Goal: Task Accomplishment & Management: Use online tool/utility

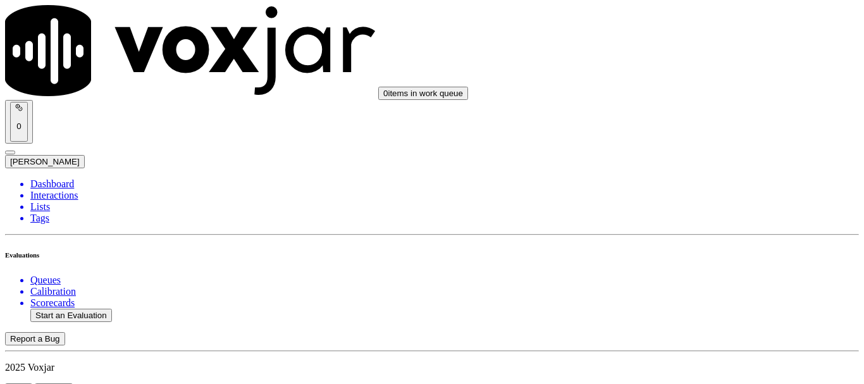
scroll to position [126, 0]
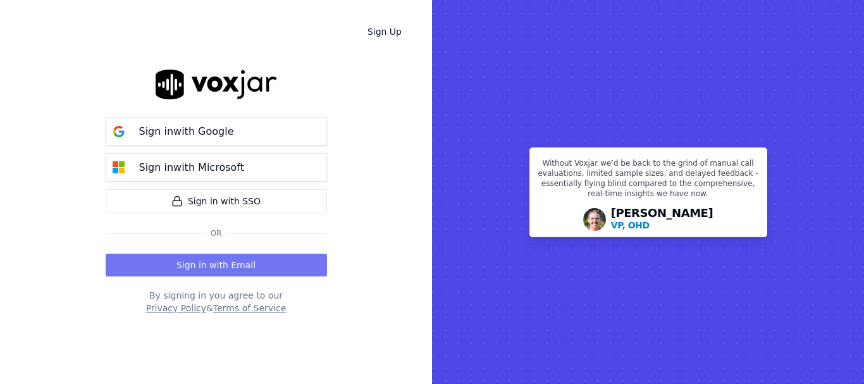
click at [244, 261] on button "Sign in with Email" at bounding box center [216, 265] width 221 height 23
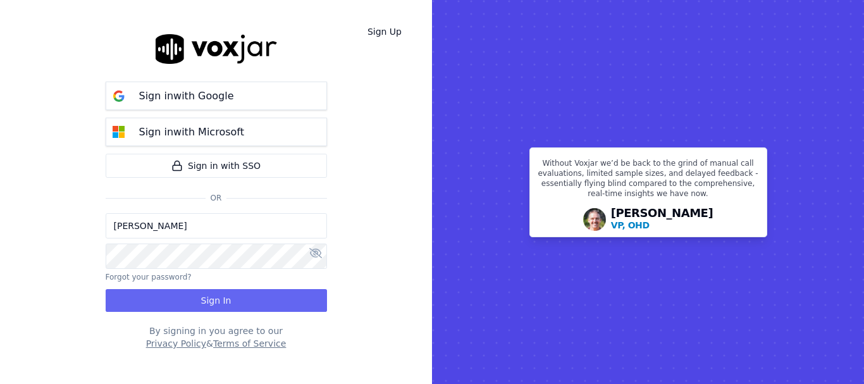
click at [204, 230] on input "[PERSON_NAME]" at bounding box center [216, 225] width 221 height 25
click at [160, 227] on input "[PERSON_NAME][EMAIL_ADDRESS][DOMAIN_NAME]" at bounding box center [216, 225] width 221 height 25
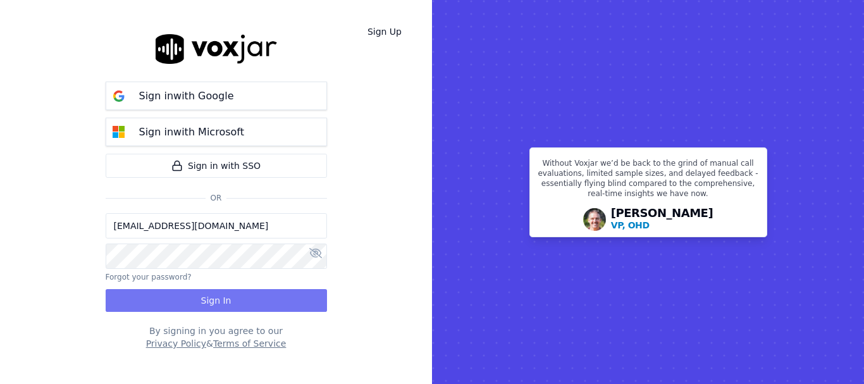
type input "[EMAIL_ADDRESS][DOMAIN_NAME]"
click at [250, 299] on button "Sign In" at bounding box center [216, 300] width 221 height 23
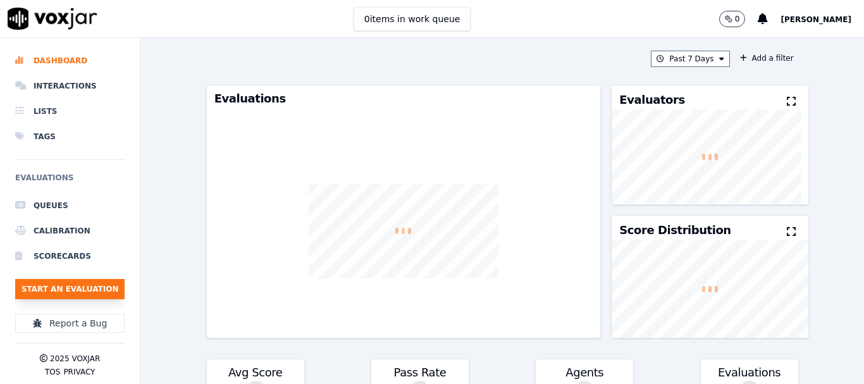
click at [82, 287] on button "Start an Evaluation" at bounding box center [69, 289] width 109 height 20
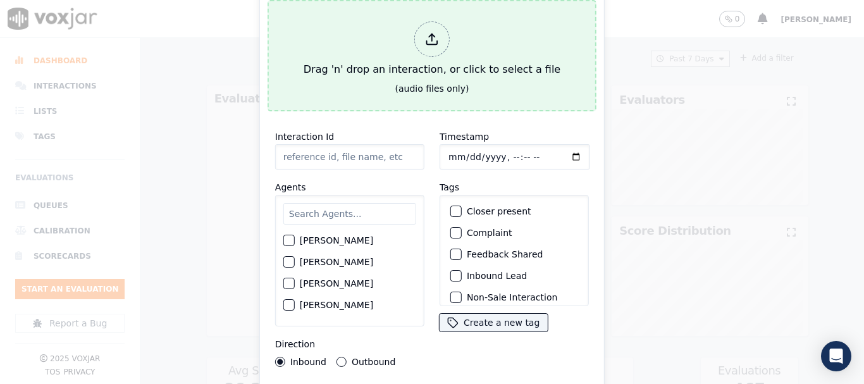
click at [404, 58] on div "Drag 'n' drop an interaction, or click to select a file" at bounding box center [432, 49] width 267 height 66
type input "20250107-162017_5134393660-all.mp3"
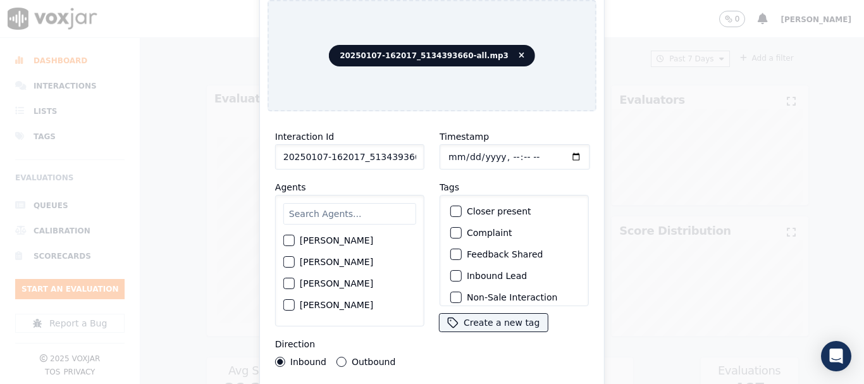
click at [321, 211] on input "text" at bounding box center [349, 214] width 133 height 22
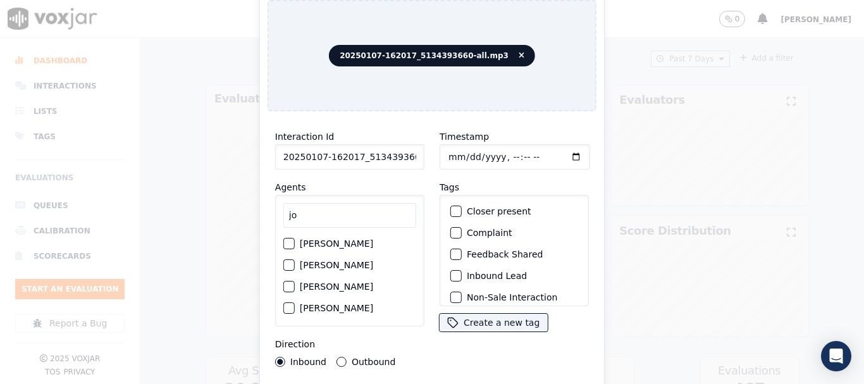
type input "jo"
click at [325, 239] on label "JOSE LOZANO" at bounding box center [336, 243] width 73 height 9
click at [295, 239] on button "JOSE LOZANO" at bounding box center [288, 243] width 11 height 11
click at [450, 151] on input "Timestamp" at bounding box center [515, 156] width 151 height 25
click at [464, 154] on input "Timestamp" at bounding box center [515, 156] width 151 height 25
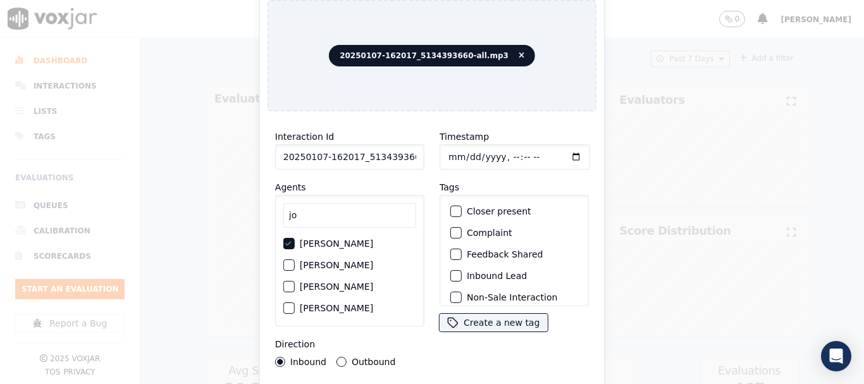
type input "2025-08-20T20:32"
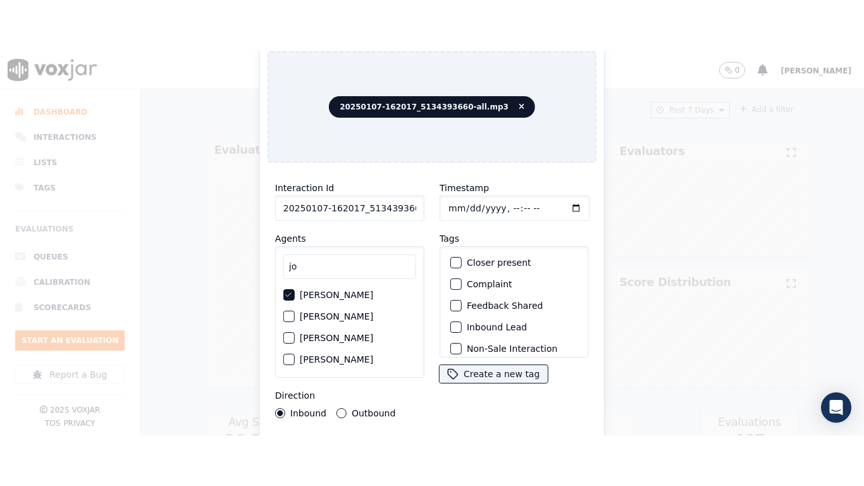
scroll to position [109, 0]
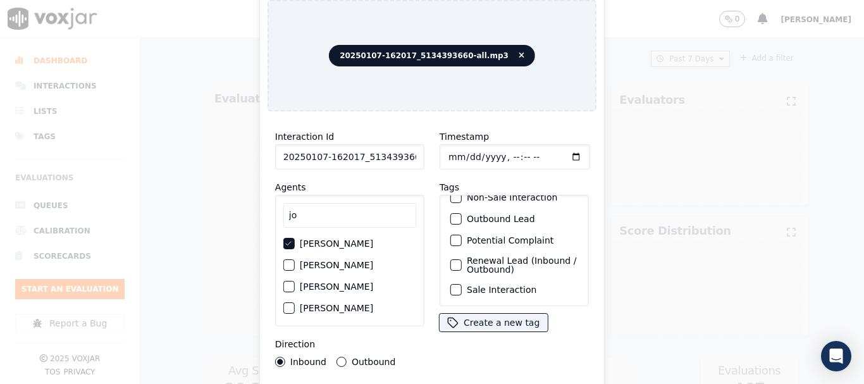
drag, startPoint x: 517, startPoint y: 276, endPoint x: 531, endPoint y: 277, distance: 14.6
click at [516, 285] on label "Sale Interaction" at bounding box center [502, 289] width 70 height 9
click at [462, 284] on button "Sale Interaction" at bounding box center [455, 289] width 11 height 11
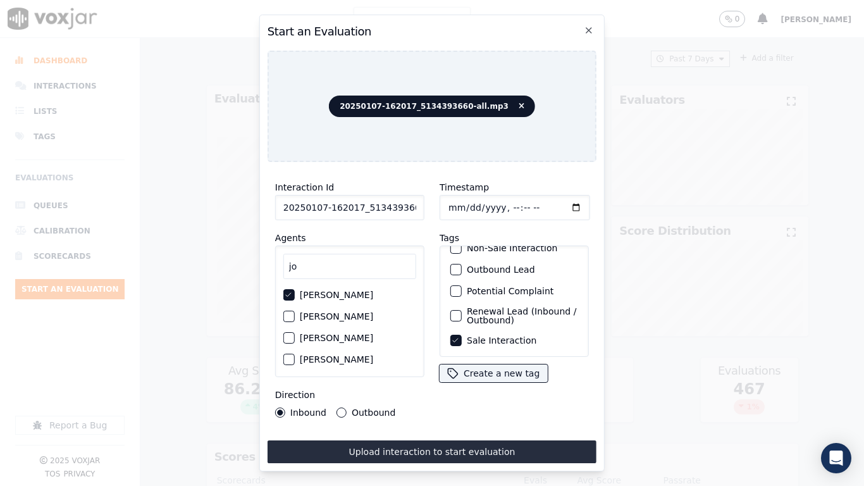
click at [450, 383] on button "Upload interaction to start evaluation" at bounding box center [432, 451] width 329 height 23
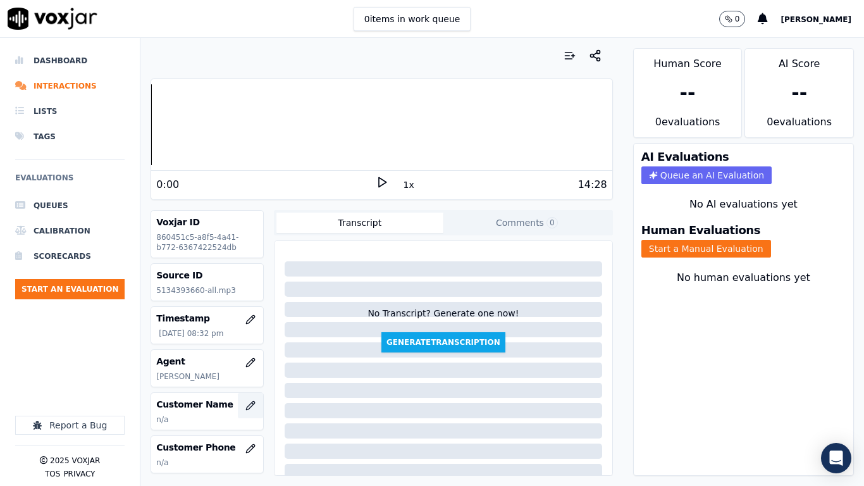
click at [245, 383] on icon "button" at bounding box center [250, 405] width 10 height 10
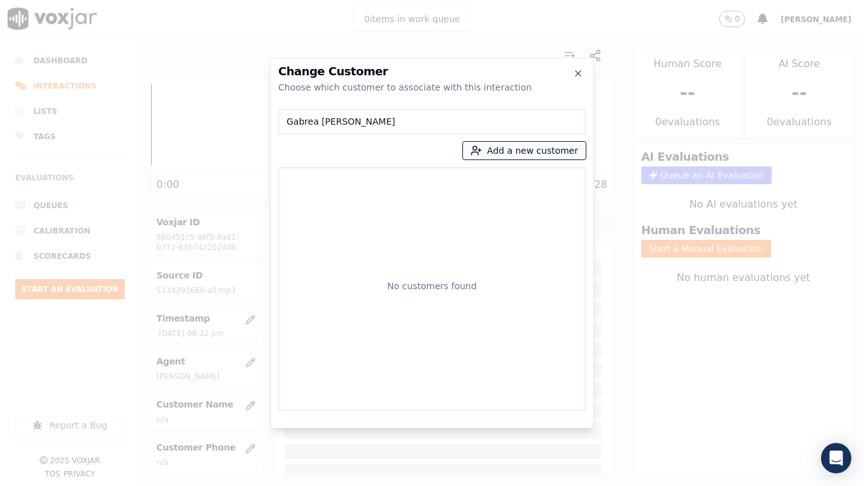
type input "Gabrea Maccoy"
click at [496, 151] on button "Add a new customer" at bounding box center [524, 151] width 123 height 18
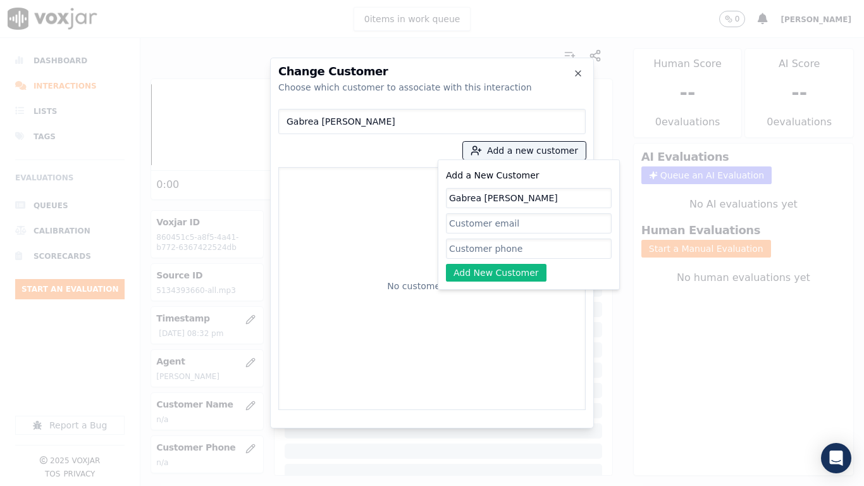
type input "Gabrea Maccoy"
click at [477, 257] on input "Add a New Customer" at bounding box center [529, 248] width 166 height 20
paste input "5134393660"
type input "5134393660"
click at [499, 276] on button "Add New Customer" at bounding box center [496, 273] width 101 height 18
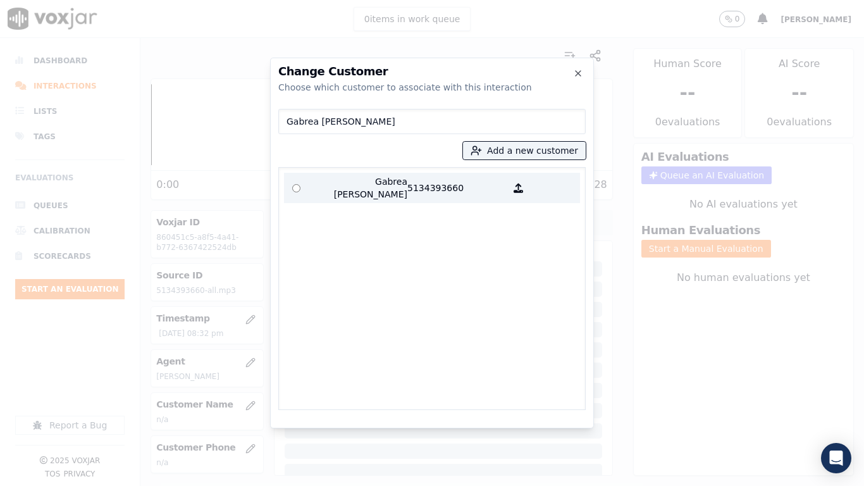
click at [300, 182] on p at bounding box center [296, 187] width 25 height 25
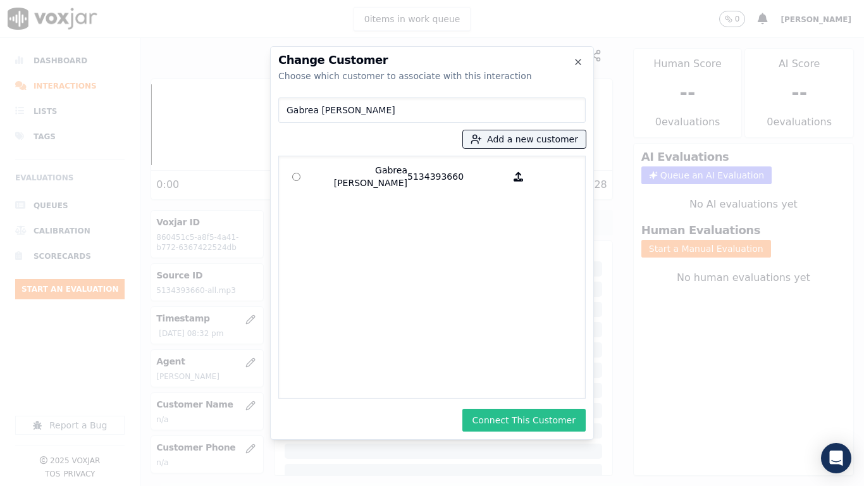
click at [540, 383] on button "Connect This Customer" at bounding box center [523, 420] width 123 height 23
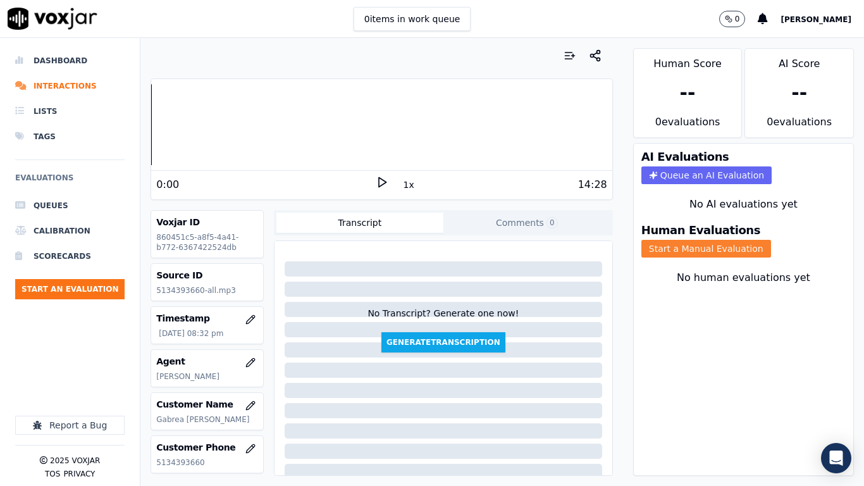
click at [706, 253] on button "Start a Manual Evaluation" at bounding box center [706, 249] width 130 height 18
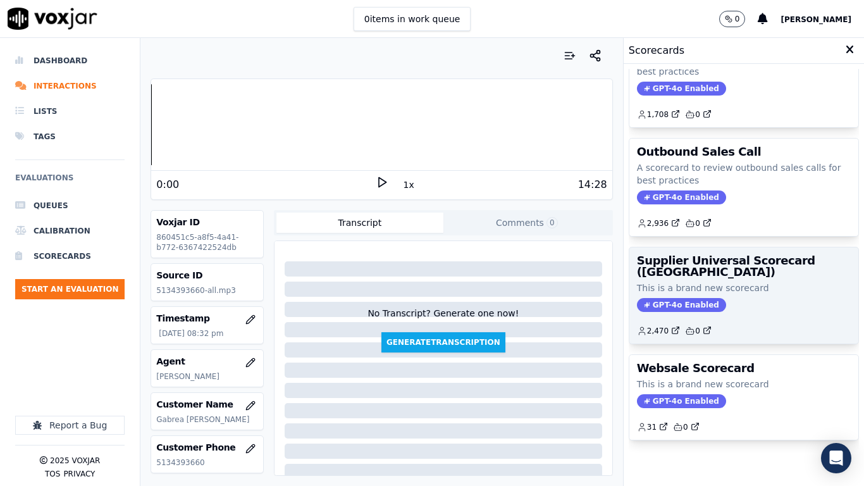
scroll to position [175, 0]
click at [713, 281] on p "This is a brand new scorecard" at bounding box center [744, 287] width 214 height 13
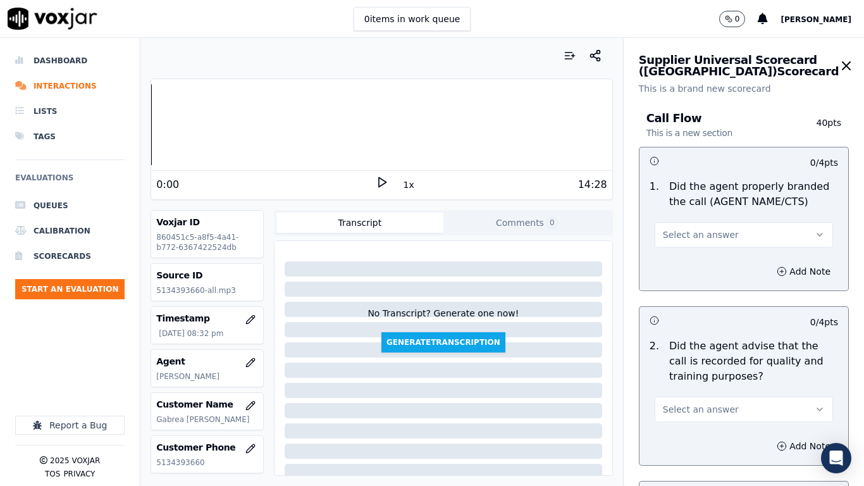
click at [770, 230] on button "Select an answer" at bounding box center [744, 234] width 178 height 25
click at [733, 262] on div "Yes" at bounding box center [723, 263] width 156 height 20
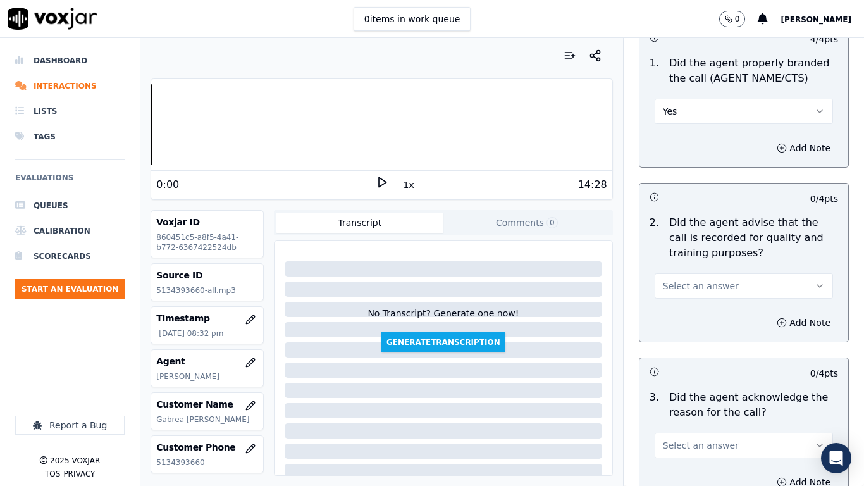
scroll to position [126, 0]
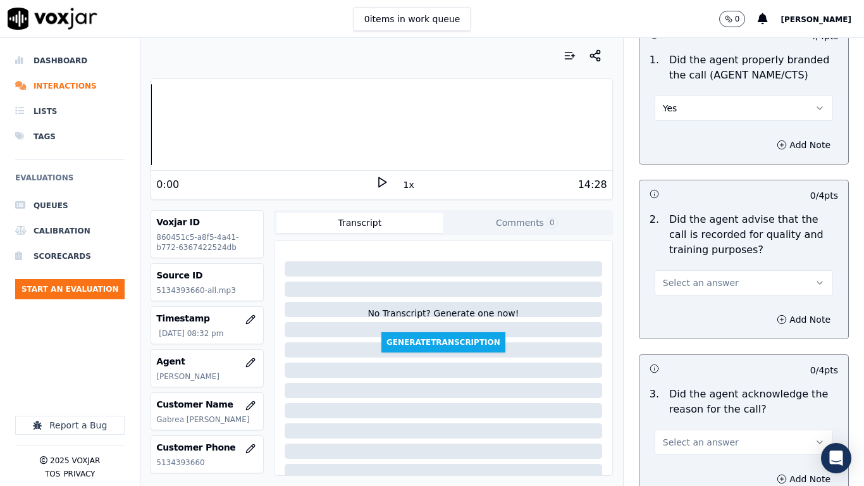
click at [722, 283] on button "Select an answer" at bounding box center [744, 282] width 178 height 25
click at [714, 314] on div "Yes" at bounding box center [723, 311] width 156 height 20
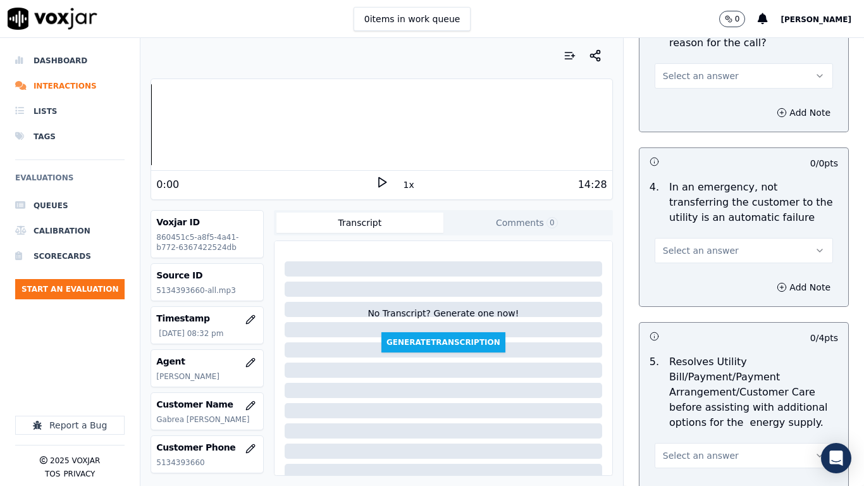
scroll to position [506, 0]
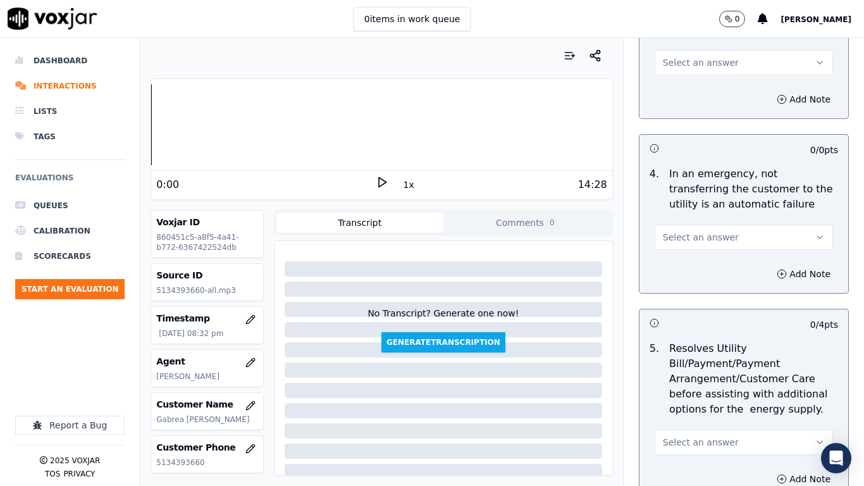
drag, startPoint x: 696, startPoint y: 60, endPoint x: 698, endPoint y: 70, distance: 9.8
click at [696, 59] on span "Select an answer" at bounding box center [701, 62] width 76 height 13
click at [702, 92] on div "Yes" at bounding box center [723, 91] width 156 height 20
click at [730, 235] on button "Select an answer" at bounding box center [744, 237] width 178 height 25
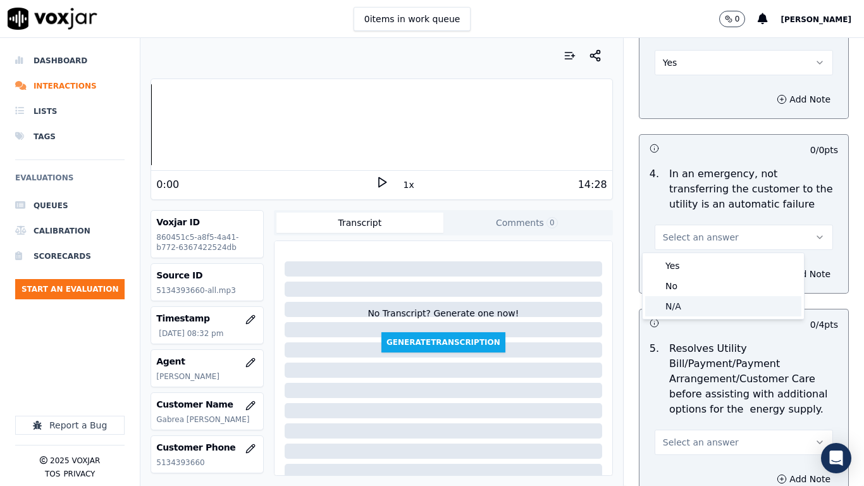
click at [718, 304] on div "N/A" at bounding box center [723, 306] width 156 height 20
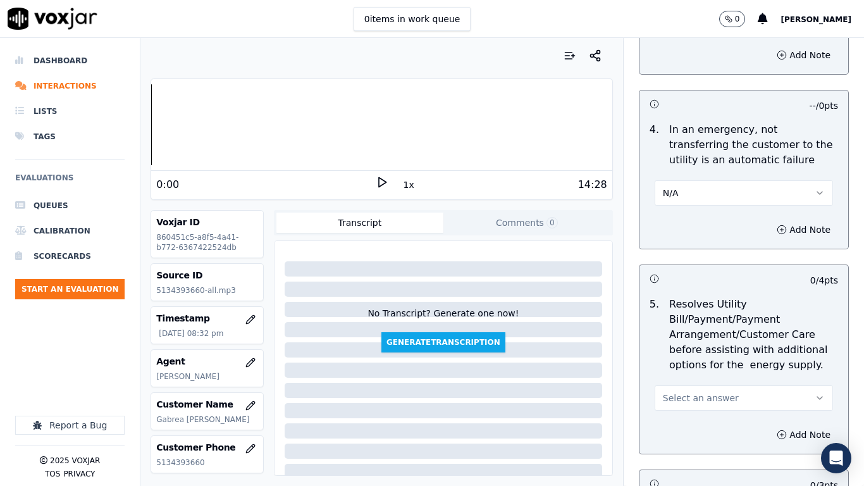
scroll to position [759, 0]
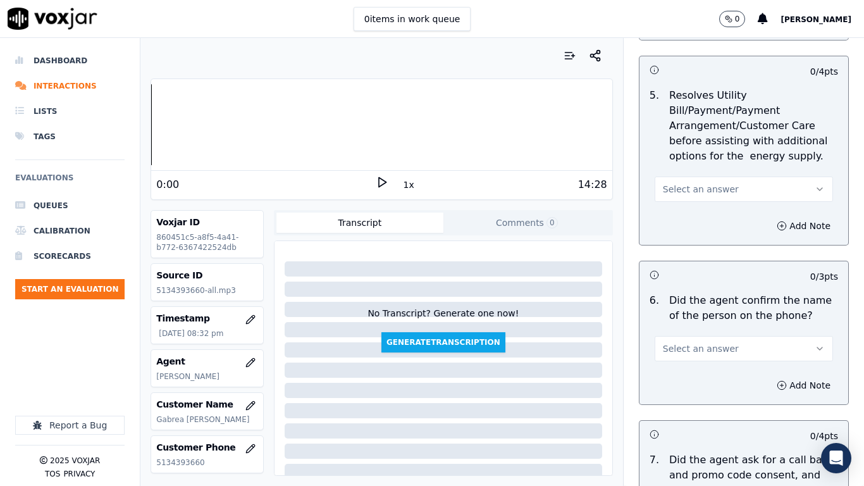
click at [708, 186] on span "Select an answer" at bounding box center [701, 189] width 76 height 13
click at [706, 261] on div "N/A" at bounding box center [723, 258] width 156 height 20
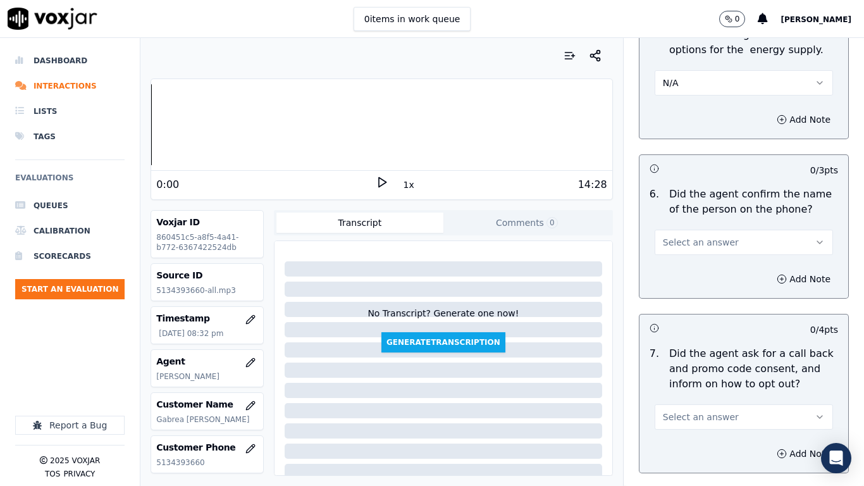
scroll to position [949, 0]
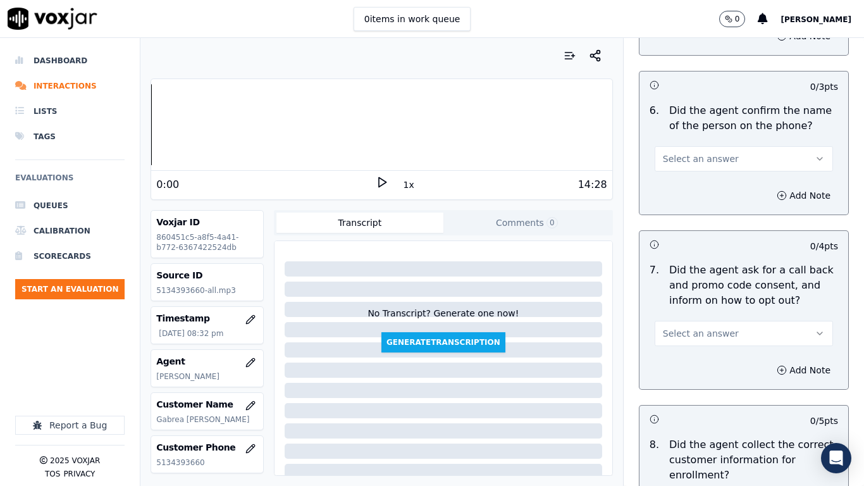
drag, startPoint x: 704, startPoint y: 158, endPoint x: 705, endPoint y: 171, distance: 13.3
click at [704, 157] on span "Select an answer" at bounding box center [701, 158] width 76 height 13
click at [705, 188] on div "Yes" at bounding box center [723, 187] width 156 height 20
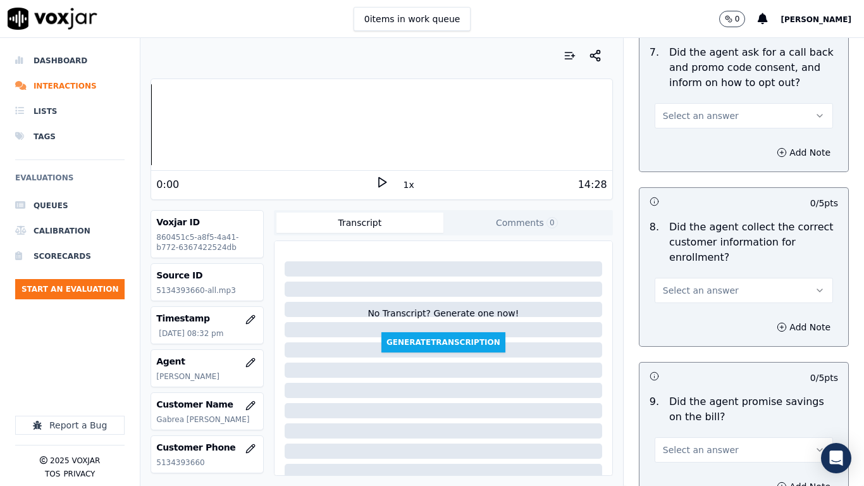
scroll to position [1202, 0]
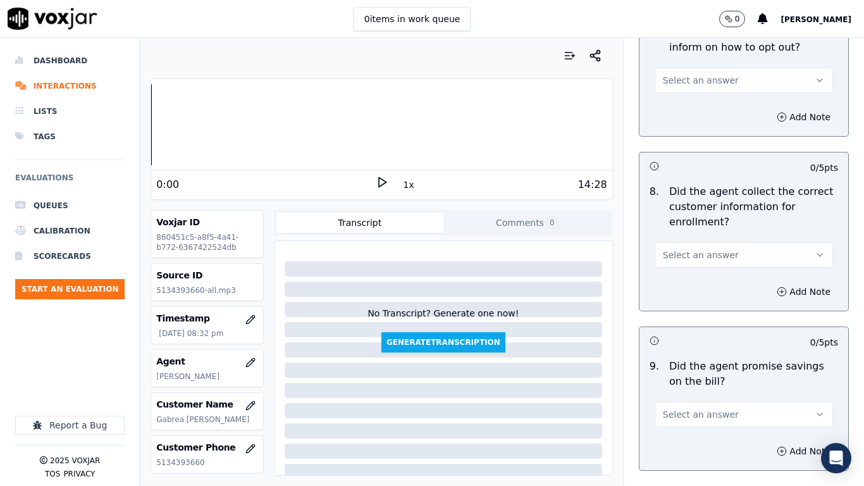
click at [684, 86] on span "Select an answer" at bounding box center [701, 80] width 76 height 13
click at [692, 106] on div "Yes" at bounding box center [723, 109] width 156 height 20
click at [696, 254] on span "Select an answer" at bounding box center [701, 255] width 76 height 13
click at [697, 284] on div "Yes" at bounding box center [723, 283] width 156 height 20
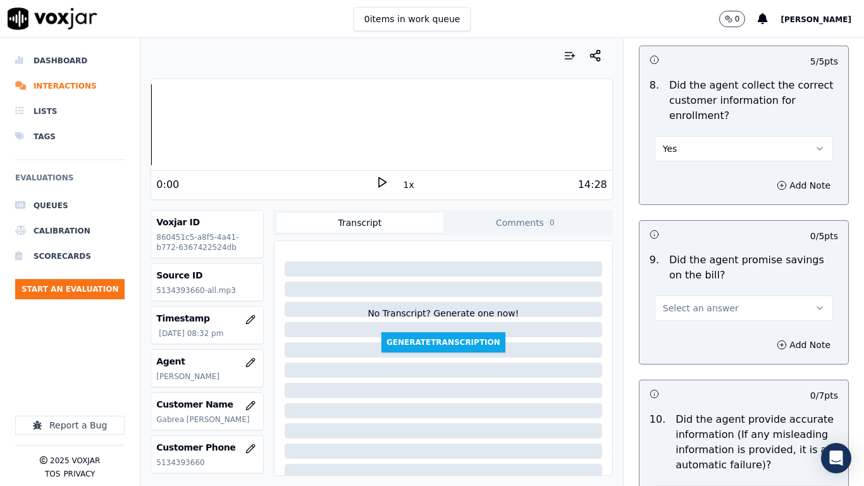
scroll to position [1581, 0]
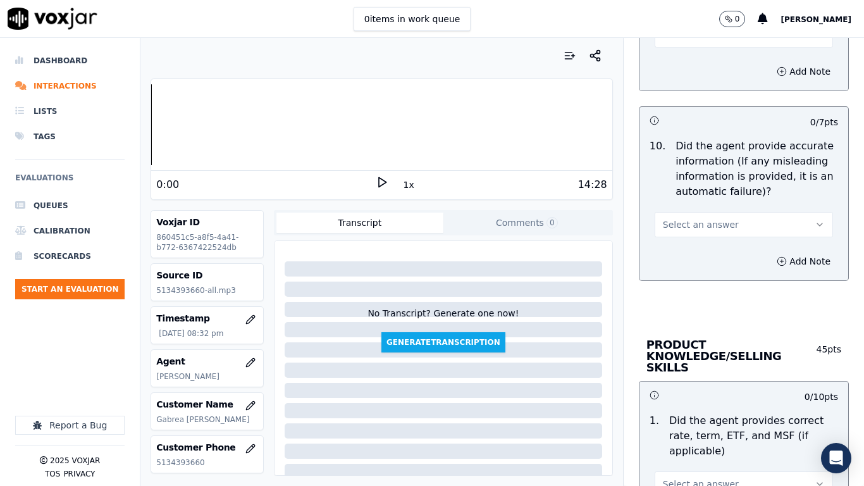
click at [681, 40] on span "Select an answer" at bounding box center [701, 34] width 76 height 13
drag, startPoint x: 683, startPoint y: 59, endPoint x: 707, endPoint y: 114, distance: 60.0
click at [683, 59] on div "Yes" at bounding box center [723, 63] width 156 height 20
click at [698, 223] on span "Select an answer" at bounding box center [701, 224] width 76 height 13
click at [687, 254] on div "Yes" at bounding box center [723, 253] width 156 height 20
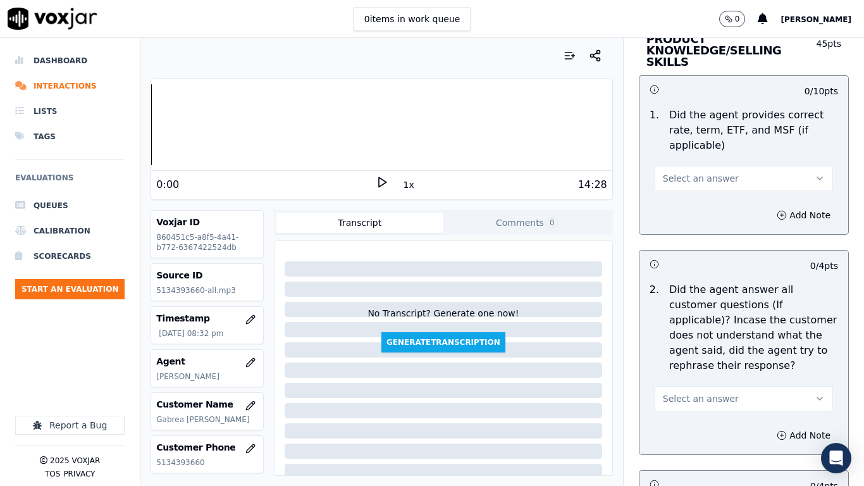
scroll to position [1897, 0]
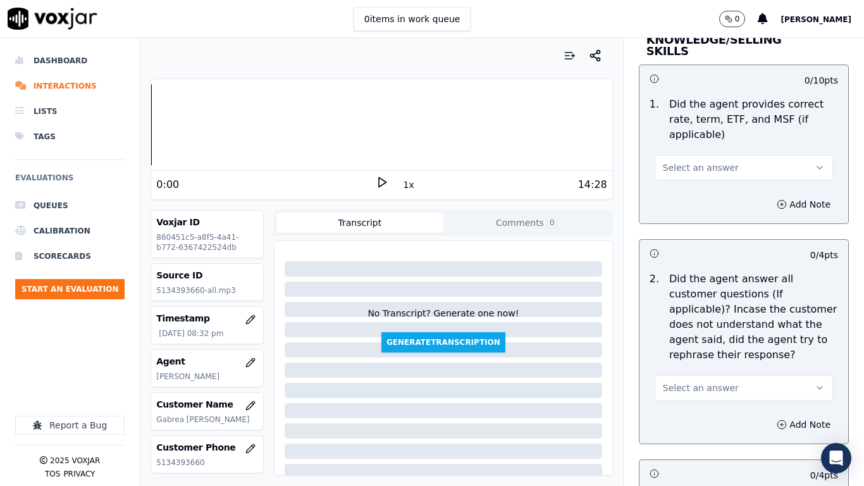
click at [687, 161] on span "Select an answer" at bounding box center [701, 167] width 76 height 13
click at [689, 185] on div "Yes" at bounding box center [723, 185] width 156 height 20
click at [698, 381] on span "Select an answer" at bounding box center [701, 387] width 76 height 13
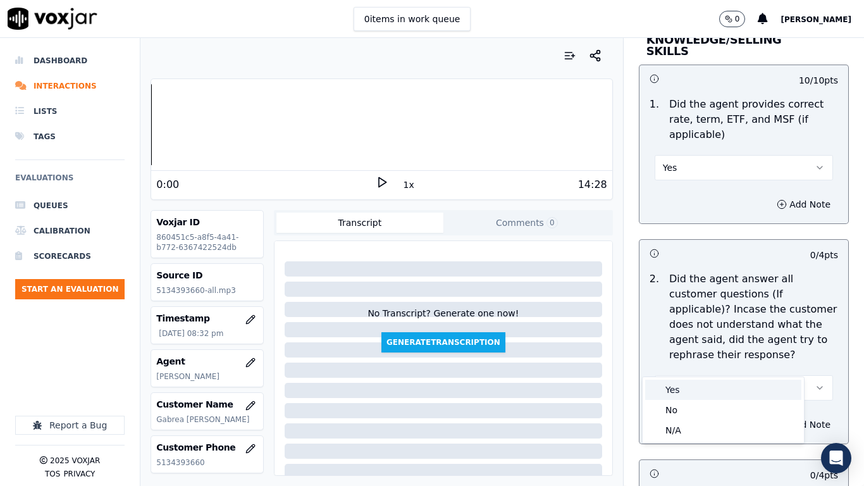
click at [686, 383] on div "Yes" at bounding box center [723, 389] width 156 height 20
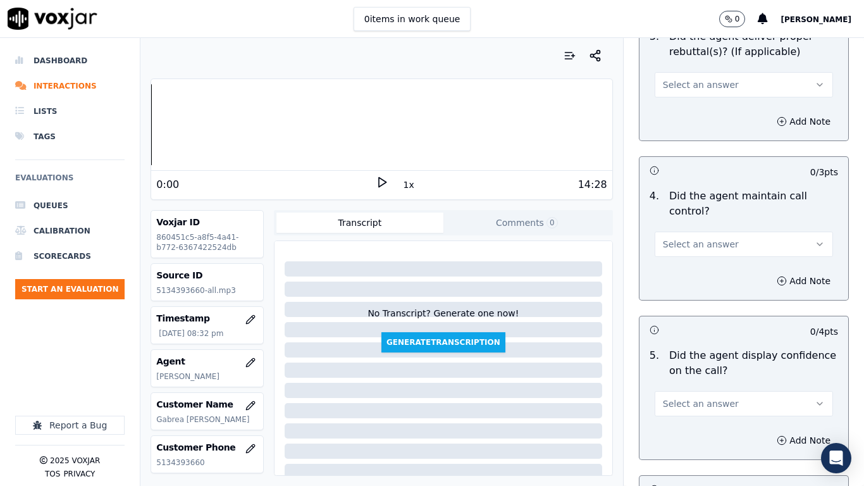
scroll to position [2340, 0]
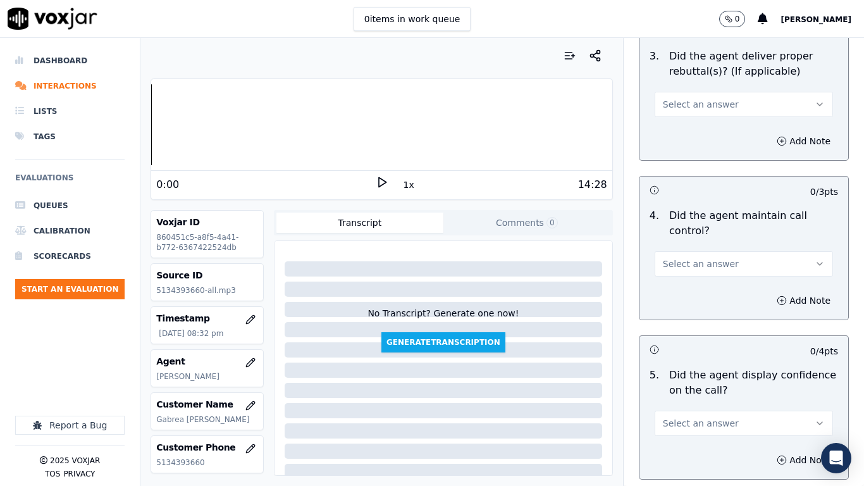
click at [682, 98] on span "Select an answer" at bounding box center [701, 104] width 76 height 13
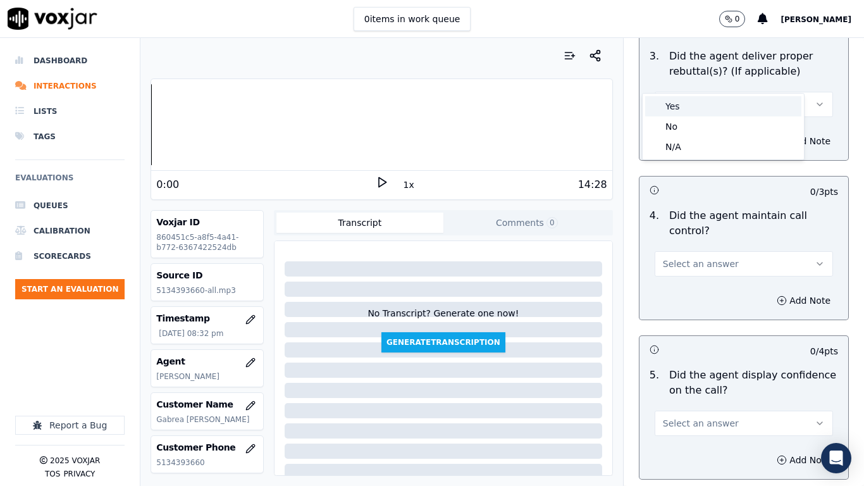
click at [686, 99] on div "Yes" at bounding box center [723, 106] width 156 height 20
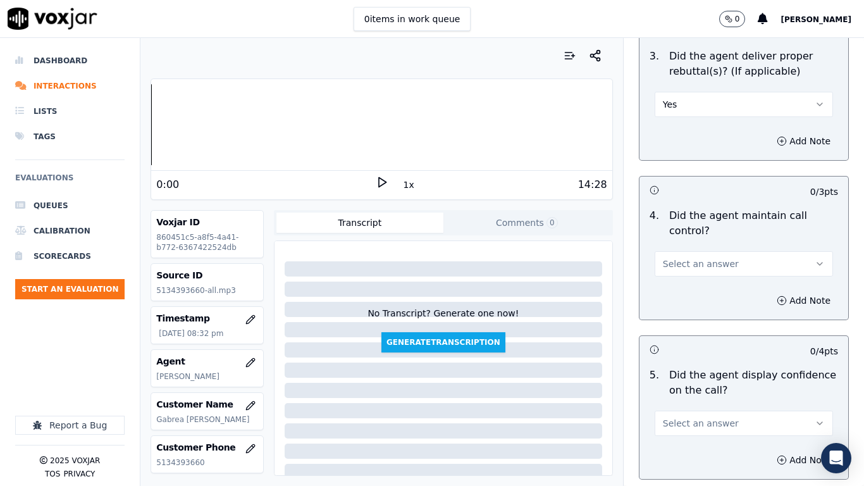
click at [707, 257] on span "Select an answer" at bounding box center [701, 263] width 76 height 13
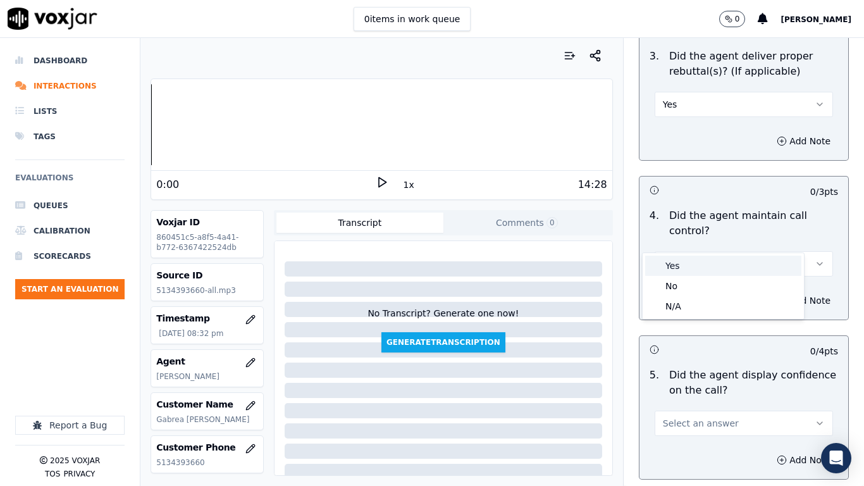
click at [703, 263] on div "Yes" at bounding box center [723, 266] width 156 height 20
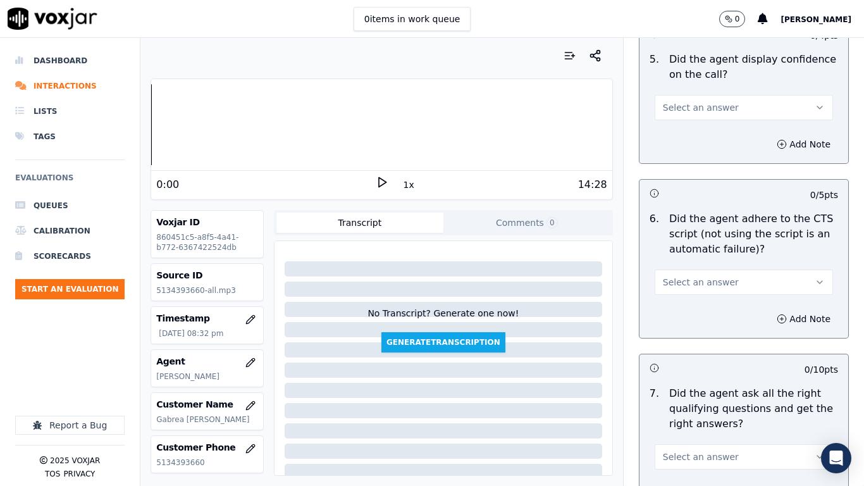
scroll to position [2656, 0]
click at [696, 101] on span "Select an answer" at bounding box center [701, 107] width 76 height 13
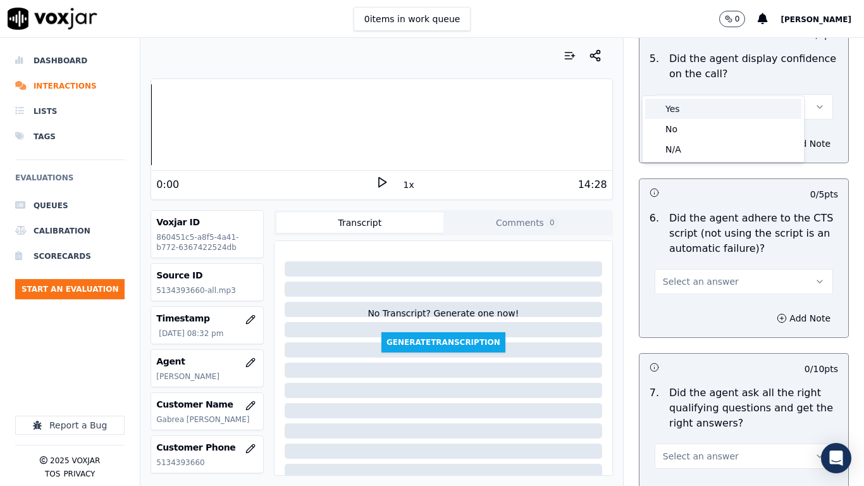
click at [703, 103] on div "Yes" at bounding box center [723, 109] width 156 height 20
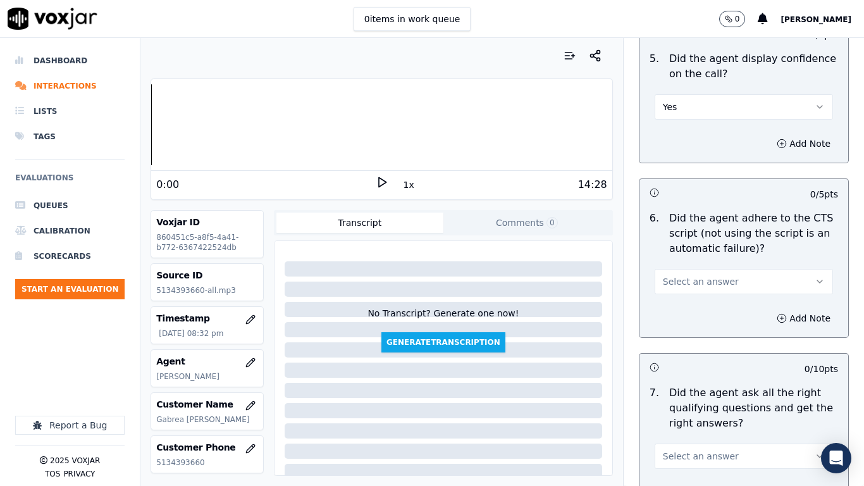
drag, startPoint x: 720, startPoint y: 252, endPoint x: 718, endPoint y: 266, distance: 14.1
click at [720, 269] on button "Select an answer" at bounding box center [744, 281] width 178 height 25
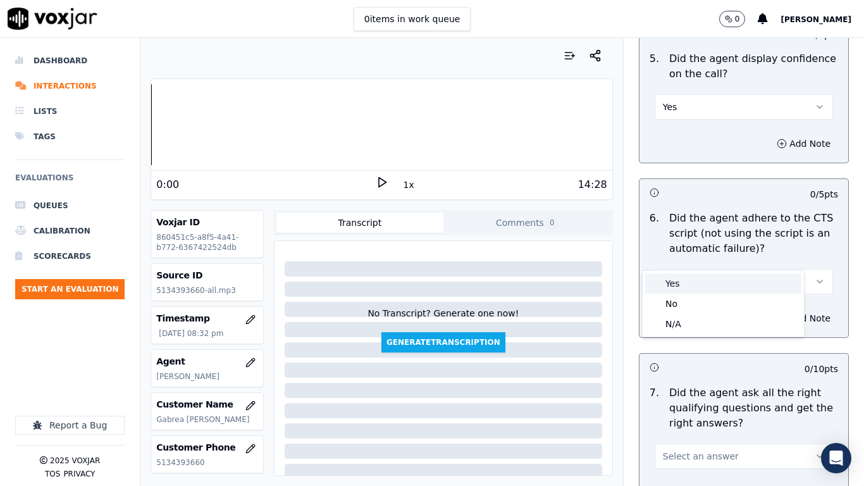
click at [718, 280] on div "Yes" at bounding box center [723, 283] width 156 height 20
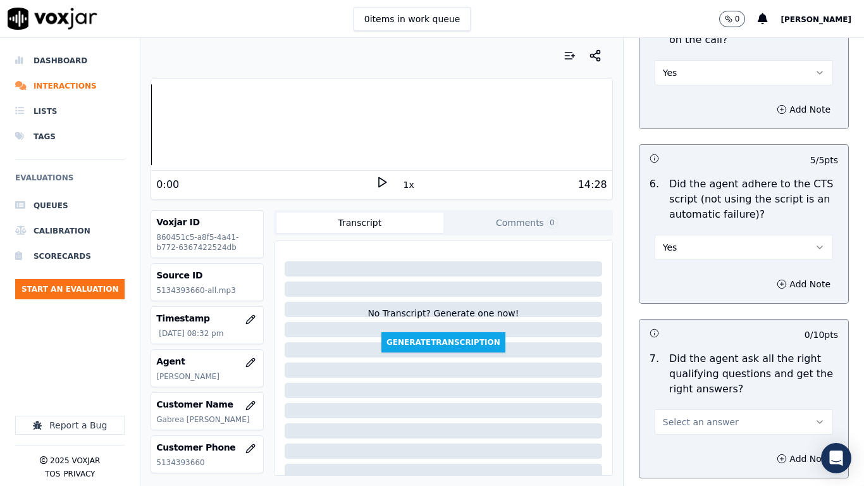
scroll to position [2720, 0]
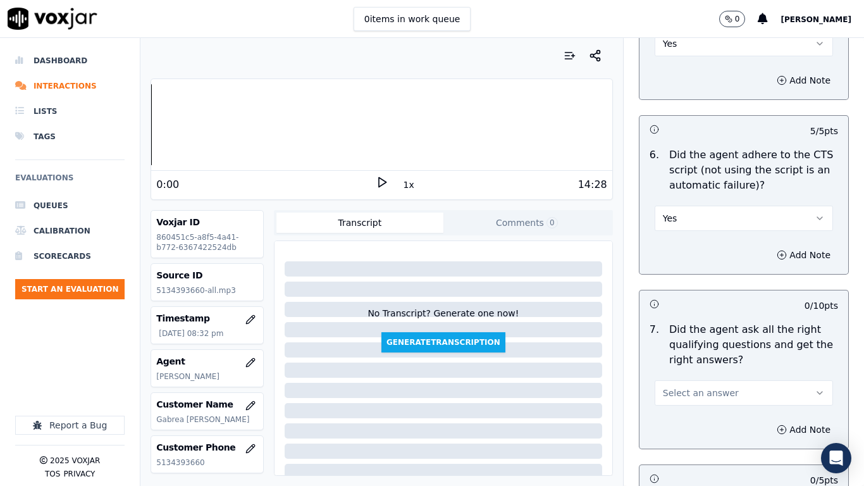
click at [703, 383] on span "Select an answer" at bounding box center [701, 392] width 76 height 13
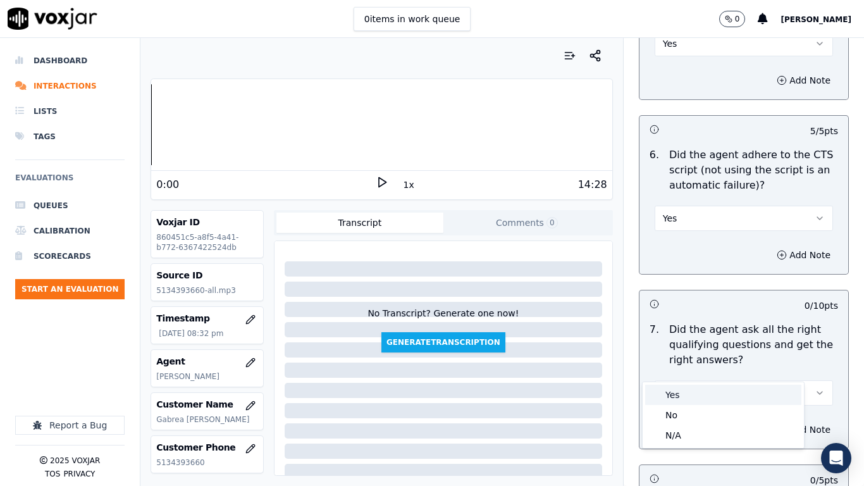
click at [706, 383] on div "Yes" at bounding box center [723, 395] width 156 height 20
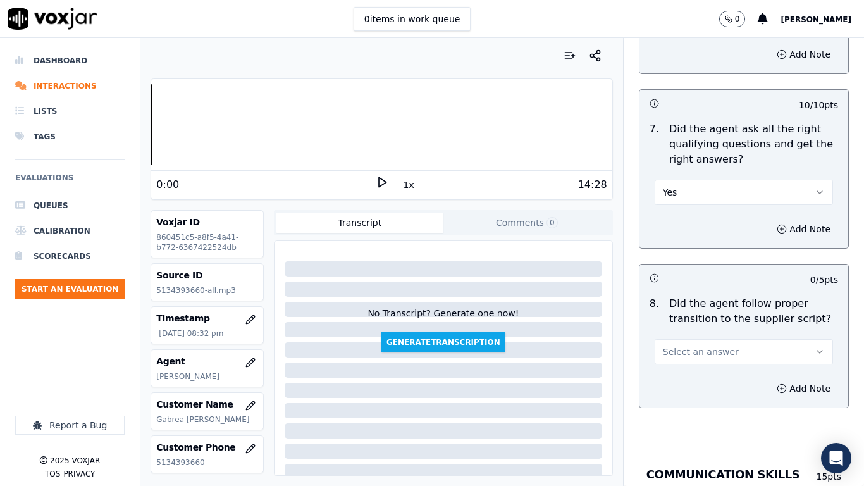
scroll to position [2973, 0]
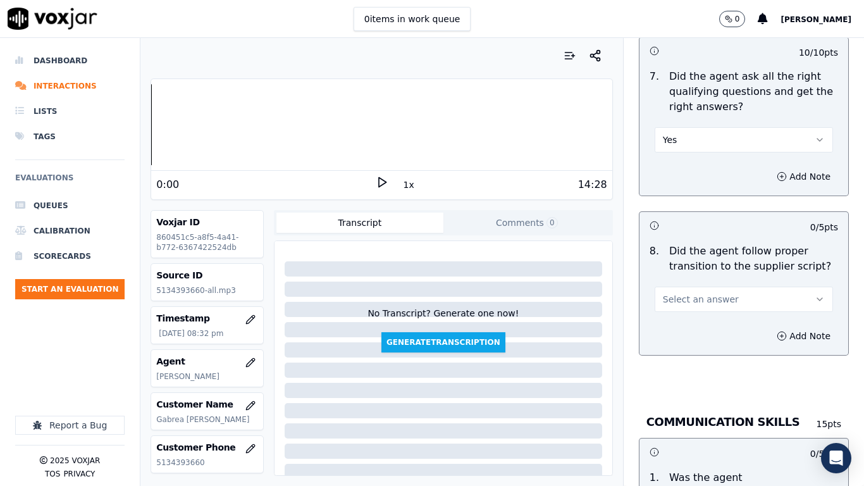
click at [692, 293] on span "Select an answer" at bounding box center [701, 299] width 76 height 13
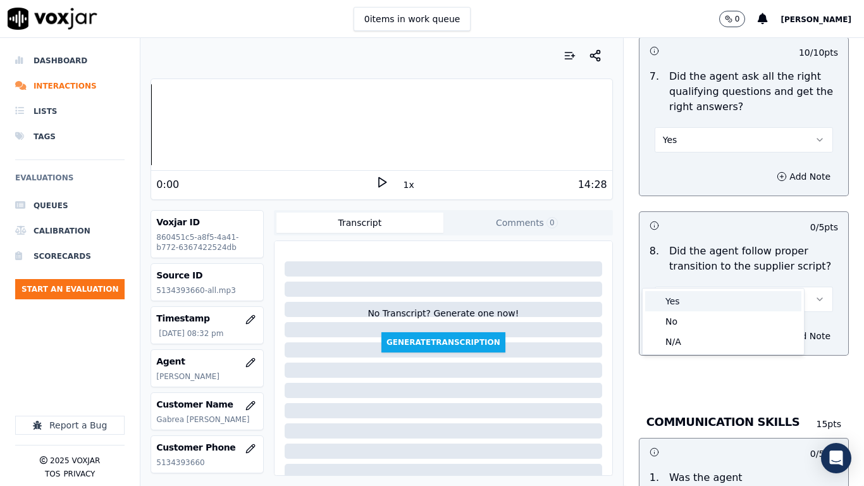
click at [700, 300] on div "Yes" at bounding box center [723, 301] width 156 height 20
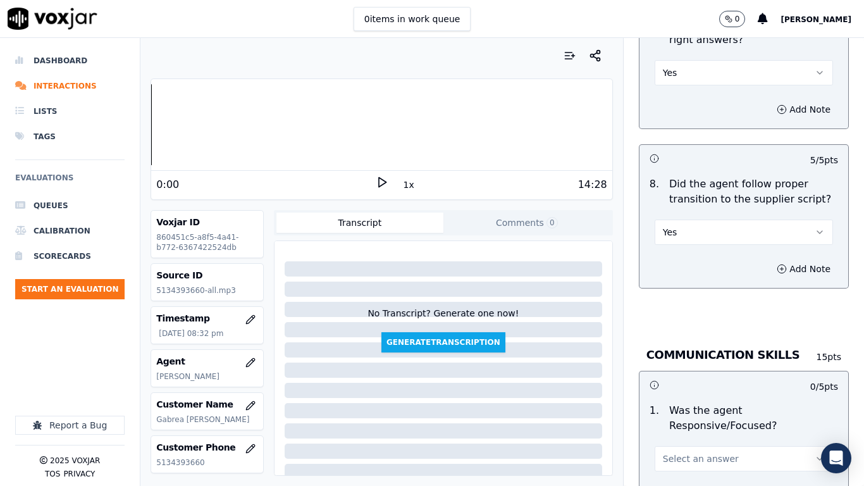
scroll to position [3289, 0]
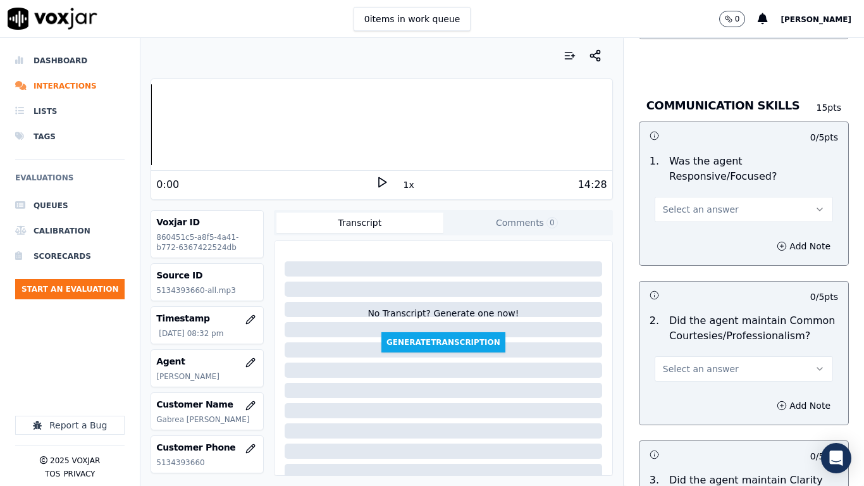
click at [702, 203] on span "Select an answer" at bounding box center [701, 209] width 76 height 13
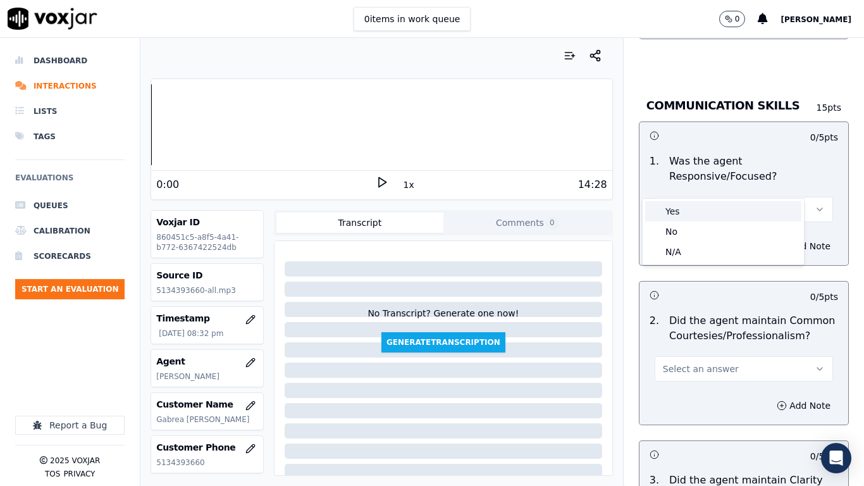
click at [703, 215] on div "Yes" at bounding box center [723, 211] width 156 height 20
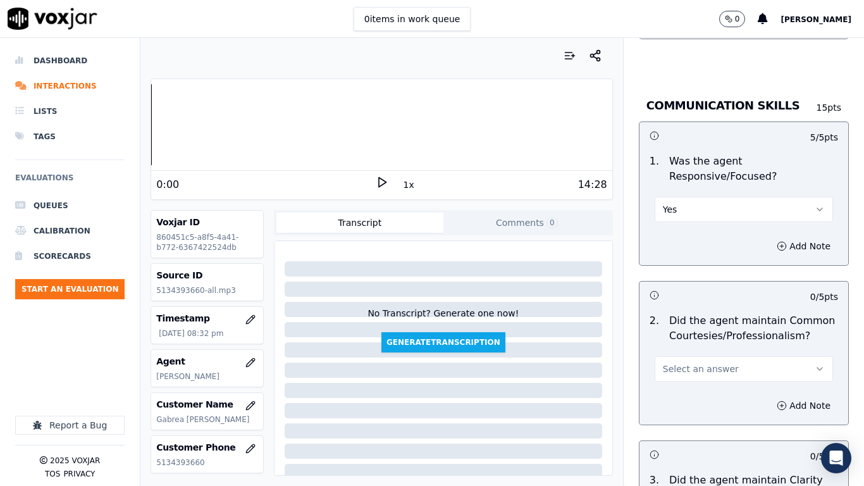
click at [705, 362] on span "Select an answer" at bounding box center [701, 368] width 76 height 13
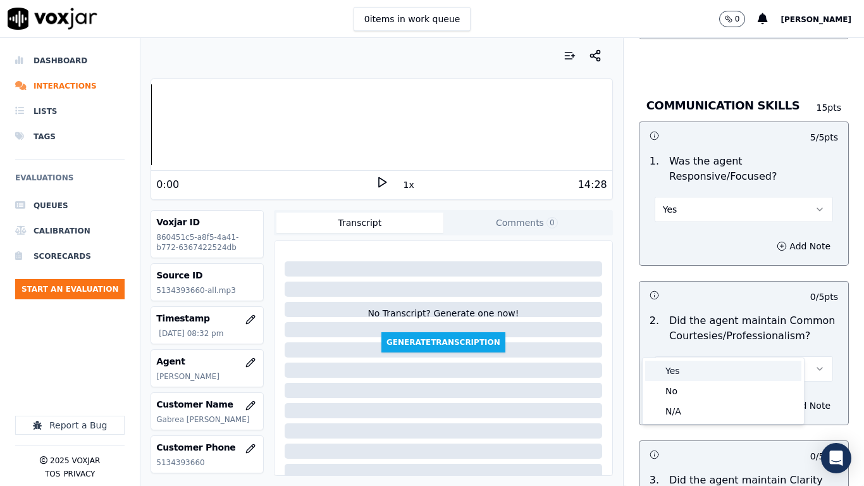
click at [701, 370] on div "Yes" at bounding box center [723, 371] width 156 height 20
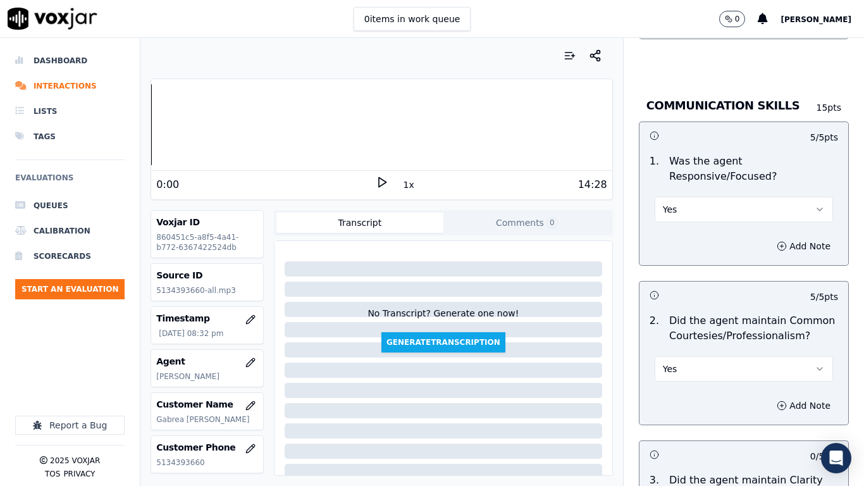
scroll to position [3479, 0]
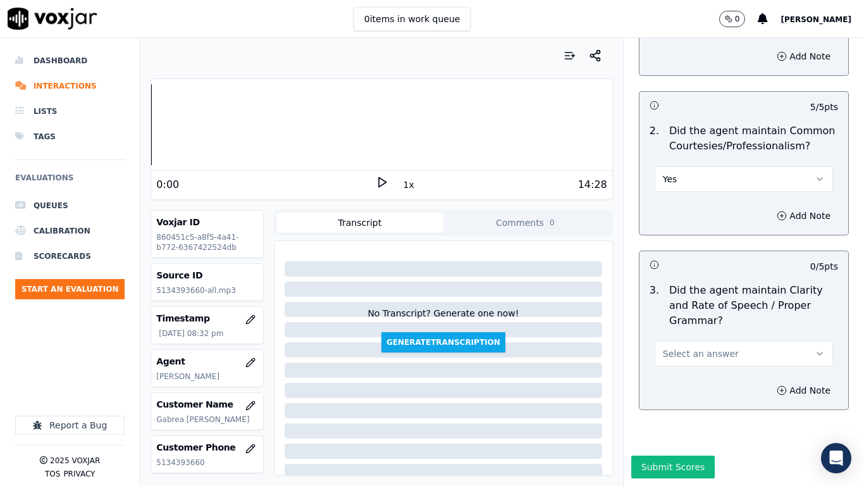
click at [712, 347] on span "Select an answer" at bounding box center [701, 353] width 76 height 13
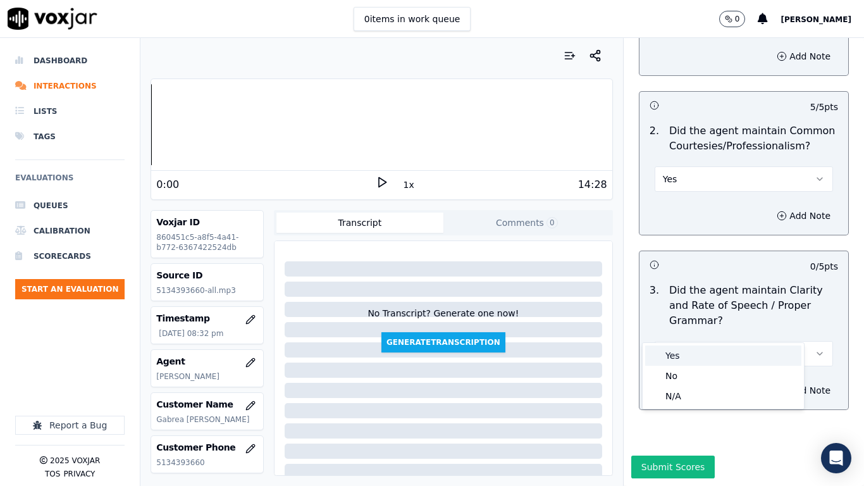
click at [712, 357] on div "Yes" at bounding box center [723, 355] width 156 height 20
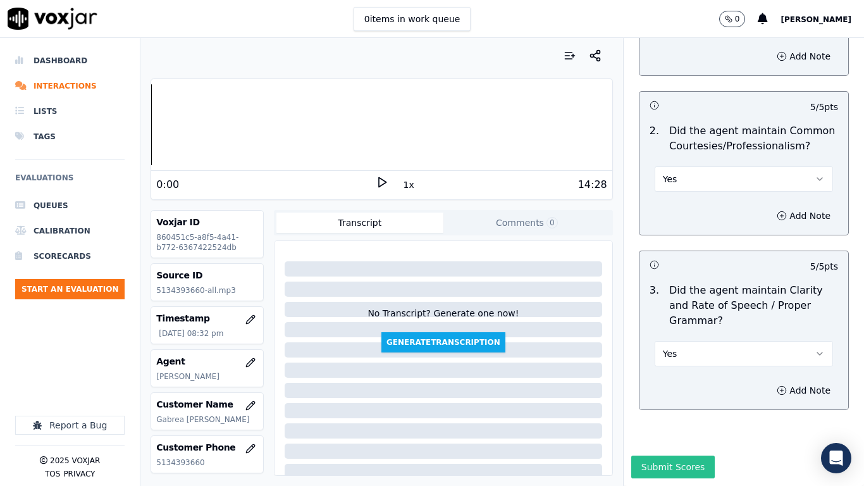
click at [676, 383] on button "Submit Scores" at bounding box center [673, 466] width 84 height 23
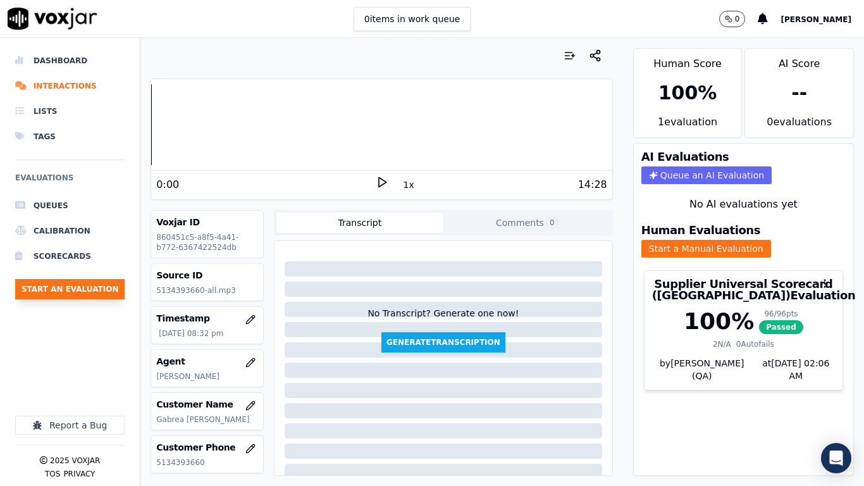
click at [105, 283] on button "Start an Evaluation" at bounding box center [69, 289] width 109 height 20
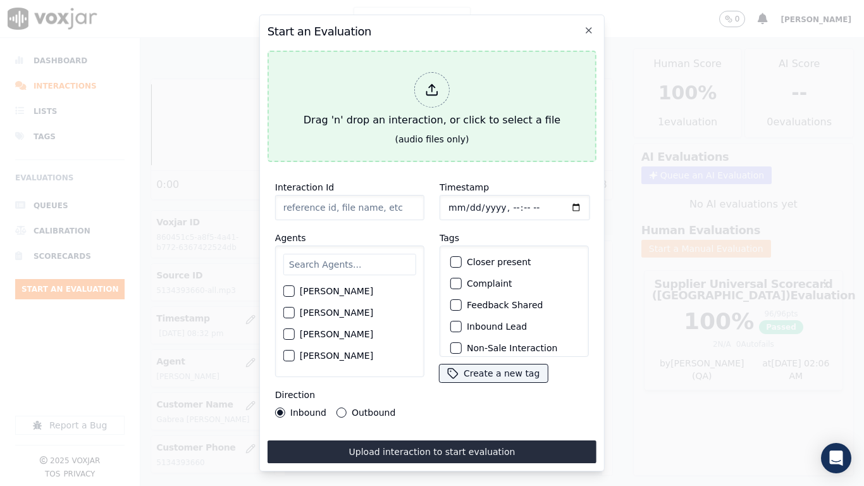
click at [354, 105] on div "Drag 'n' drop an interaction, or click to select a file" at bounding box center [432, 100] width 267 height 66
type input "20250820-143025_2673672264-all.mp3"
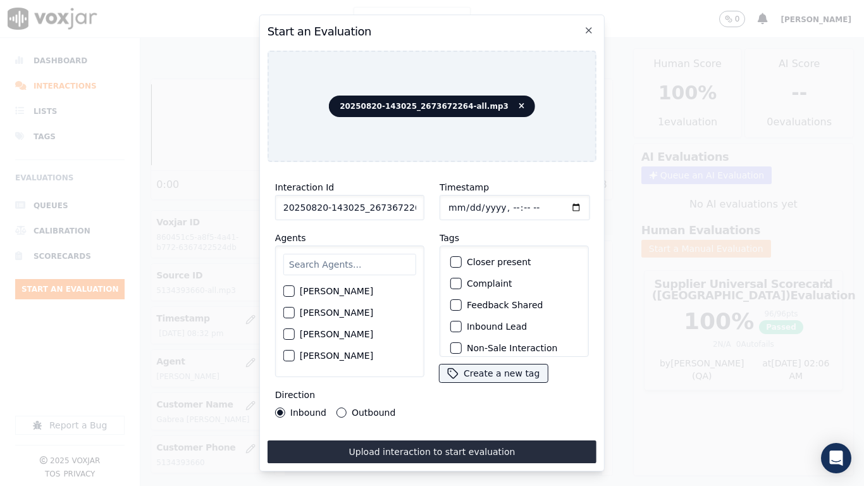
click at [335, 260] on input "text" at bounding box center [349, 265] width 133 height 22
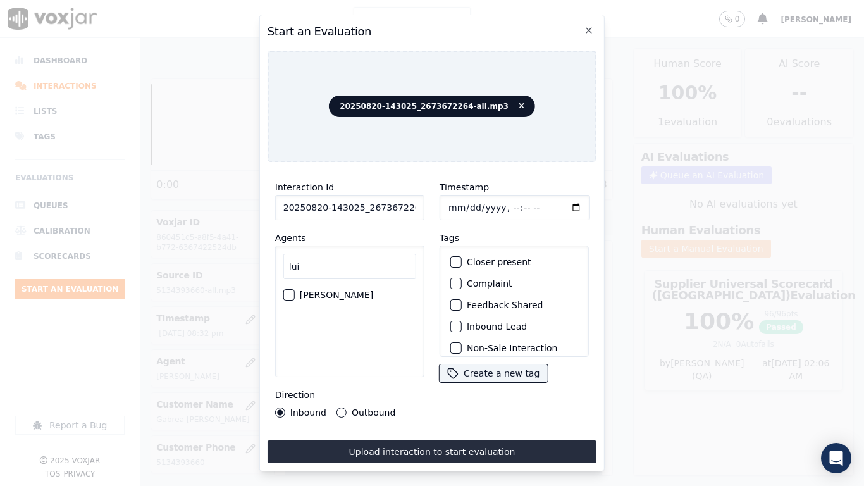
type input "lui"
click at [325, 290] on label "LUISA CAMPO" at bounding box center [336, 294] width 73 height 9
click at [295, 290] on button "LUISA CAMPO" at bounding box center [288, 294] width 11 height 11
click at [304, 290] on label "LUISA CAMPO" at bounding box center [336, 294] width 73 height 9
click at [295, 289] on button "LUISA CAMPO" at bounding box center [288, 294] width 11 height 11
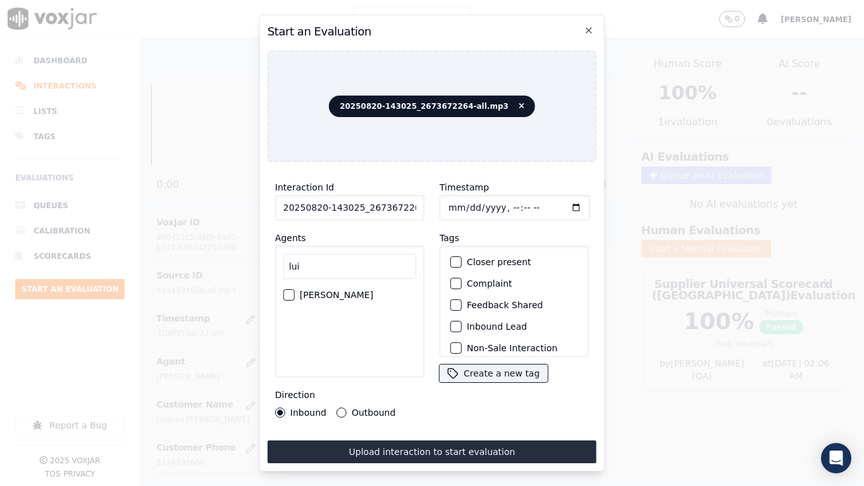
click at [311, 290] on label "LUISA CAMPO" at bounding box center [336, 294] width 73 height 9
click at [295, 289] on button "LUISA CAMPO" at bounding box center [288, 294] width 11 height 11
click at [462, 204] on input "Timestamp" at bounding box center [515, 207] width 151 height 25
type input "2025-08-20T20:37"
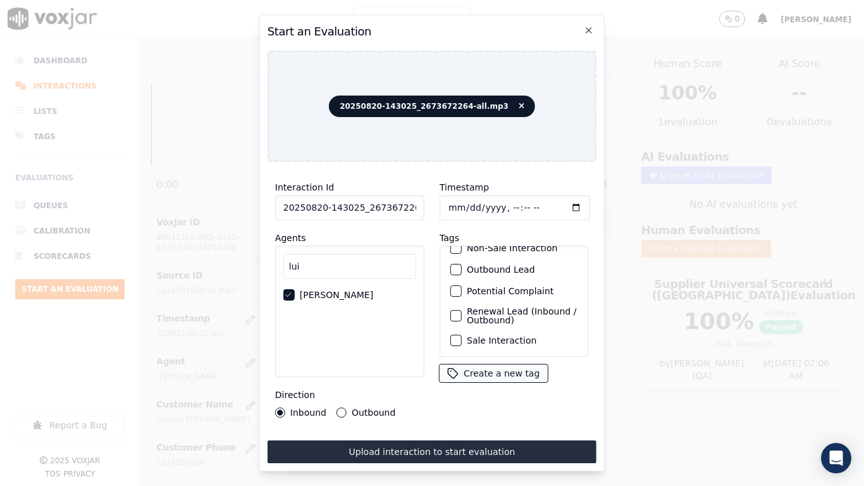
drag, startPoint x: 515, startPoint y: 324, endPoint x: 516, endPoint y: 373, distance: 48.7
click at [515, 336] on label "Sale Interaction" at bounding box center [502, 340] width 70 height 9
click at [462, 335] on button "Sale Interaction" at bounding box center [455, 340] width 11 height 11
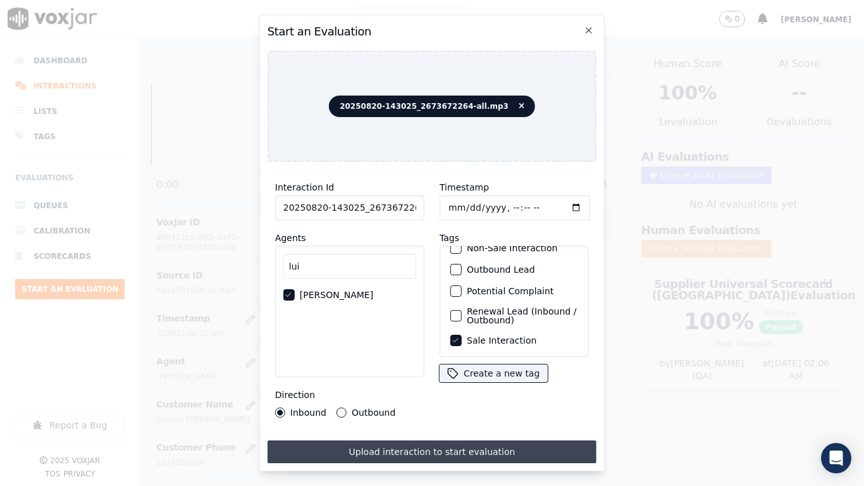
click at [498, 383] on button "Upload interaction to start evaluation" at bounding box center [432, 451] width 329 height 23
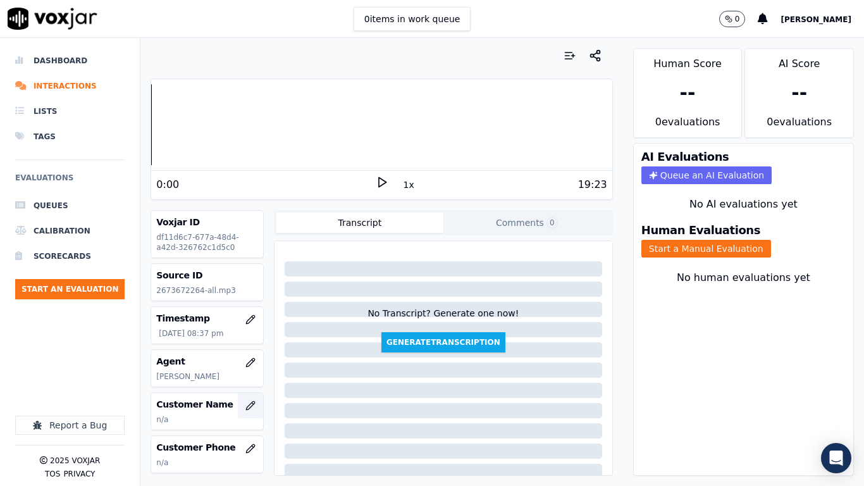
click at [245, 383] on icon "button" at bounding box center [250, 405] width 10 height 10
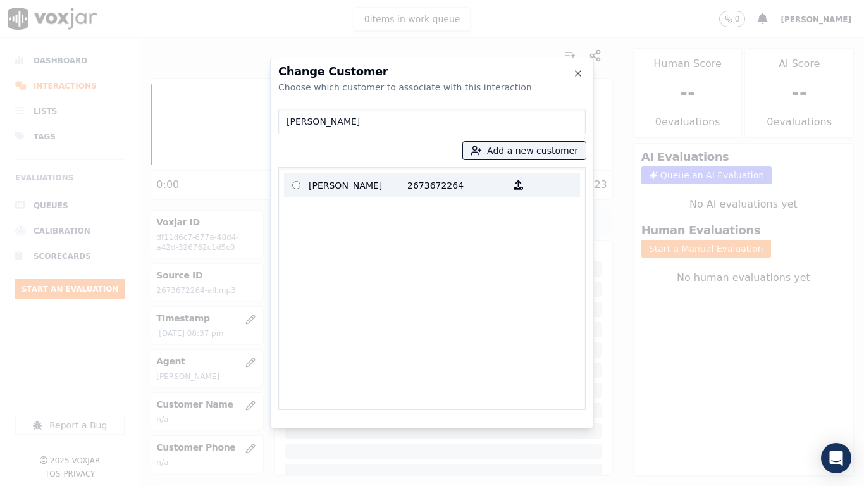
type input "Jonathan Gameli"
click at [371, 185] on p "JONATHAN GAMELI" at bounding box center [358, 185] width 99 height 20
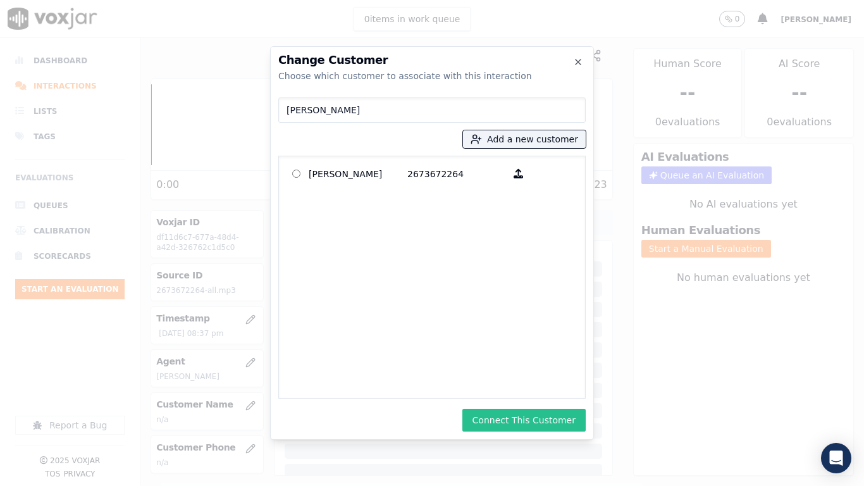
click at [558, 383] on button "Connect This Customer" at bounding box center [523, 420] width 123 height 23
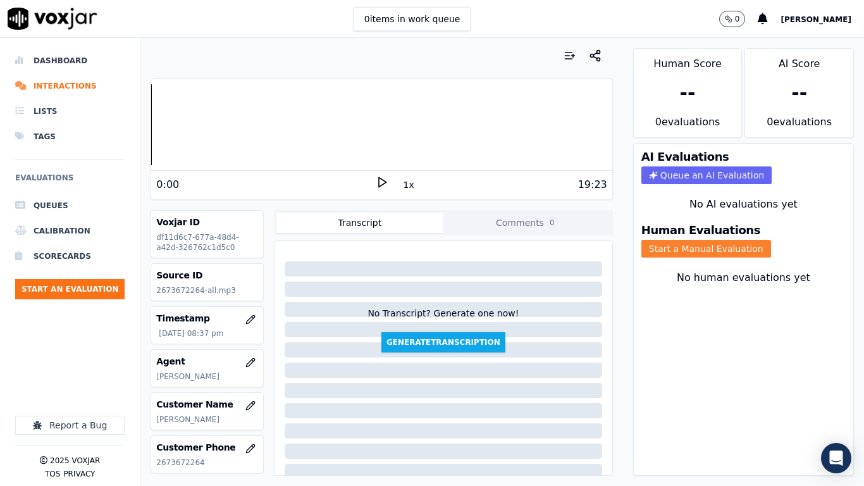
click at [718, 251] on button "Start a Manual Evaluation" at bounding box center [706, 249] width 130 height 18
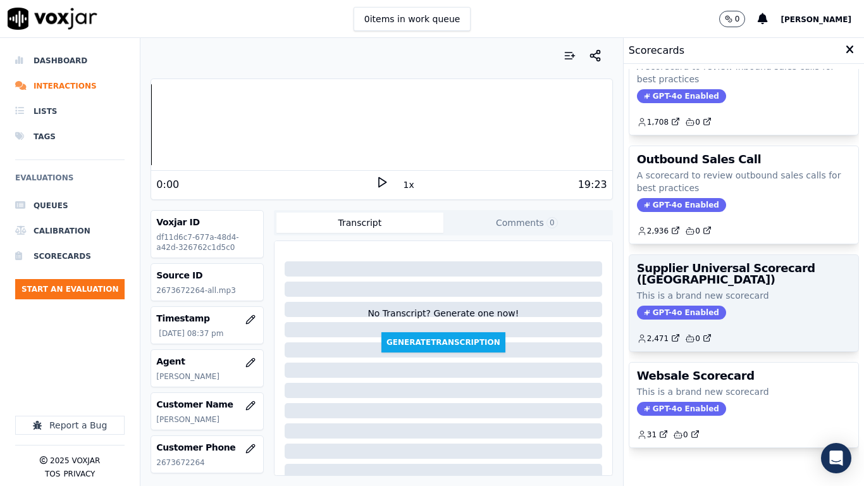
scroll to position [175, 0]
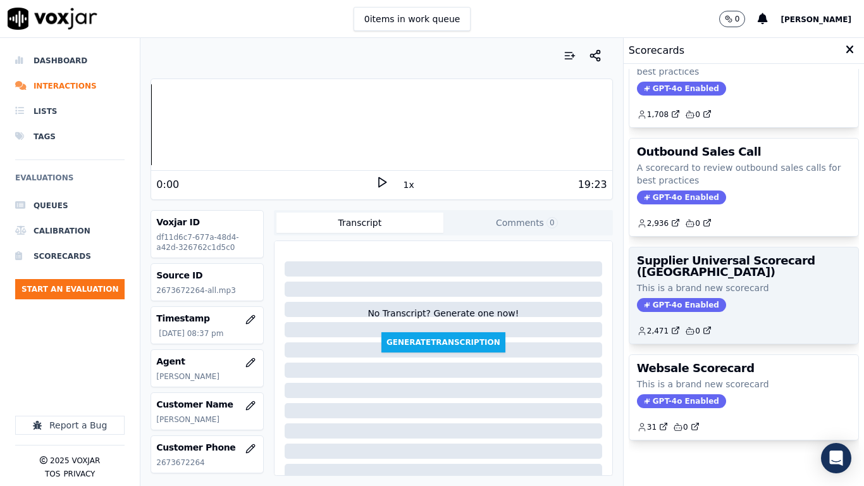
click at [703, 281] on p "This is a brand new scorecard" at bounding box center [744, 287] width 214 height 13
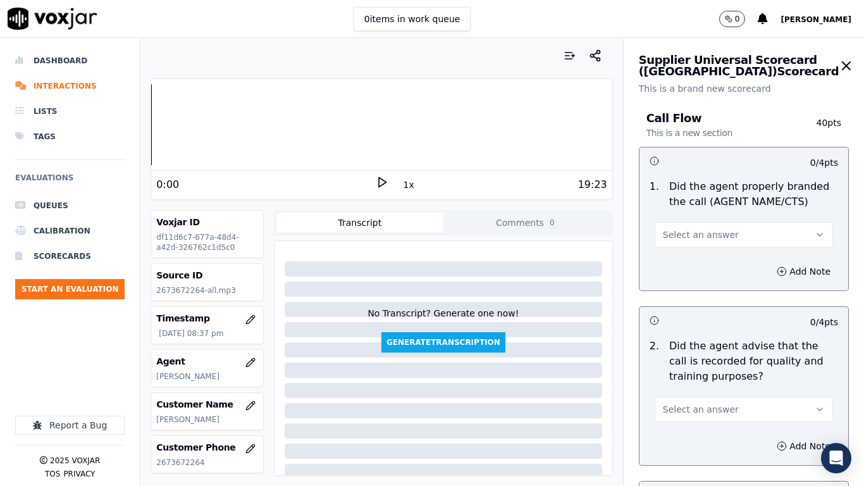
click at [741, 238] on button "Select an answer" at bounding box center [744, 234] width 178 height 25
click at [739, 261] on div "Yes" at bounding box center [723, 263] width 156 height 20
click at [729, 383] on button "Select an answer" at bounding box center [744, 409] width 178 height 25
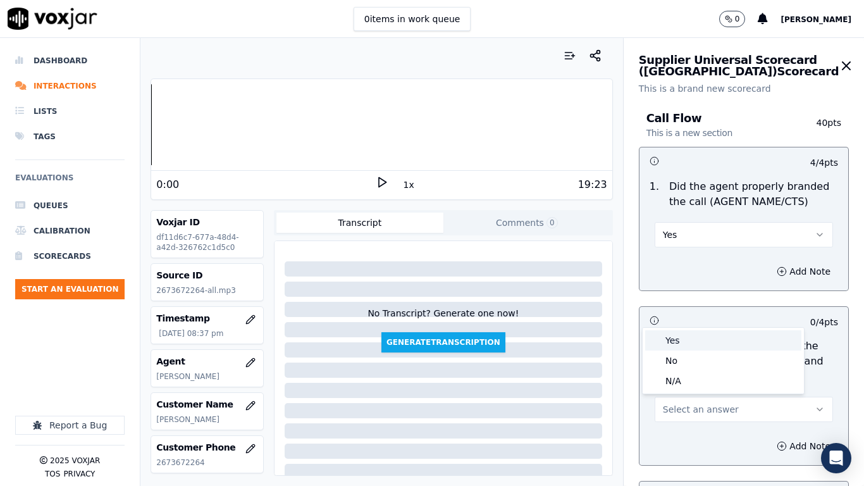
click at [696, 342] on div "Yes" at bounding box center [723, 340] width 156 height 20
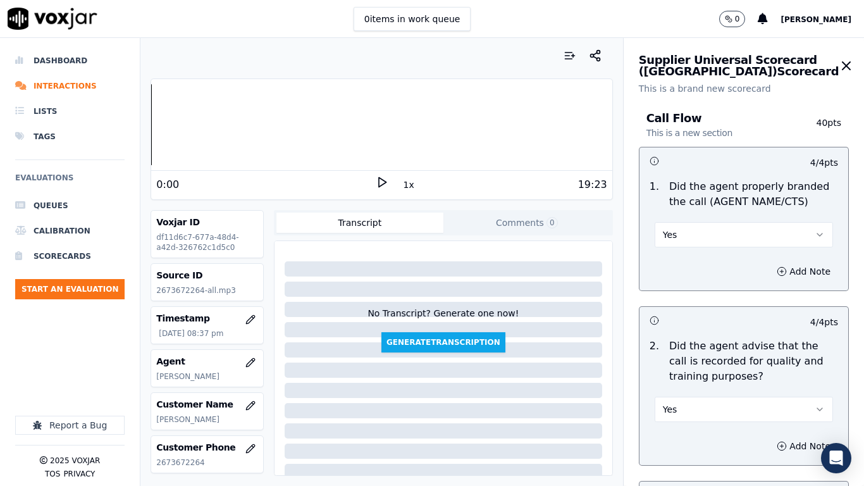
scroll to position [443, 0]
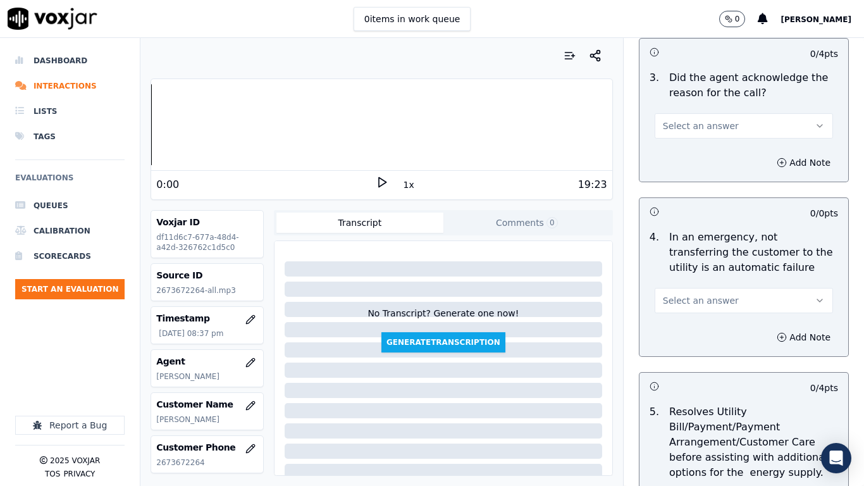
click at [694, 119] on button "Select an answer" at bounding box center [744, 125] width 178 height 25
click at [698, 152] on div "Yes" at bounding box center [723, 154] width 156 height 20
click at [716, 299] on button "Select an answer" at bounding box center [744, 300] width 178 height 25
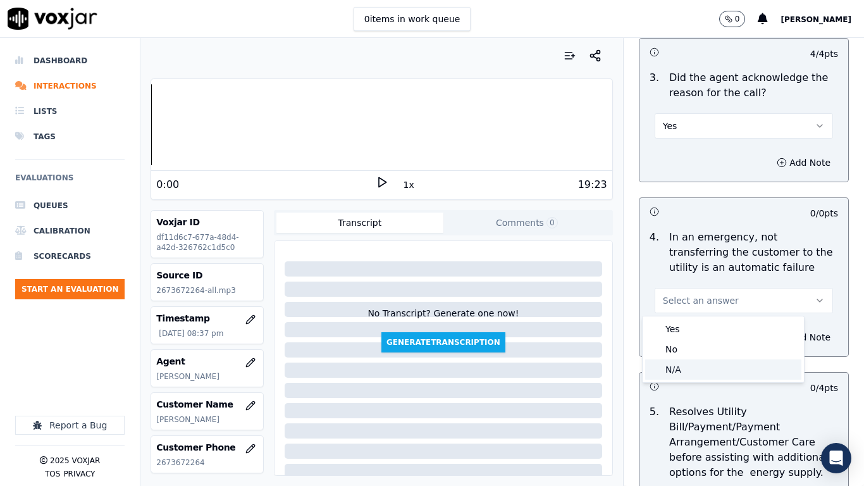
click at [698, 369] on div "N/A" at bounding box center [723, 369] width 156 height 20
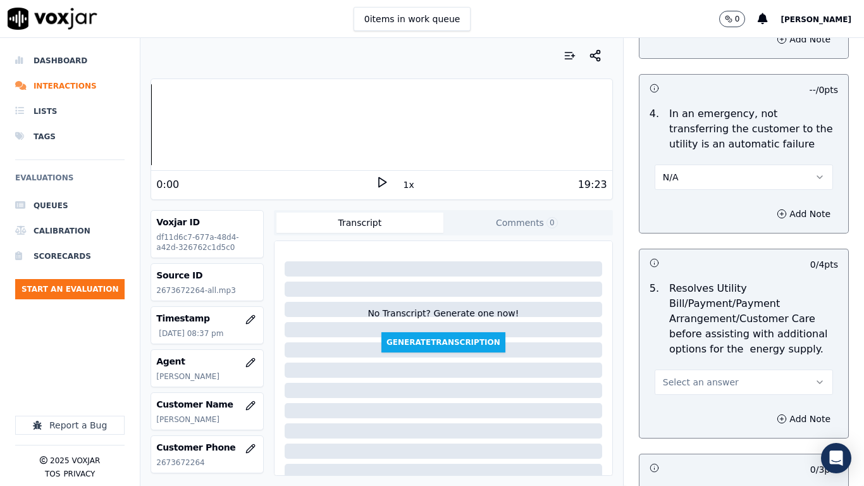
scroll to position [569, 0]
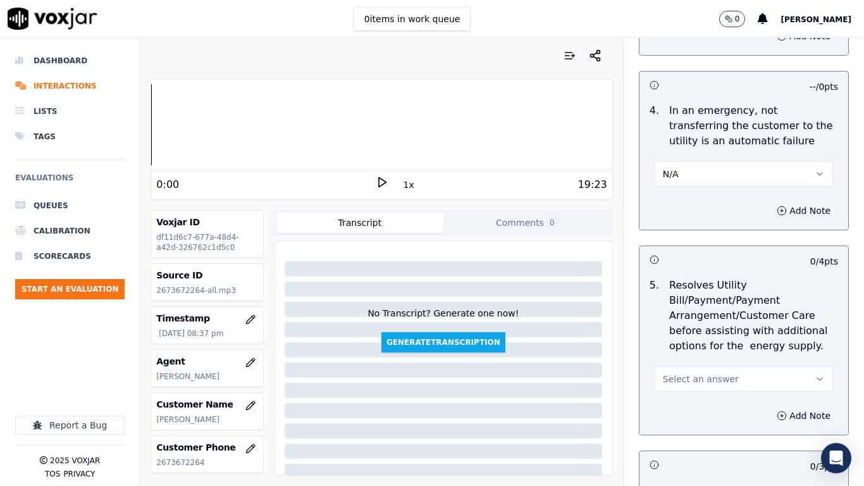
click at [701, 374] on span "Select an answer" at bounding box center [701, 379] width 76 height 13
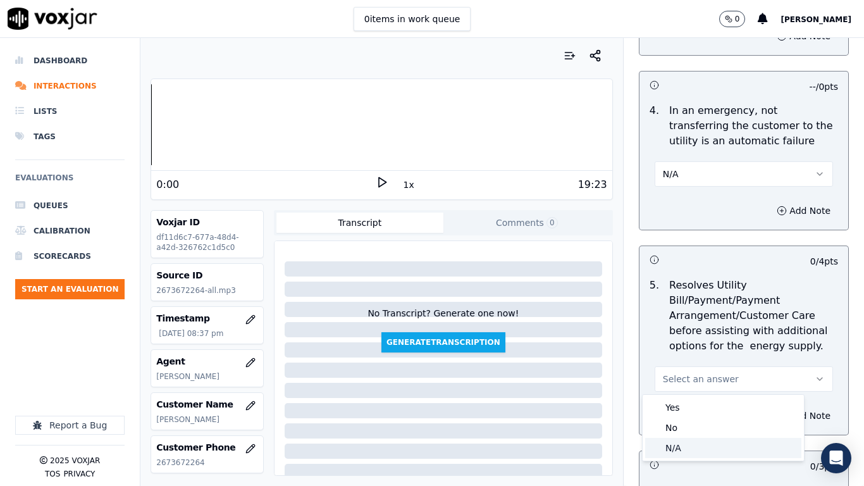
click at [693, 383] on div "N/A" at bounding box center [723, 448] width 156 height 20
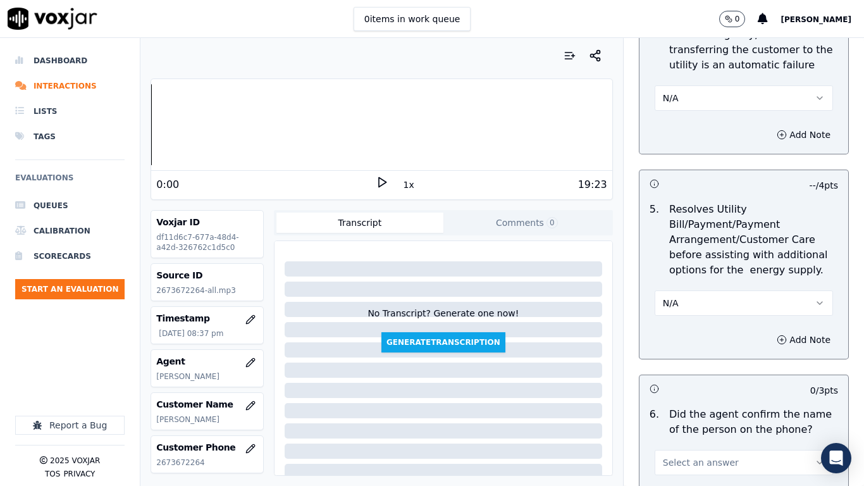
scroll to position [885, 0]
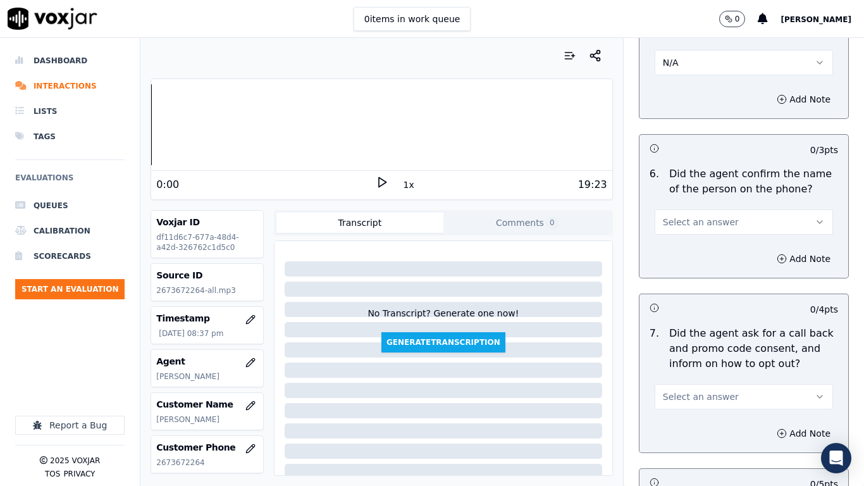
click at [718, 219] on button "Select an answer" at bounding box center [744, 221] width 178 height 25
click at [717, 250] on div "Yes" at bounding box center [723, 250] width 156 height 20
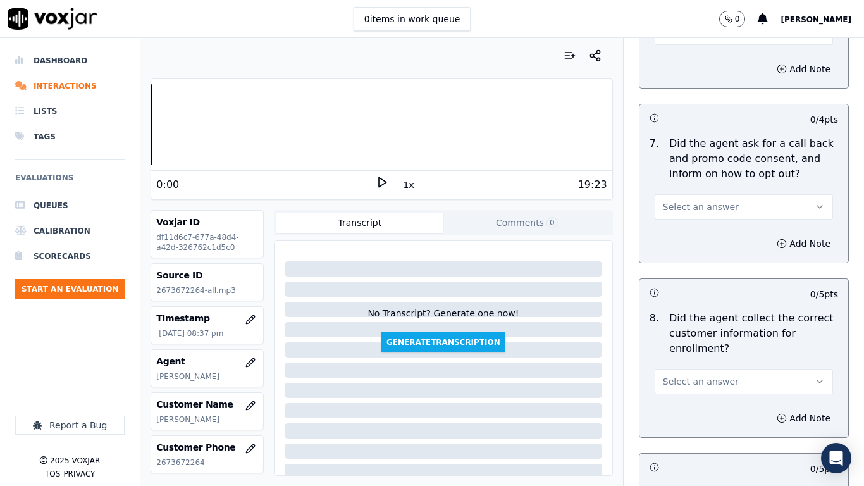
click at [718, 206] on button "Select an answer" at bounding box center [744, 206] width 178 height 25
click at [718, 241] on div "Yes" at bounding box center [723, 235] width 156 height 20
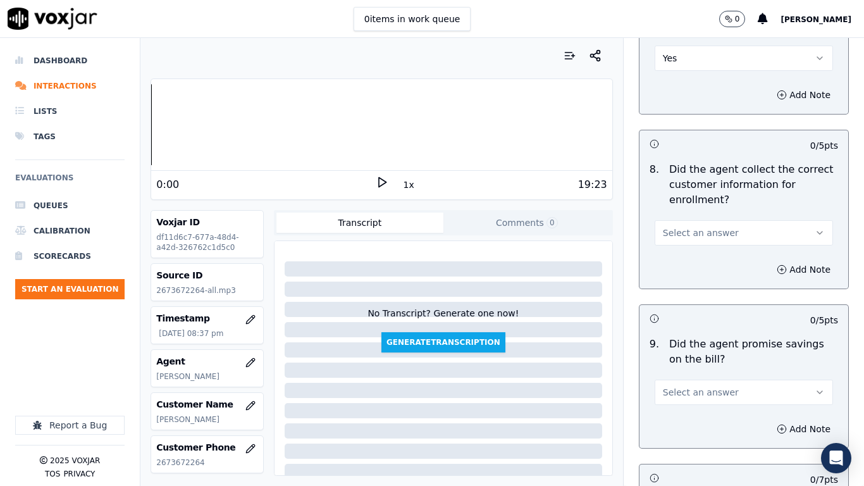
scroll to position [1265, 0]
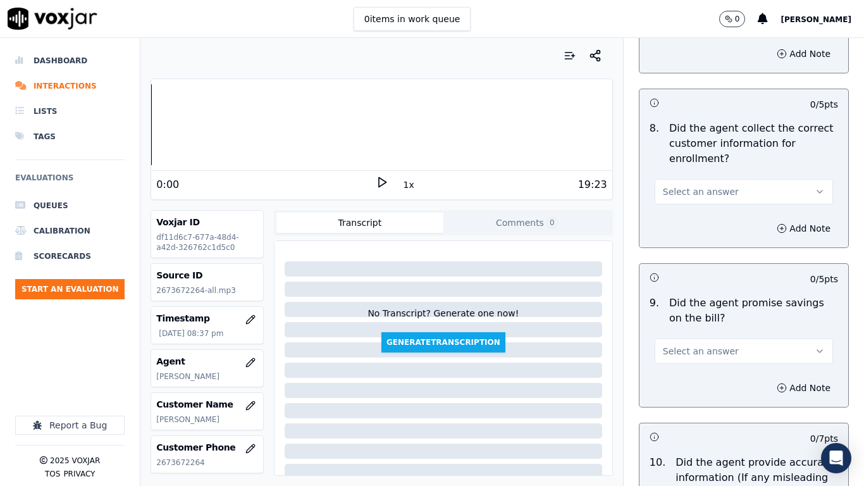
click at [718, 191] on button "Select an answer" at bounding box center [744, 191] width 178 height 25
click at [710, 222] on div "Yes" at bounding box center [723, 220] width 156 height 20
click at [711, 347] on span "Select an answer" at bounding box center [701, 351] width 76 height 13
click at [705, 383] on div "Yes" at bounding box center [723, 379] width 156 height 20
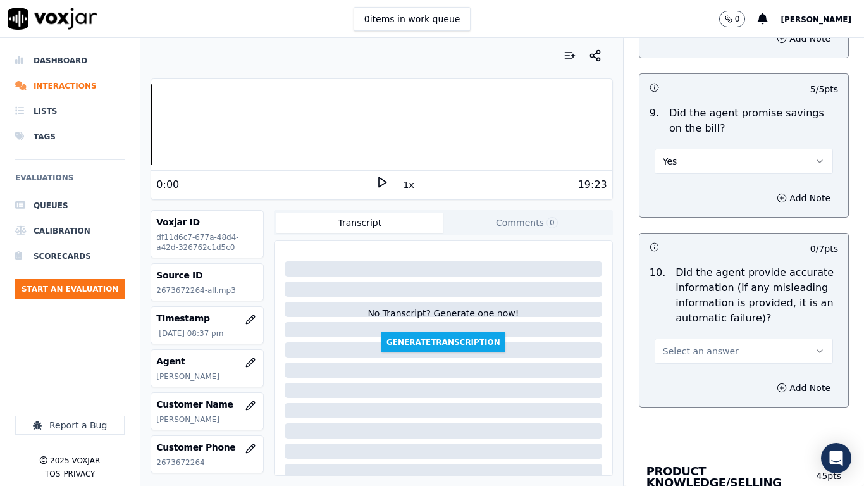
click at [705, 349] on span "Select an answer" at bounding box center [701, 351] width 76 height 13
click at [699, 382] on div "Yes" at bounding box center [723, 379] width 156 height 20
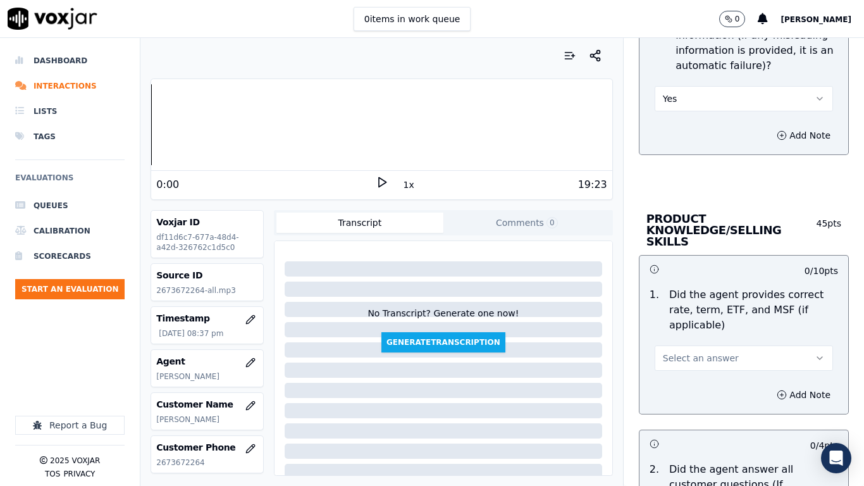
scroll to position [1708, 0]
click at [706, 351] on span "Select an answer" at bounding box center [701, 357] width 76 height 13
click at [698, 380] on div "Yes" at bounding box center [723, 374] width 156 height 20
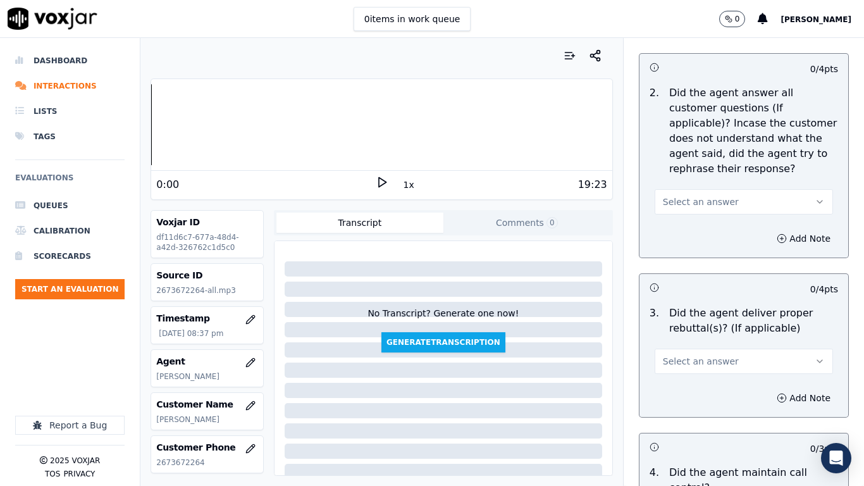
scroll to position [2087, 0]
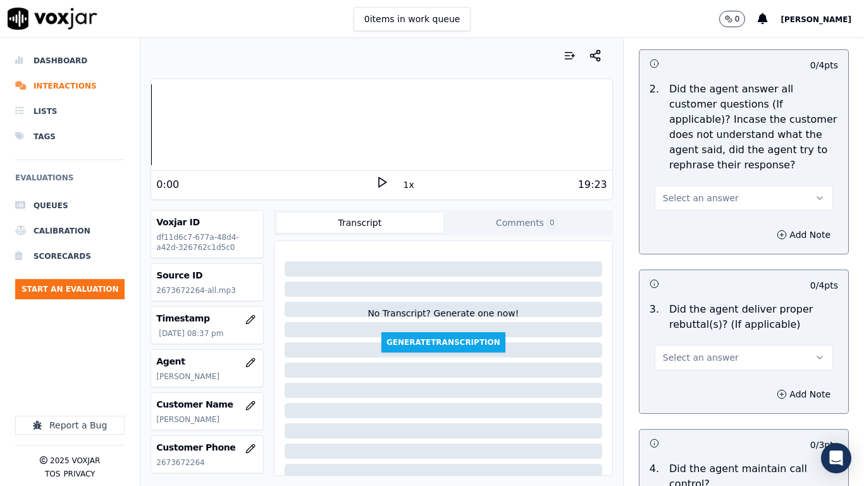
click at [688, 192] on span "Select an answer" at bounding box center [701, 198] width 76 height 13
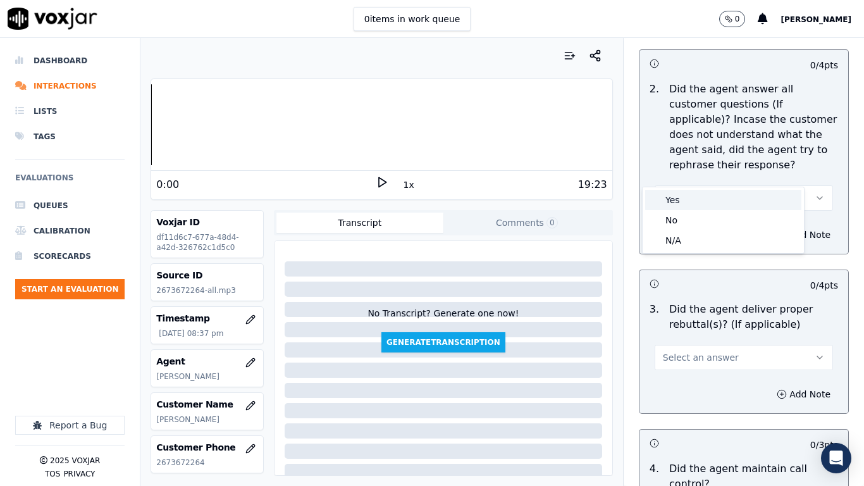
click at [686, 202] on div "Yes" at bounding box center [723, 200] width 156 height 20
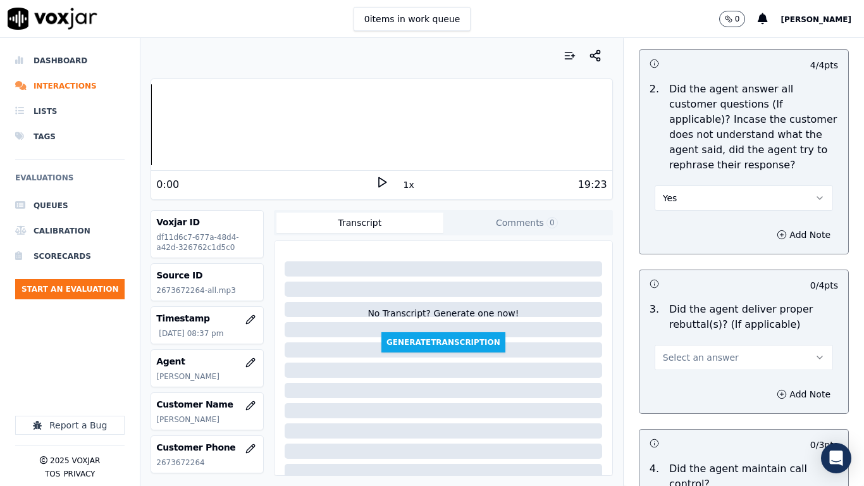
click at [698, 351] on span "Select an answer" at bounding box center [701, 357] width 76 height 13
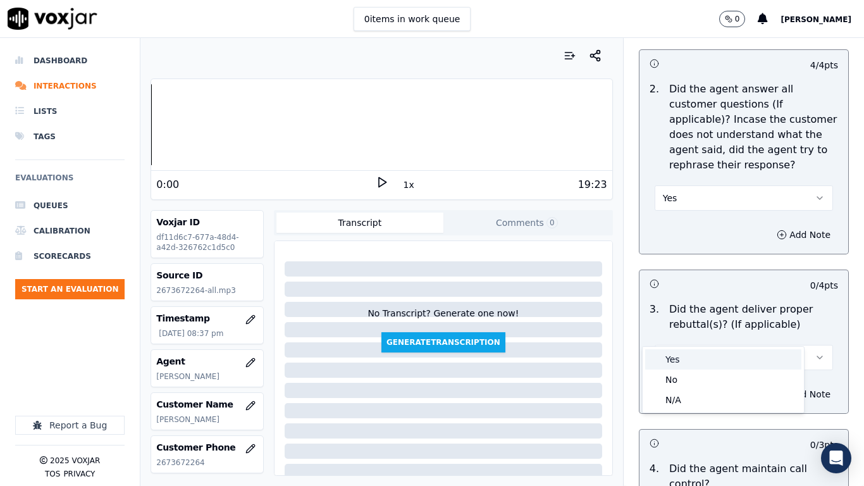
click at [693, 360] on div "Yes" at bounding box center [723, 359] width 156 height 20
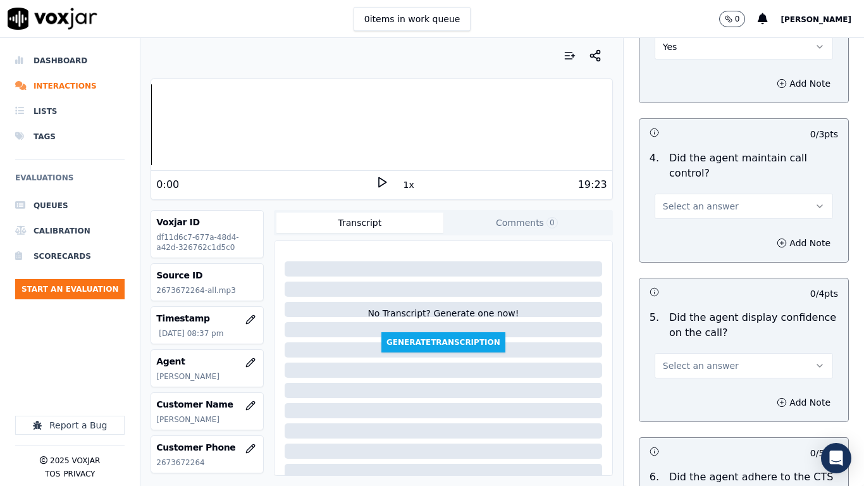
scroll to position [2403, 0]
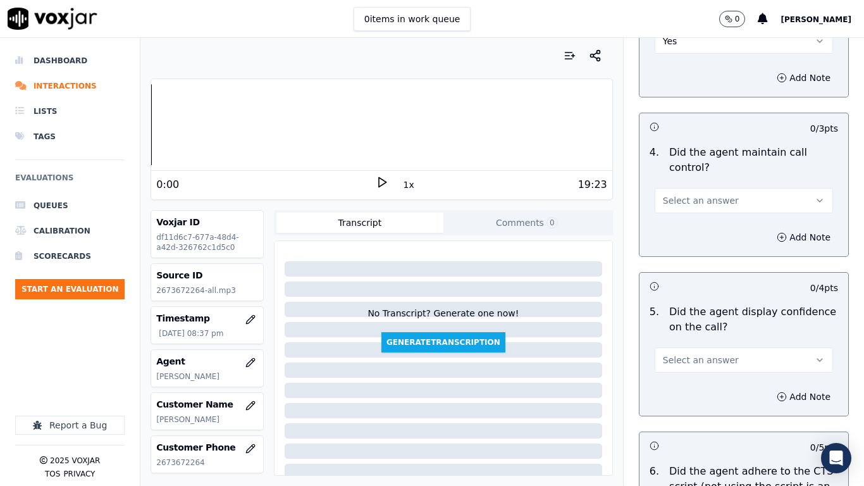
click at [696, 194] on span "Select an answer" at bounding box center [701, 200] width 76 height 13
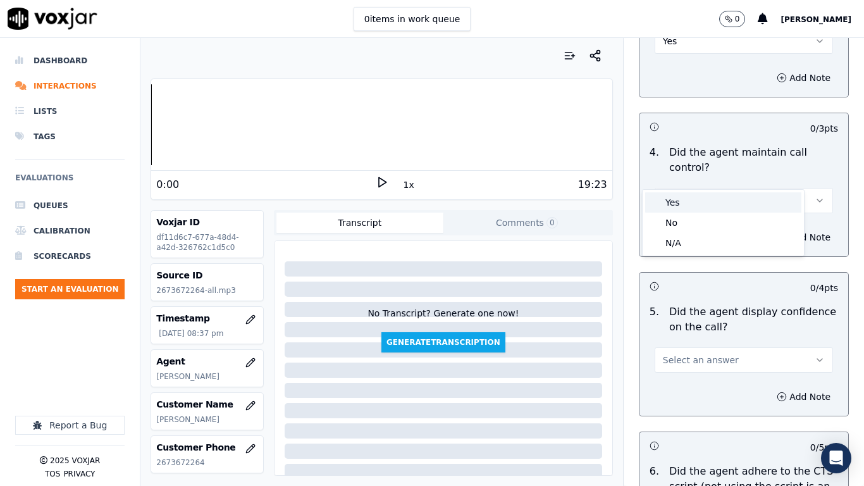
click at [698, 198] on div "Yes" at bounding box center [723, 202] width 156 height 20
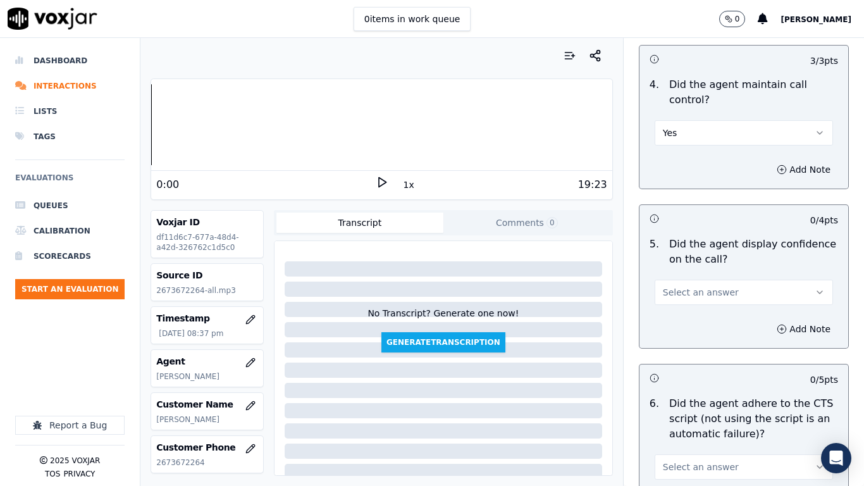
scroll to position [2530, 0]
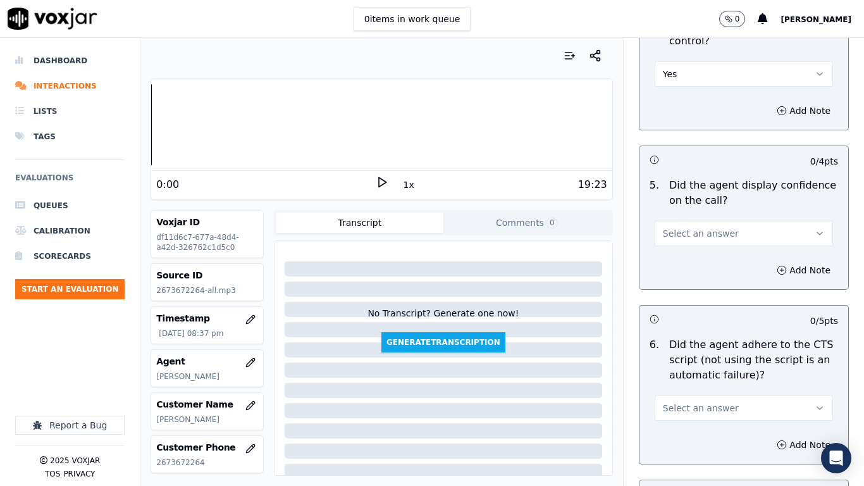
click at [701, 227] on span "Select an answer" at bounding box center [701, 233] width 76 height 13
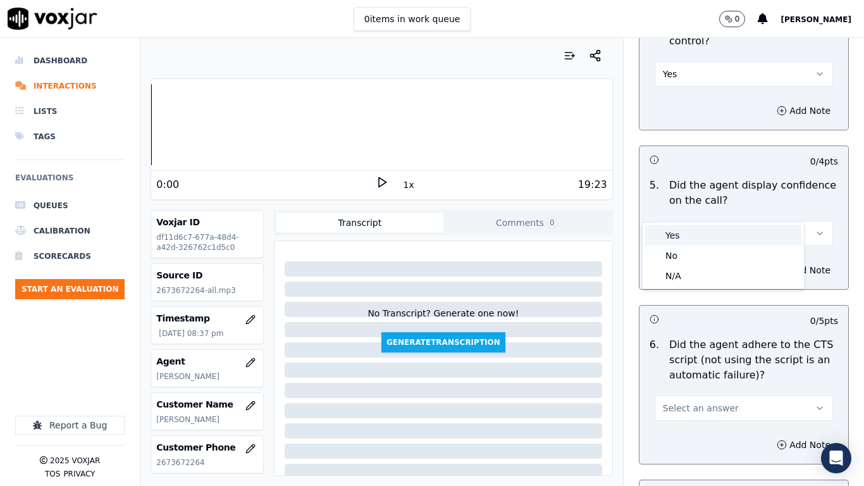
click at [700, 238] on div "Yes" at bounding box center [723, 235] width 156 height 20
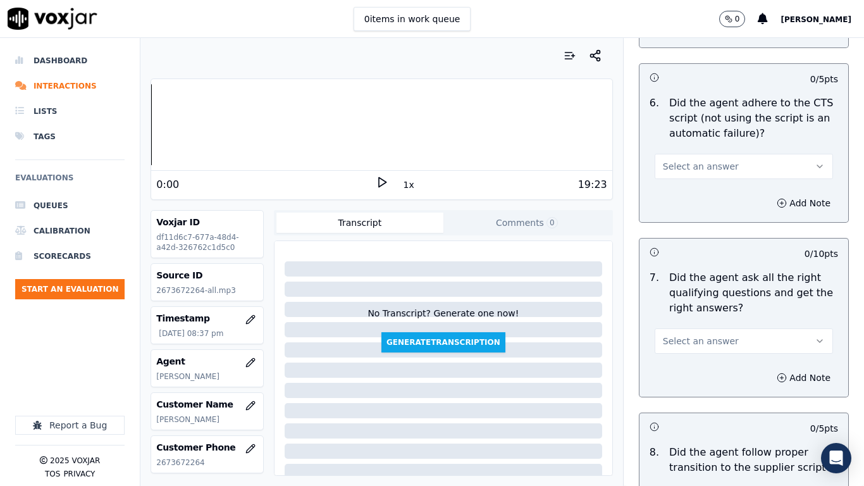
scroll to position [2783, 0]
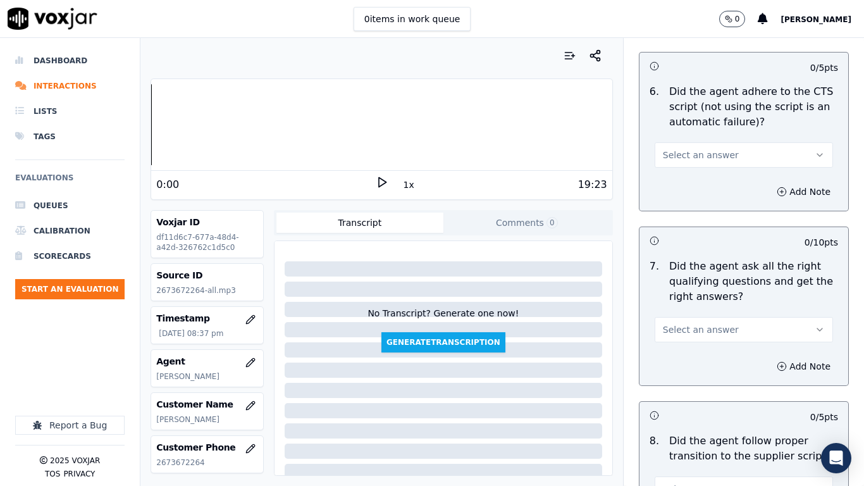
click at [712, 149] on span "Select an answer" at bounding box center [701, 155] width 76 height 13
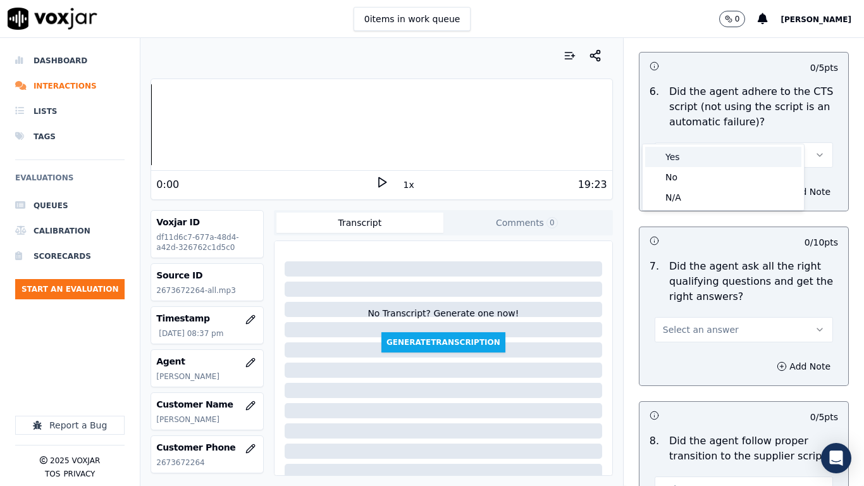
click at [712, 156] on div "Yes" at bounding box center [723, 157] width 156 height 20
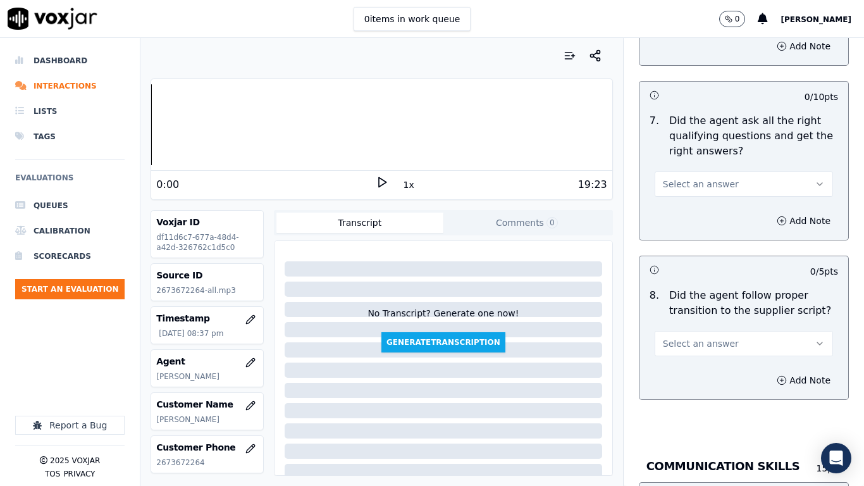
scroll to position [2973, 0]
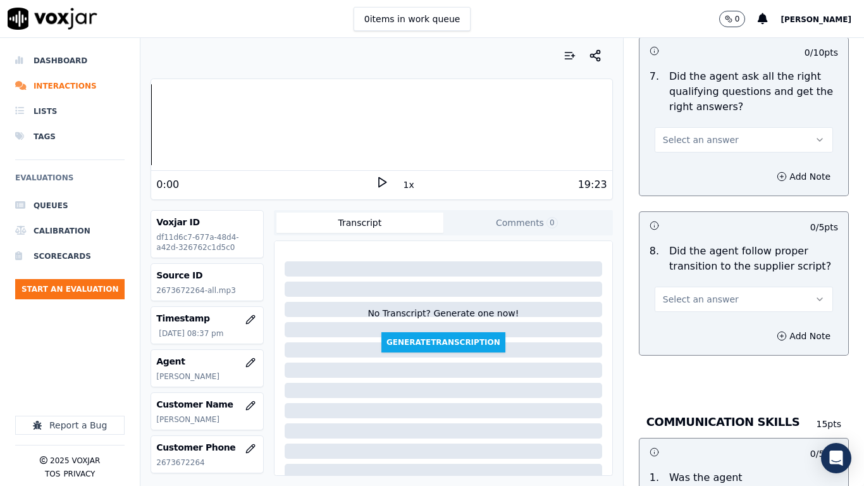
click at [713, 133] on span "Select an answer" at bounding box center [701, 139] width 76 height 13
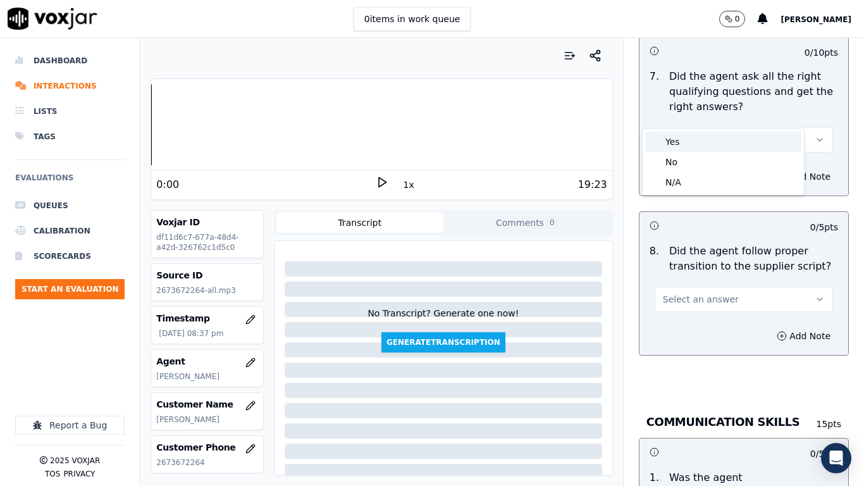
click at [708, 141] on div "Yes" at bounding box center [723, 142] width 156 height 20
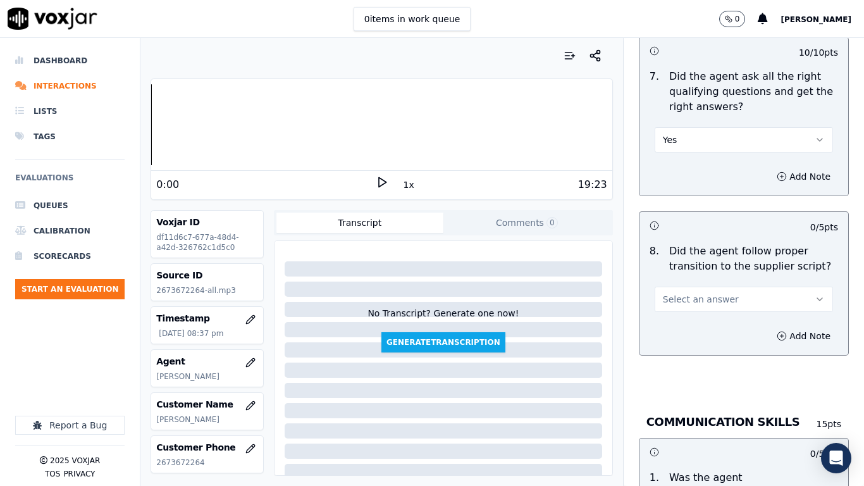
click at [704, 293] on span "Select an answer" at bounding box center [701, 299] width 76 height 13
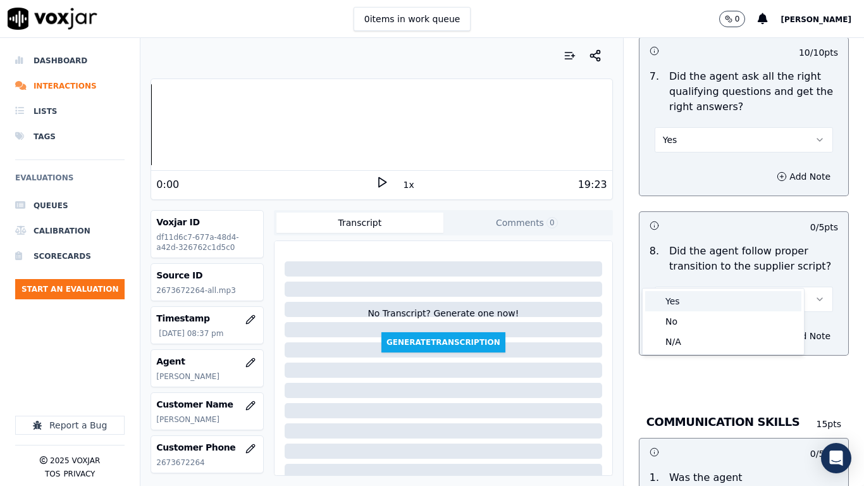
click at [701, 300] on div "Yes" at bounding box center [723, 301] width 156 height 20
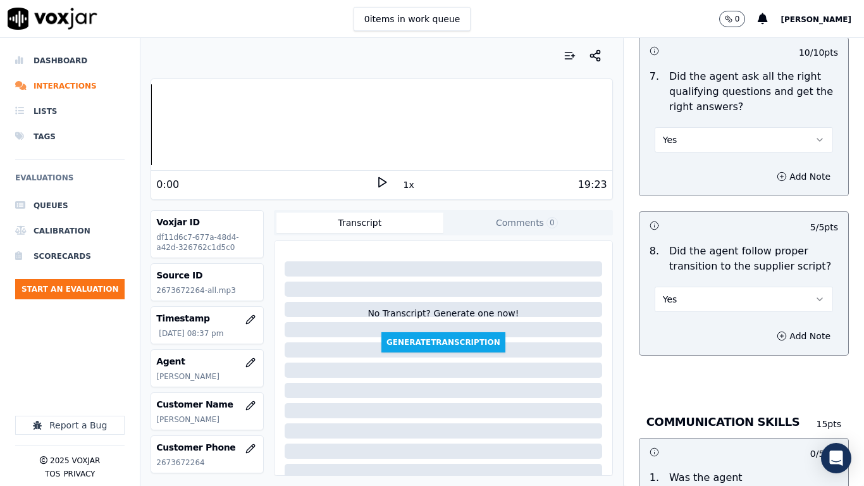
scroll to position [3226, 0]
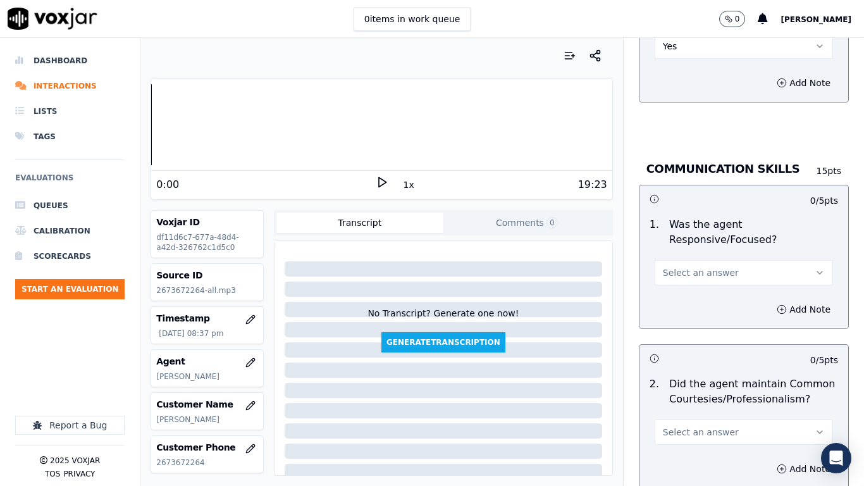
click at [706, 266] on span "Select an answer" at bounding box center [701, 272] width 76 height 13
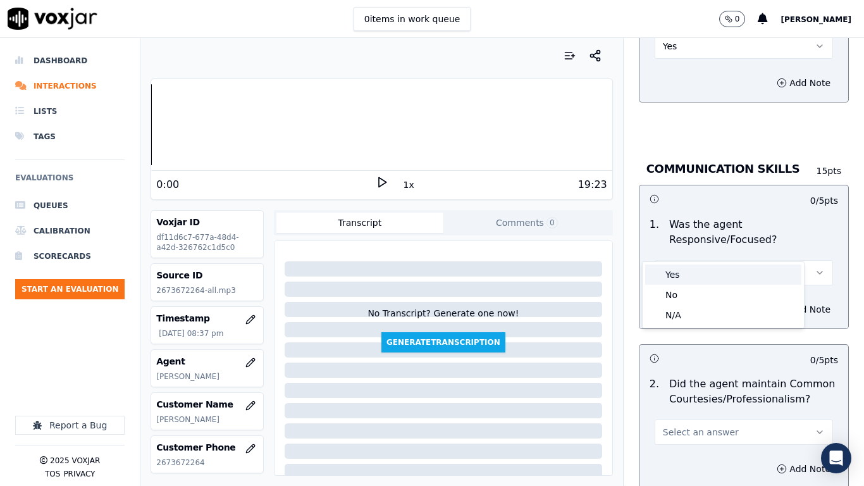
click at [705, 276] on div "Yes" at bounding box center [723, 274] width 156 height 20
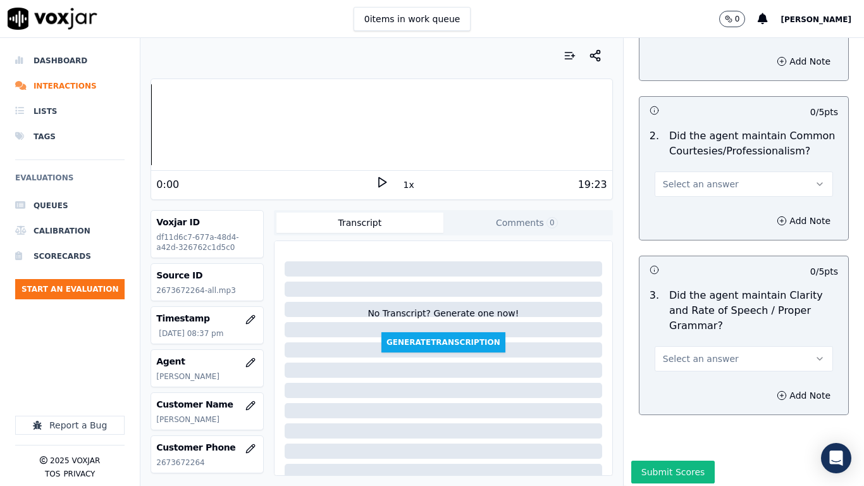
scroll to position [3479, 0]
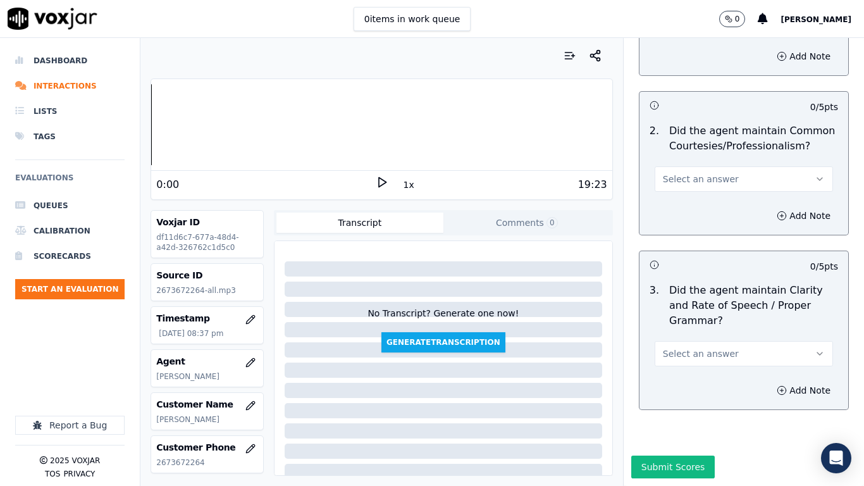
click at [712, 173] on span "Select an answer" at bounding box center [701, 179] width 76 height 13
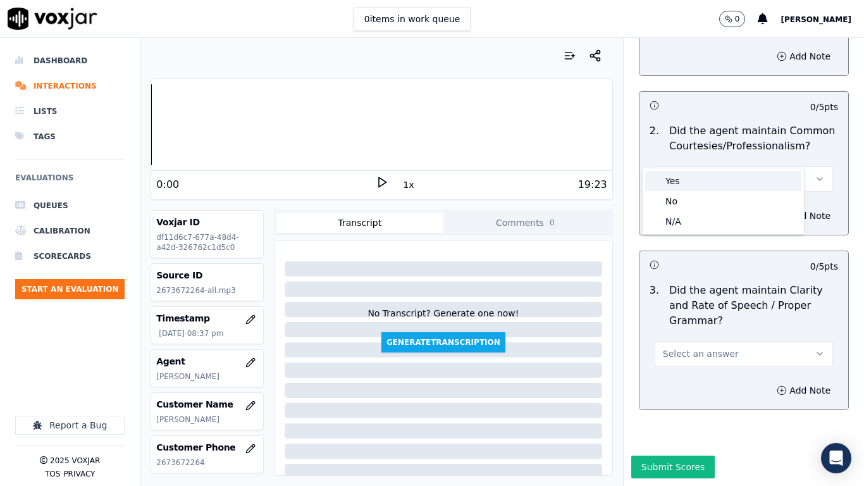
drag, startPoint x: 715, startPoint y: 182, endPoint x: 715, endPoint y: 196, distance: 13.9
click at [715, 182] on div "Yes" at bounding box center [723, 181] width 156 height 20
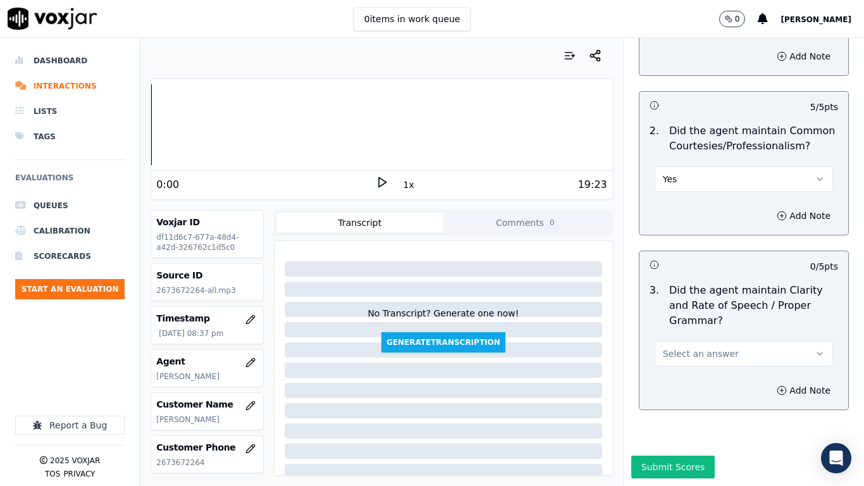
click at [710, 341] on button "Select an answer" at bounding box center [744, 353] width 178 height 25
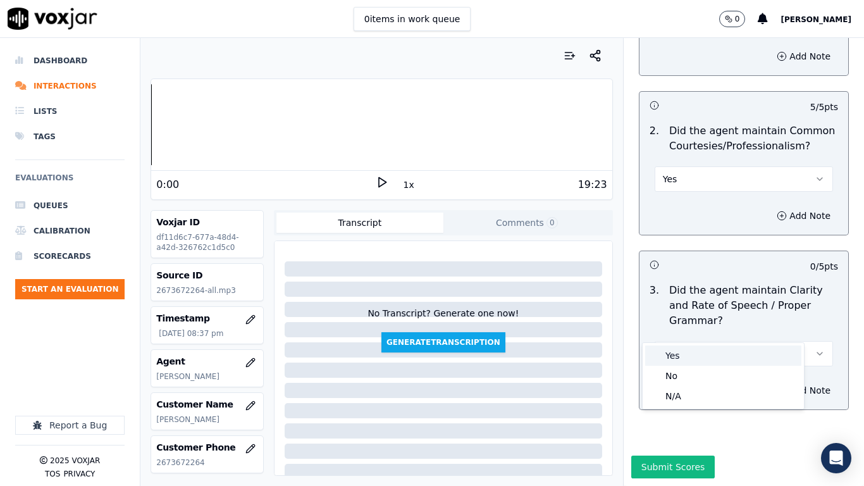
click at [697, 352] on div "Yes" at bounding box center [723, 355] width 156 height 20
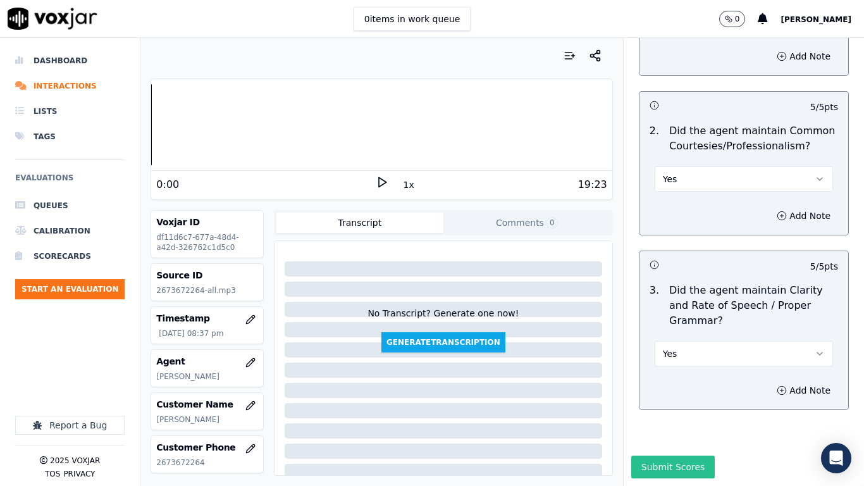
click at [670, 383] on button "Submit Scores" at bounding box center [673, 466] width 84 height 23
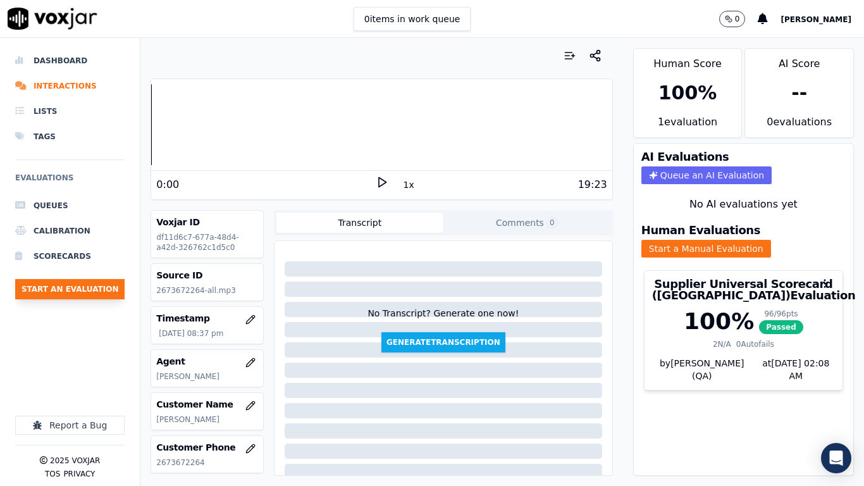
click at [95, 289] on button "Start an Evaluation" at bounding box center [69, 289] width 109 height 20
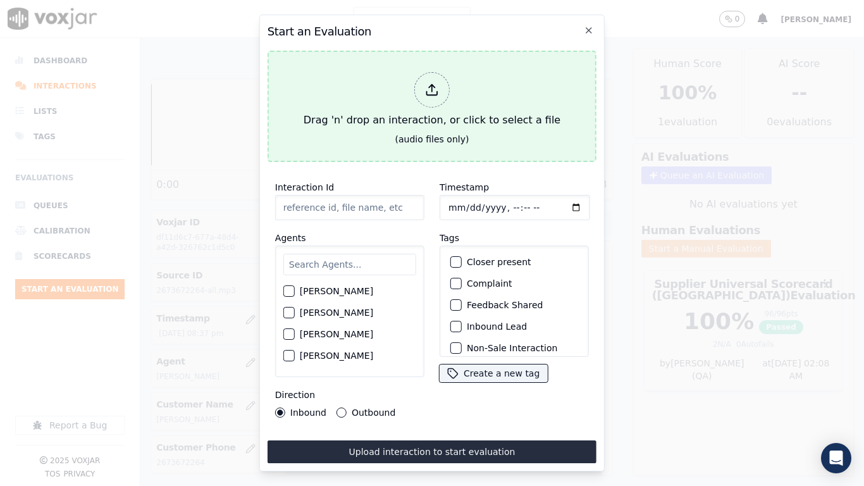
click at [466, 85] on div "Drag 'n' drop an interaction, or click to select a file" at bounding box center [432, 100] width 267 height 66
type input "20250820-175616_7176544460-all.mp3"
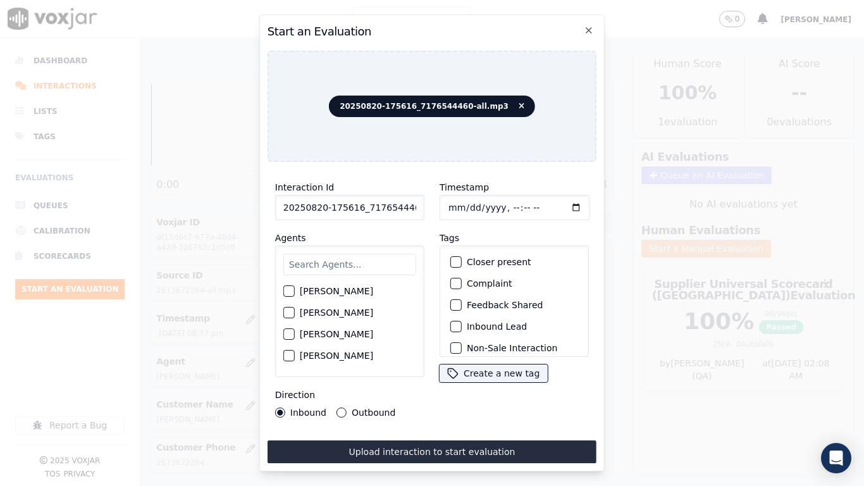
click at [366, 261] on input "text" at bounding box center [349, 265] width 133 height 22
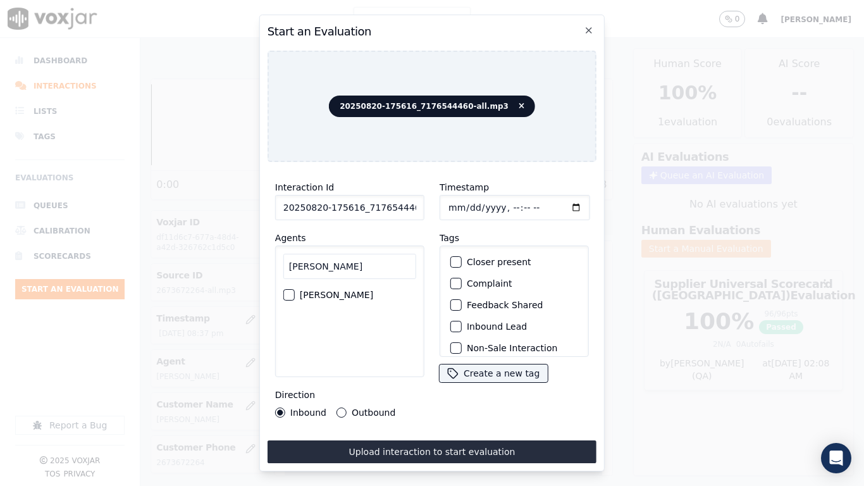
type input "mary"
click at [320, 292] on label "MARY OLIER" at bounding box center [336, 294] width 73 height 9
click at [295, 292] on button "MARY OLIER" at bounding box center [288, 294] width 11 height 11
click at [461, 202] on input "Timestamp" at bounding box center [515, 207] width 151 height 25
type input "2025-08-20T20:39"
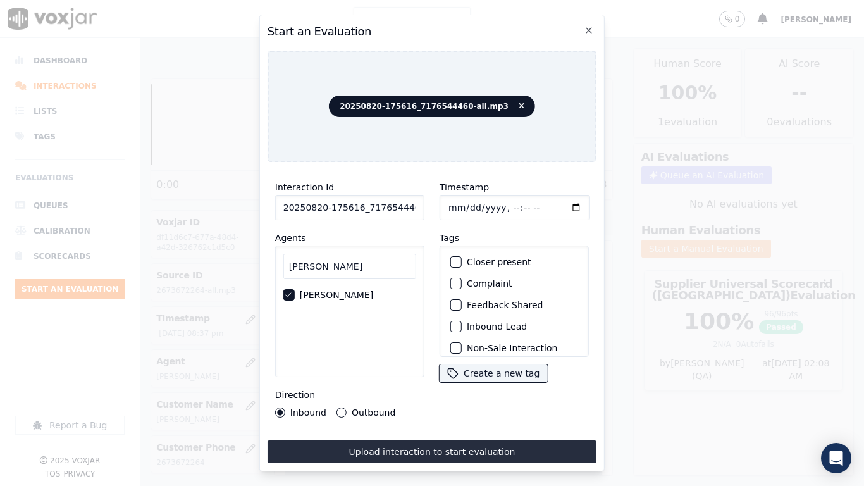
scroll to position [109, 0]
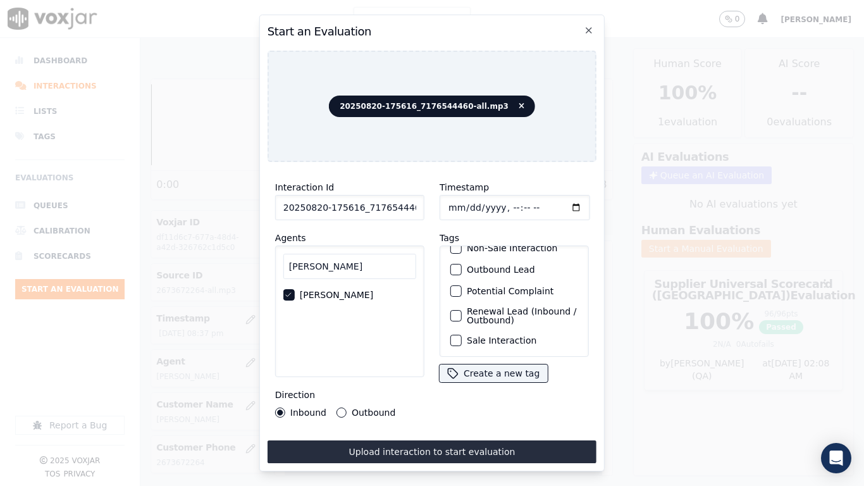
click at [521, 336] on label "Sale Interaction" at bounding box center [502, 340] width 70 height 9
click at [462, 335] on button "Sale Interaction" at bounding box center [455, 340] width 11 height 11
click at [519, 383] on button "Upload interaction to start evaluation" at bounding box center [432, 451] width 329 height 23
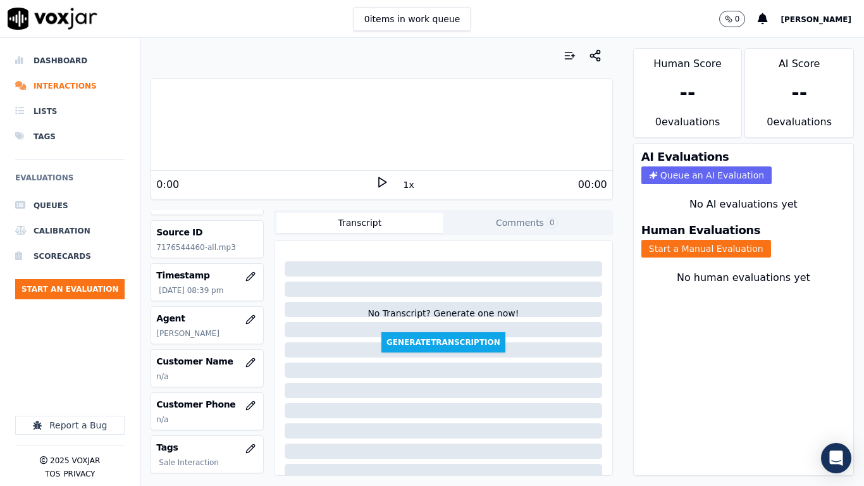
scroll to position [63, 0]
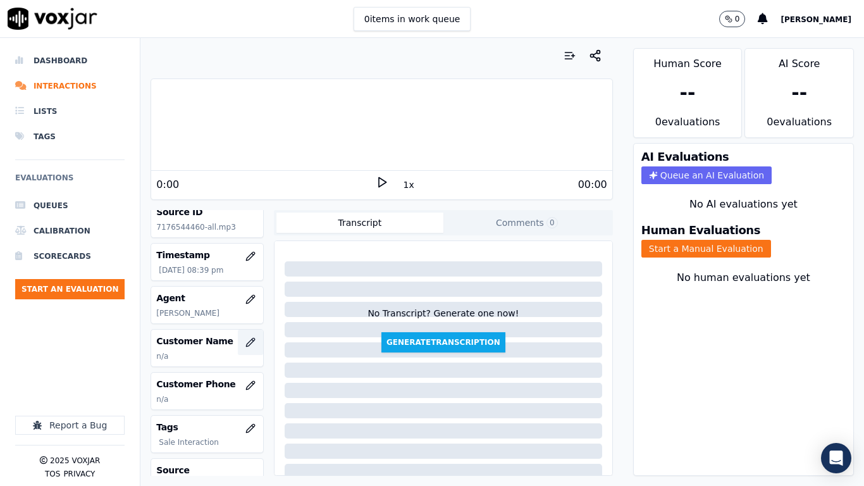
click at [245, 343] on icon "button" at bounding box center [250, 342] width 10 height 10
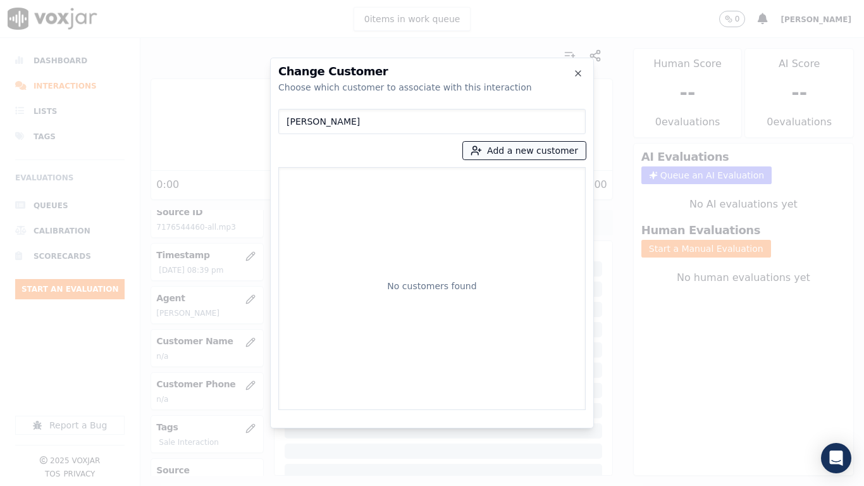
type input "Jeff S Forster"
click at [504, 152] on button "Add a new customer" at bounding box center [524, 151] width 123 height 18
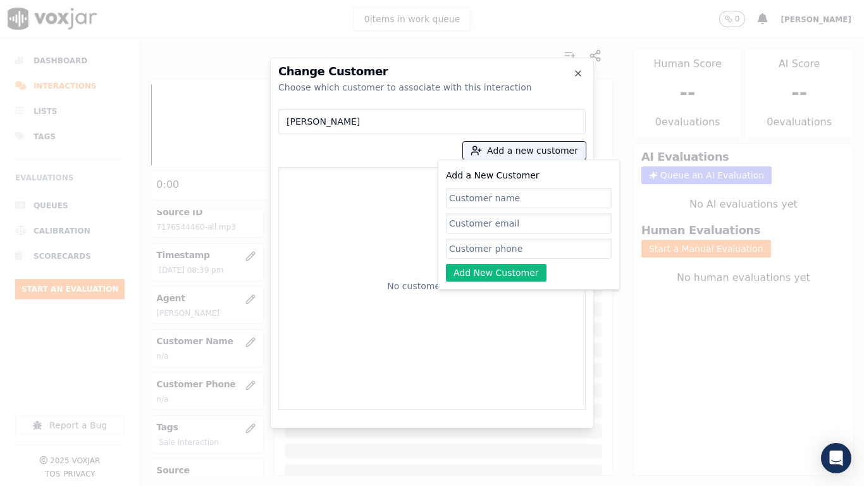
paste input "Jeff S Forster"
type input "Jeff S Forster"
click at [490, 250] on input "Add a New Customer" at bounding box center [529, 248] width 166 height 20
click at [490, 251] on input "Add a New Customer" at bounding box center [529, 248] width 166 height 20
paste input "7176544460"
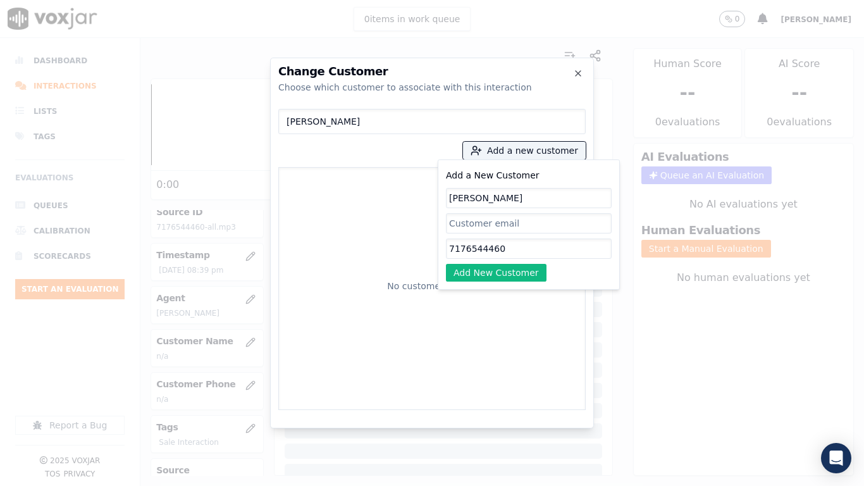
type input "7176544460"
click at [499, 282] on div "Add a New Customer Jeff S Forster 7176544460 Add New Customer" at bounding box center [529, 224] width 182 height 130
click at [499, 274] on button "Add New Customer" at bounding box center [496, 273] width 101 height 18
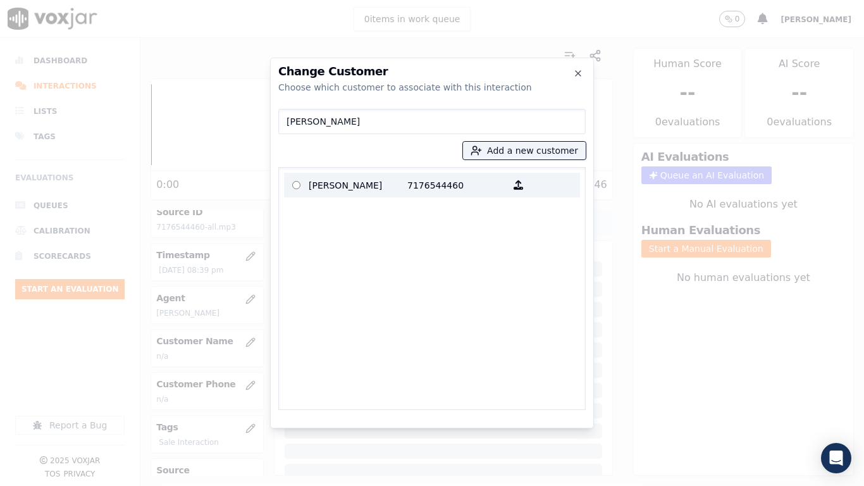
click at [336, 185] on p "Jeff S Forster" at bounding box center [358, 185] width 99 height 20
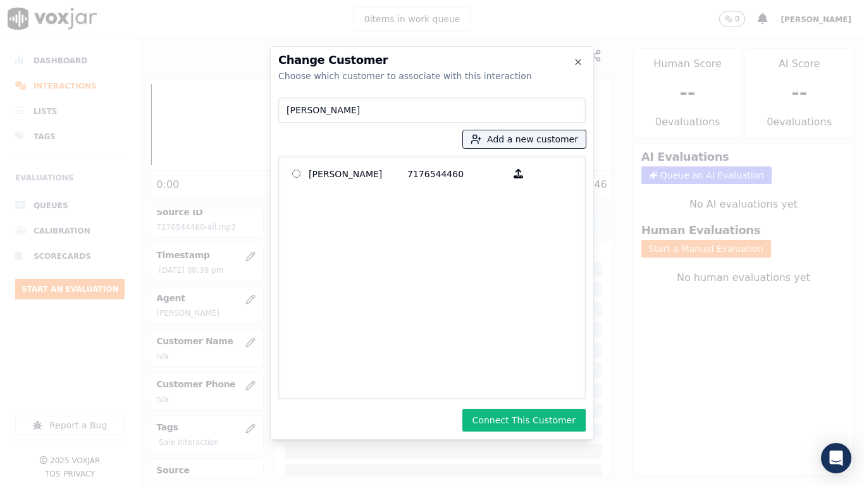
click at [490, 383] on button "Connect This Customer" at bounding box center [523, 420] width 123 height 23
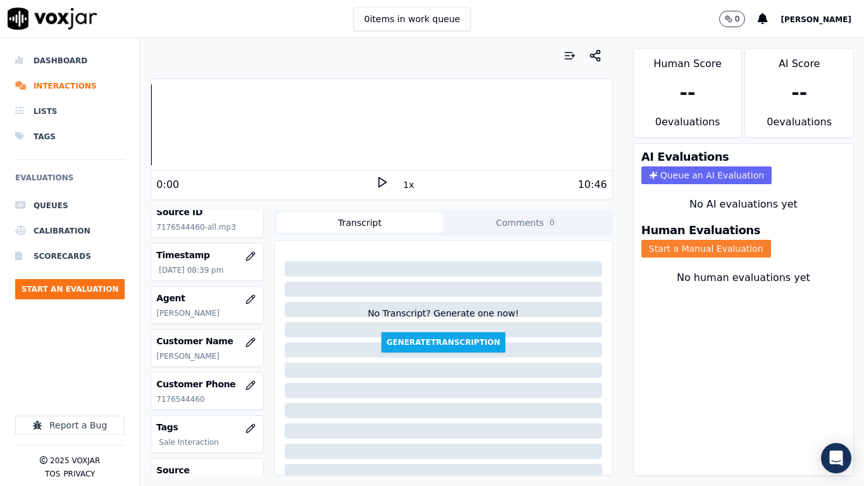
click at [704, 246] on button "Start a Manual Evaluation" at bounding box center [706, 249] width 130 height 18
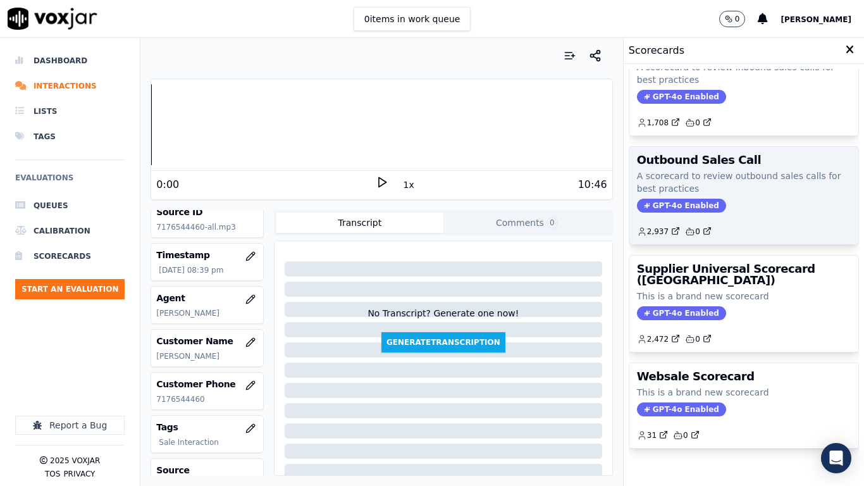
scroll to position [175, 0]
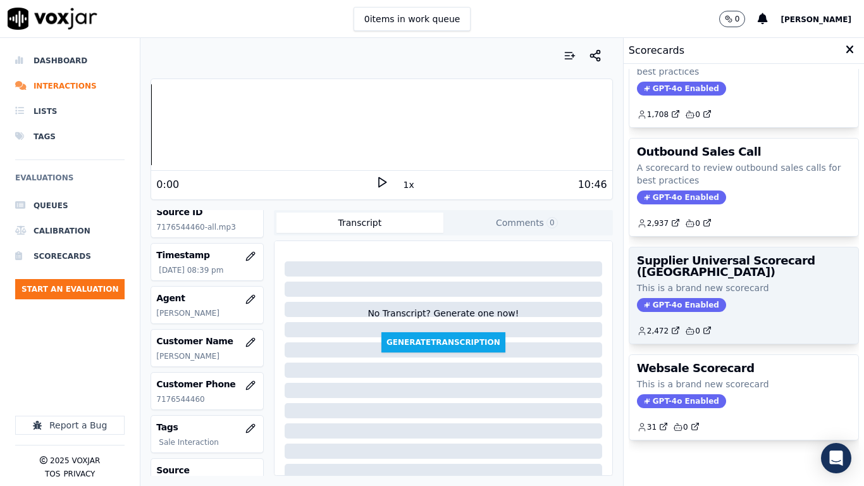
click at [703, 281] on p "This is a brand new scorecard" at bounding box center [744, 287] width 214 height 13
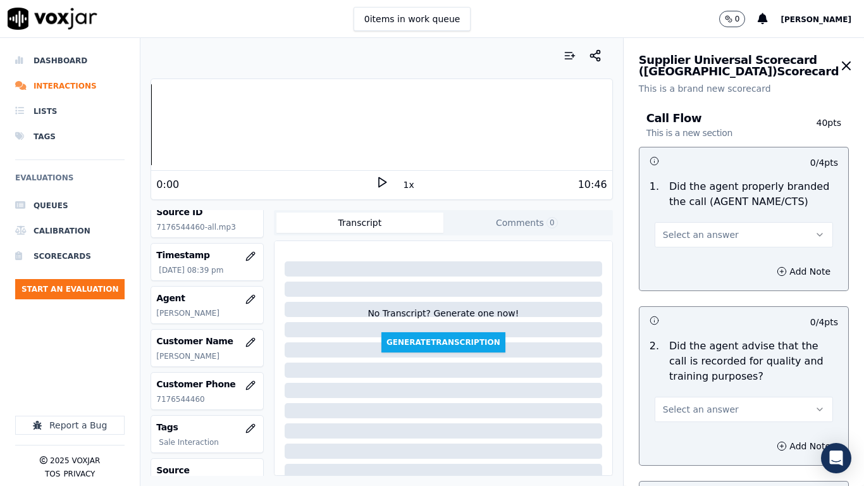
click at [697, 238] on span "Select an answer" at bounding box center [701, 234] width 76 height 13
click at [699, 264] on div "Yes" at bounding box center [723, 263] width 156 height 20
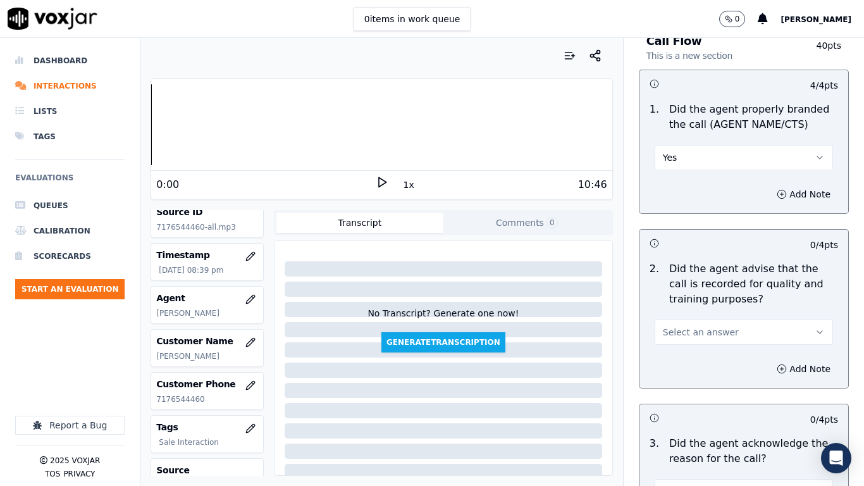
scroll to position [190, 0]
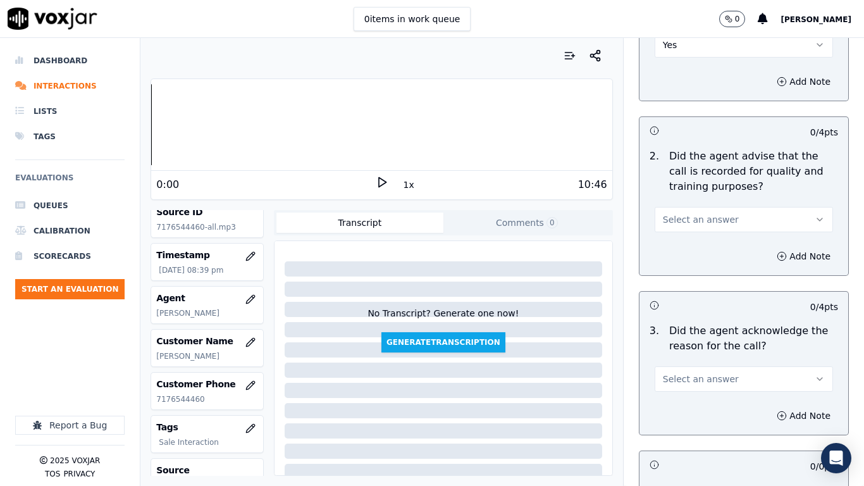
click at [717, 228] on button "Select an answer" at bounding box center [744, 219] width 178 height 25
click at [708, 250] on div "Yes" at bounding box center [723, 248] width 156 height 20
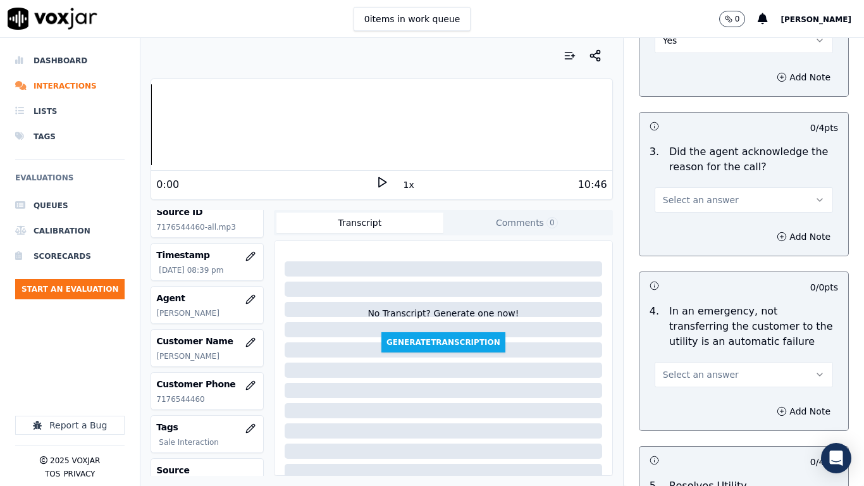
scroll to position [379, 0]
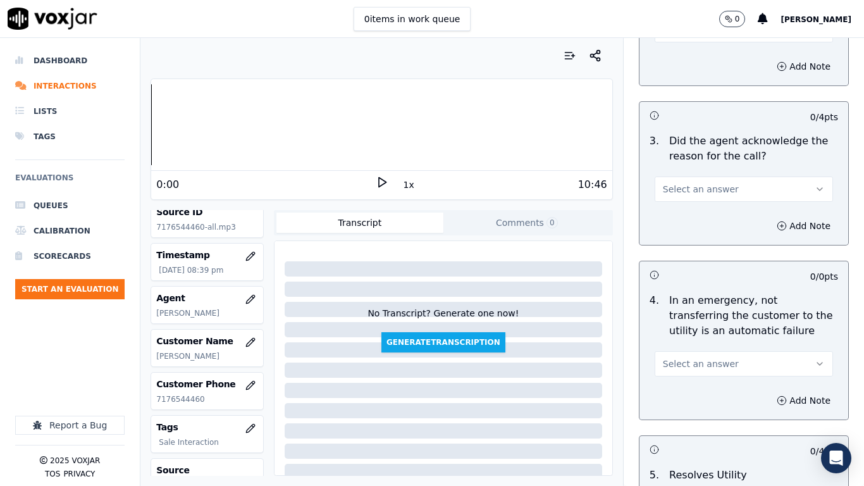
click at [694, 189] on span "Select an answer" at bounding box center [701, 189] width 76 height 13
click at [698, 214] on div "Yes" at bounding box center [723, 217] width 156 height 20
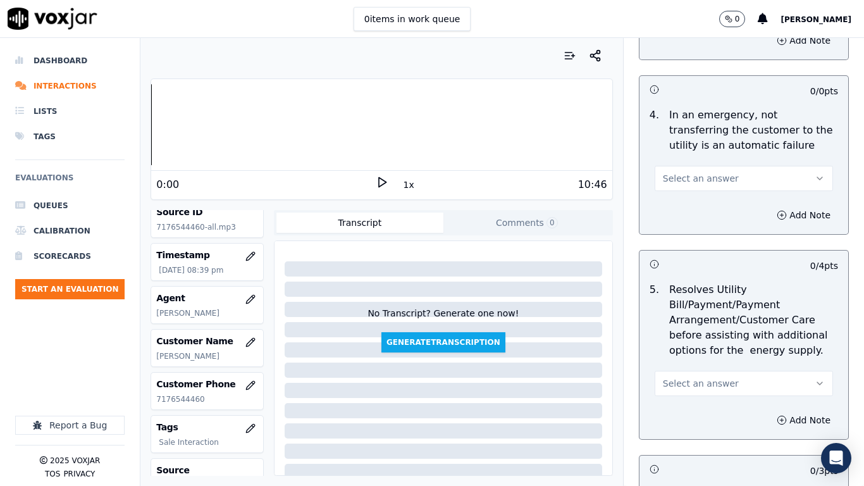
scroll to position [569, 0]
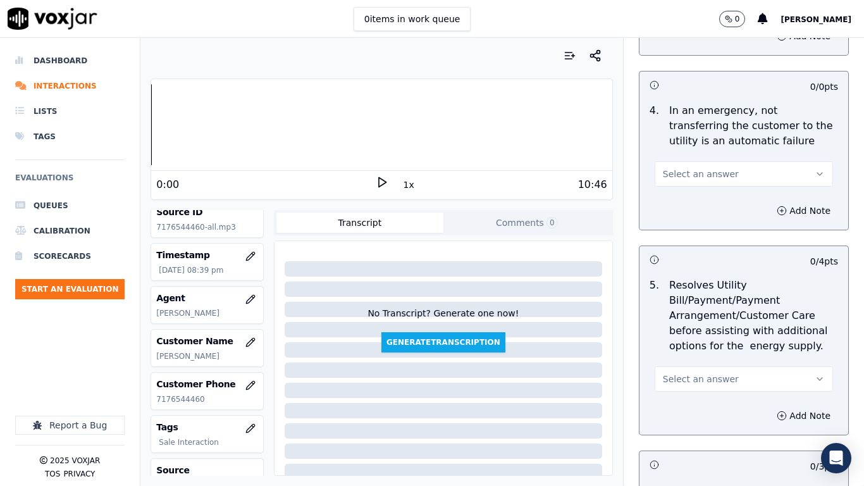
click at [696, 171] on span "Select an answer" at bounding box center [701, 174] width 76 height 13
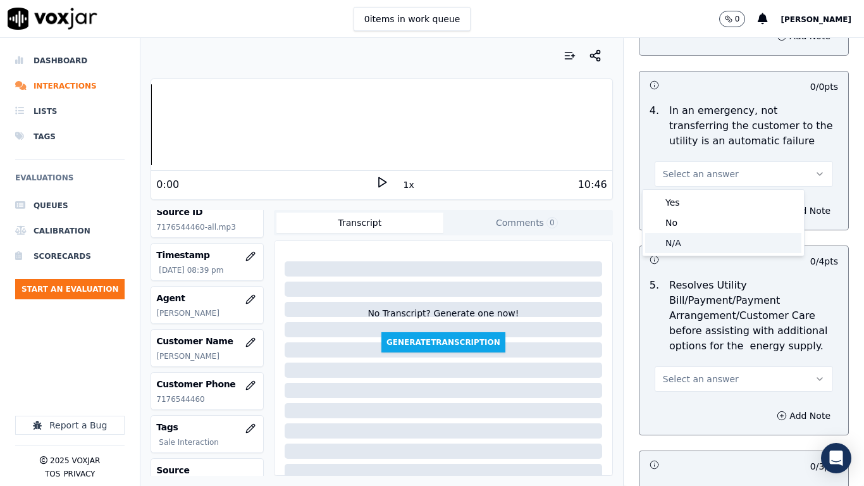
click at [704, 241] on div "N/A" at bounding box center [723, 243] width 156 height 20
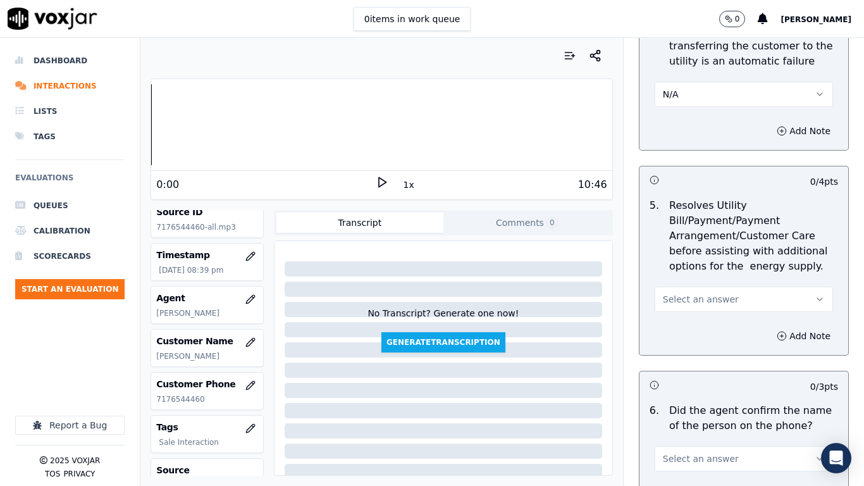
scroll to position [759, 0]
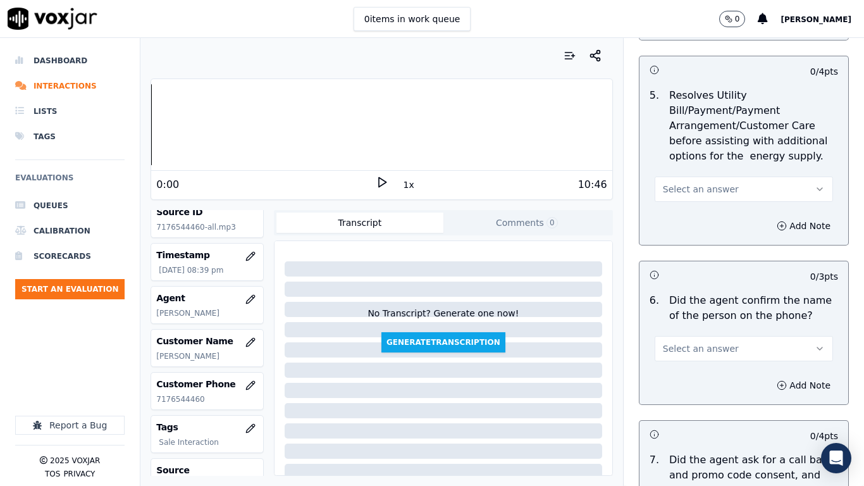
click at [699, 185] on span "Select an answer" at bounding box center [701, 189] width 76 height 13
click at [704, 255] on div "N/A" at bounding box center [723, 258] width 156 height 20
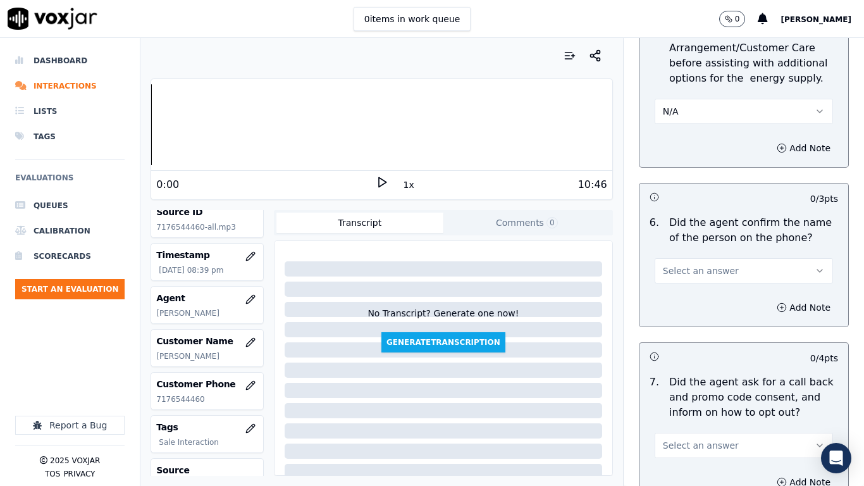
scroll to position [949, 0]
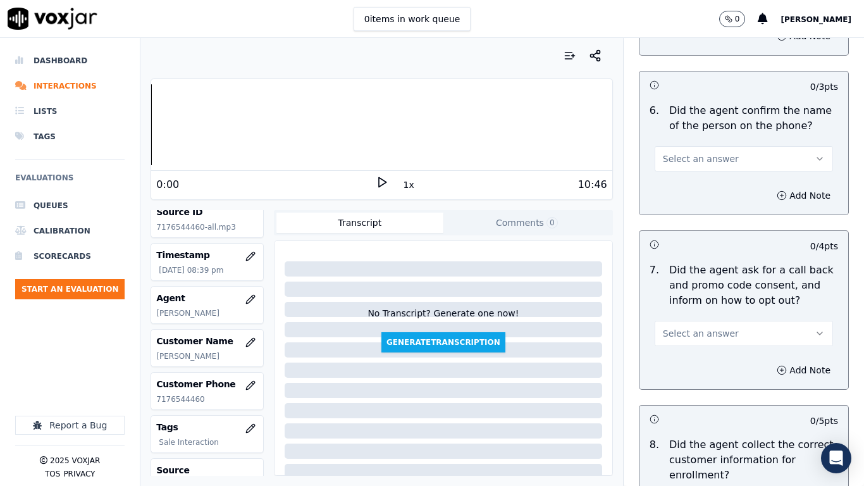
click at [696, 160] on span "Select an answer" at bounding box center [701, 158] width 76 height 13
click at [700, 186] on div "Yes" at bounding box center [723, 187] width 156 height 20
click at [715, 330] on button "Select an answer" at bounding box center [744, 333] width 178 height 25
click at [712, 354] on div "Yes" at bounding box center [723, 362] width 156 height 20
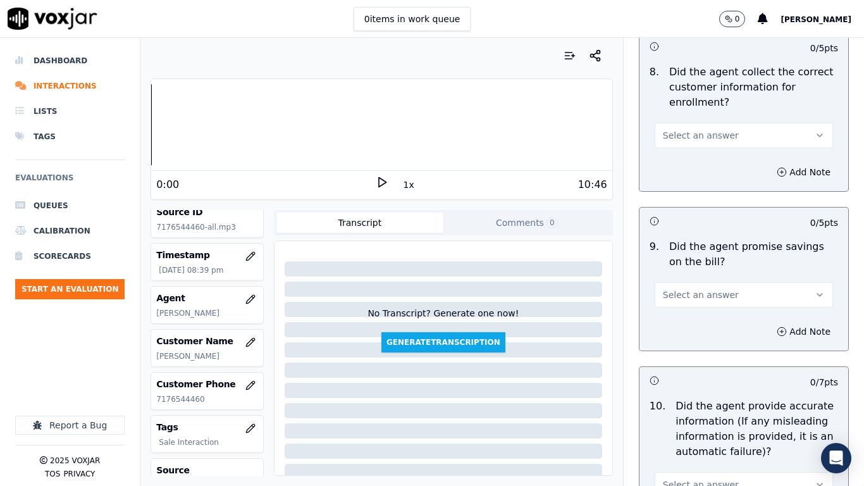
scroll to position [1328, 0]
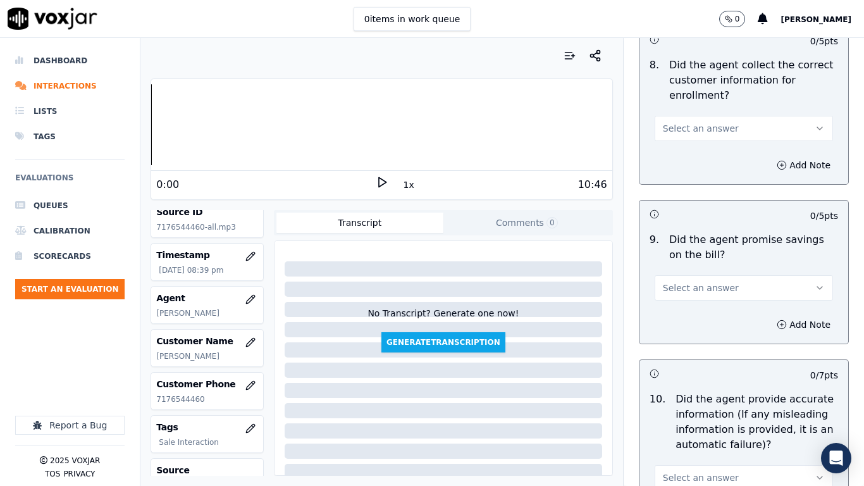
click at [711, 130] on span "Select an answer" at bounding box center [701, 128] width 76 height 13
click at [715, 154] on div "Yes" at bounding box center [723, 157] width 156 height 20
click at [710, 283] on span "Select an answer" at bounding box center [701, 287] width 76 height 13
click at [708, 314] on div "Yes" at bounding box center [723, 316] width 156 height 20
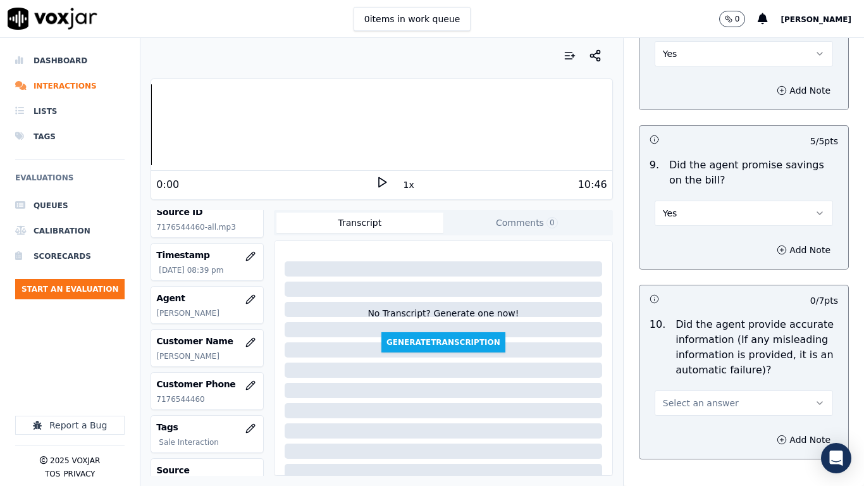
scroll to position [1581, 0]
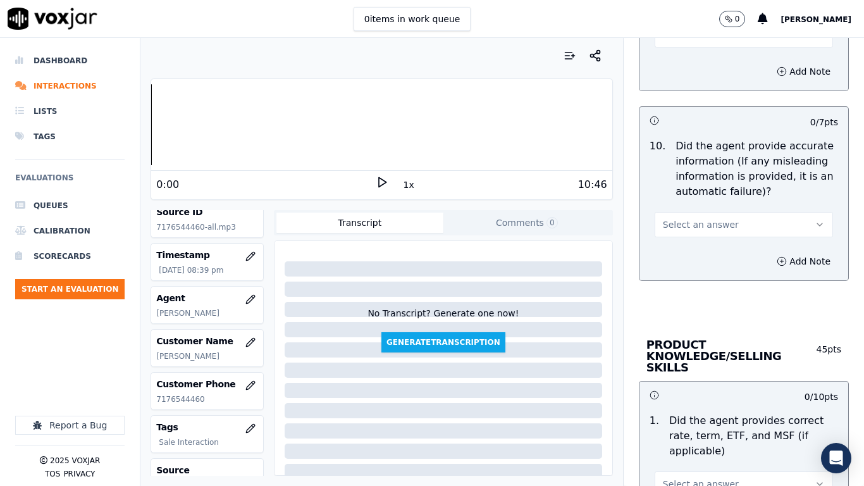
drag, startPoint x: 705, startPoint y: 219, endPoint x: 703, endPoint y: 232, distance: 13.4
click at [705, 219] on span "Select an answer" at bounding box center [701, 224] width 76 height 13
click at [703, 254] on div "Yes" at bounding box center [723, 253] width 156 height 20
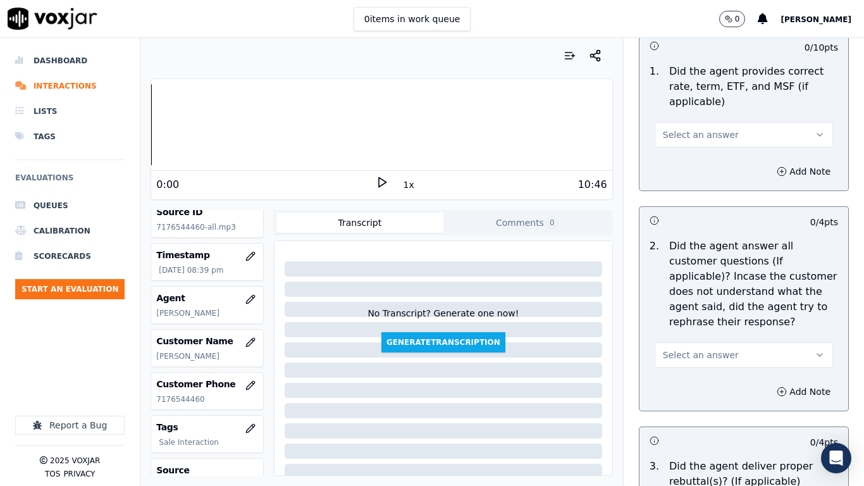
scroll to position [1961, 0]
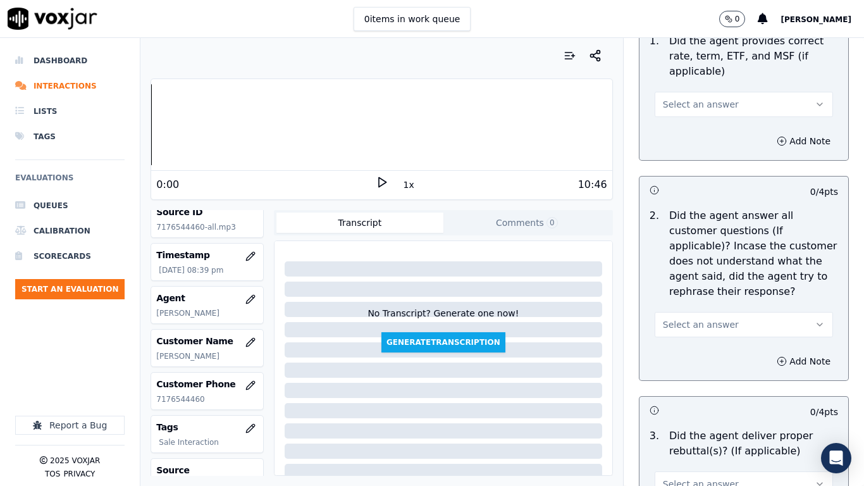
click at [705, 98] on span "Select an answer" at bounding box center [701, 104] width 76 height 13
click at [709, 120] on div "Yes" at bounding box center [723, 121] width 156 height 20
click at [711, 318] on span "Select an answer" at bounding box center [701, 324] width 76 height 13
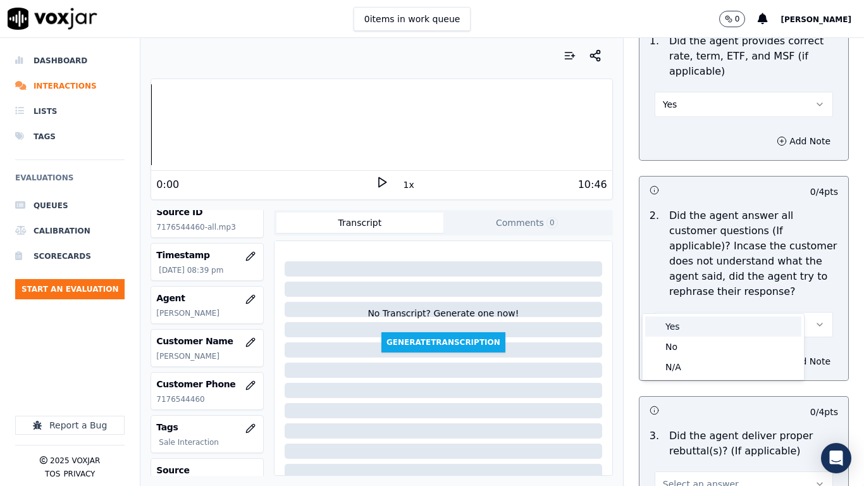
click at [701, 328] on div "Yes" at bounding box center [723, 326] width 156 height 20
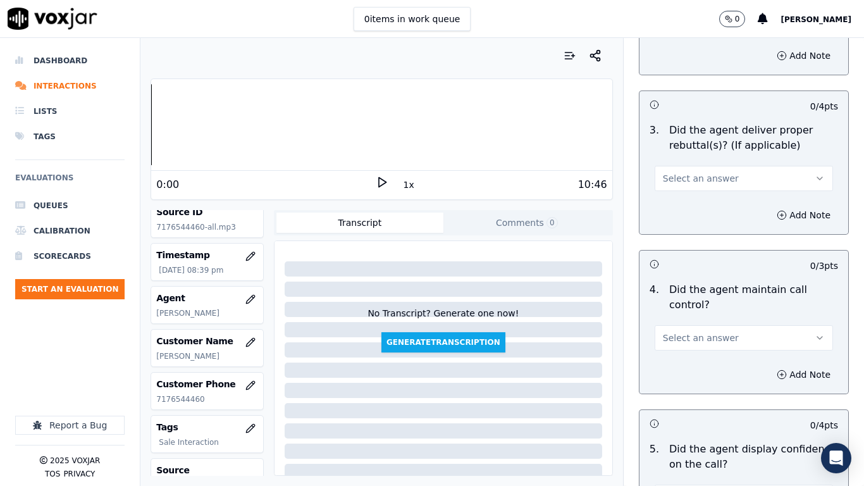
scroll to position [2277, 0]
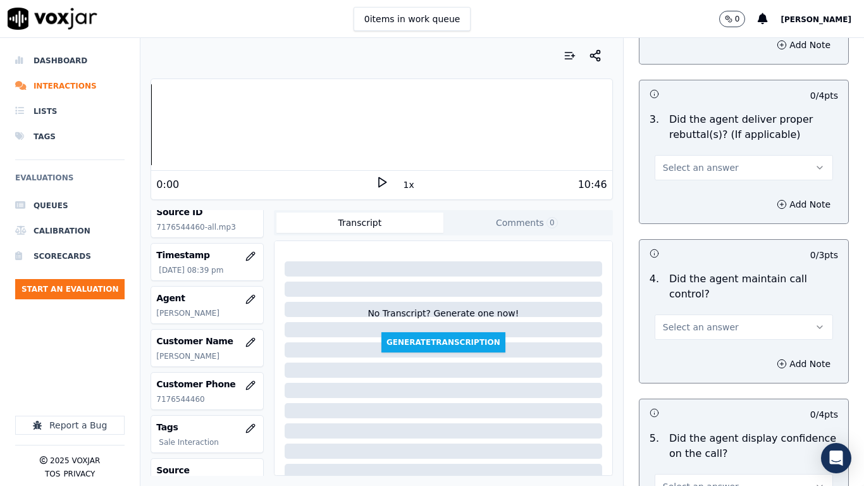
click at [697, 161] on span "Select an answer" at bounding box center [701, 167] width 76 height 13
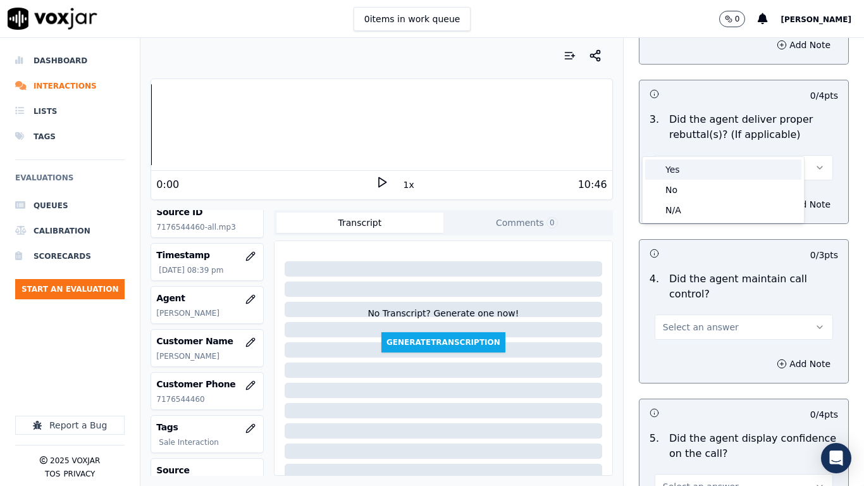
click at [700, 169] on div "Yes" at bounding box center [723, 169] width 156 height 20
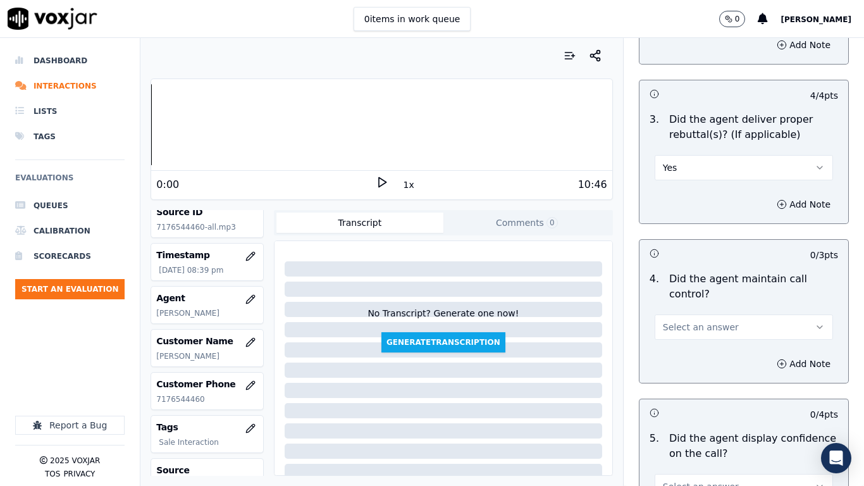
click at [708, 321] on span "Select an answer" at bounding box center [701, 327] width 76 height 13
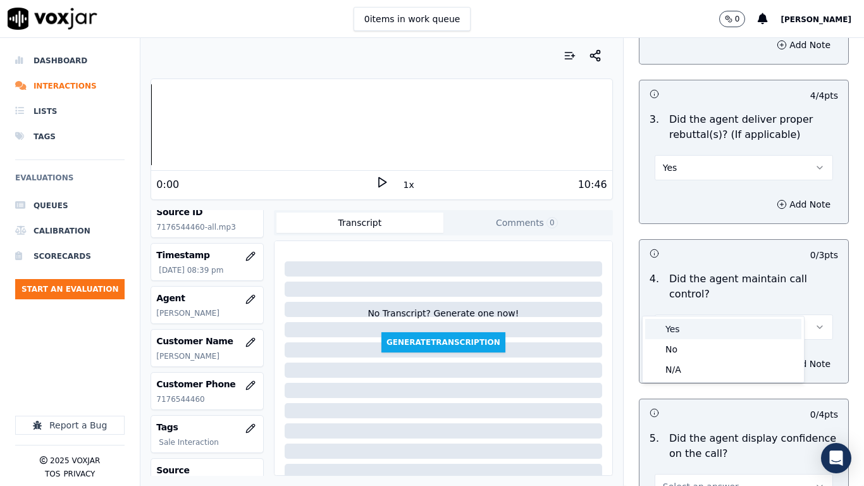
click at [706, 325] on div "Yes" at bounding box center [723, 329] width 156 height 20
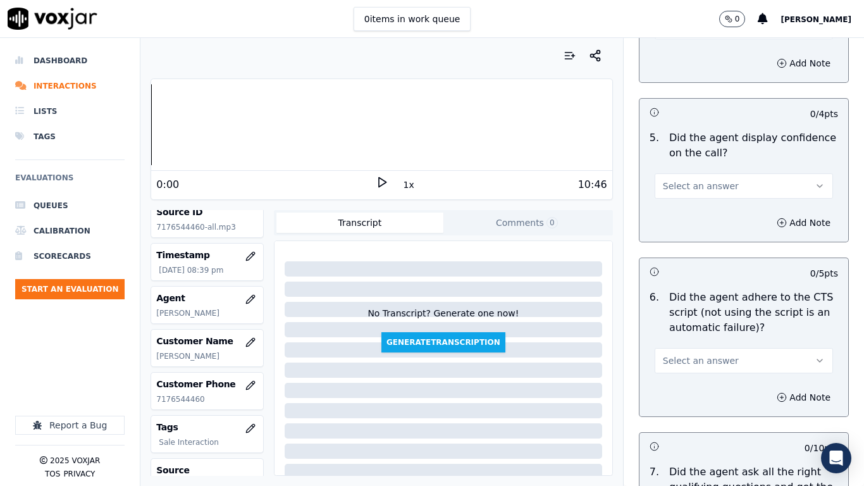
scroll to position [2593, 0]
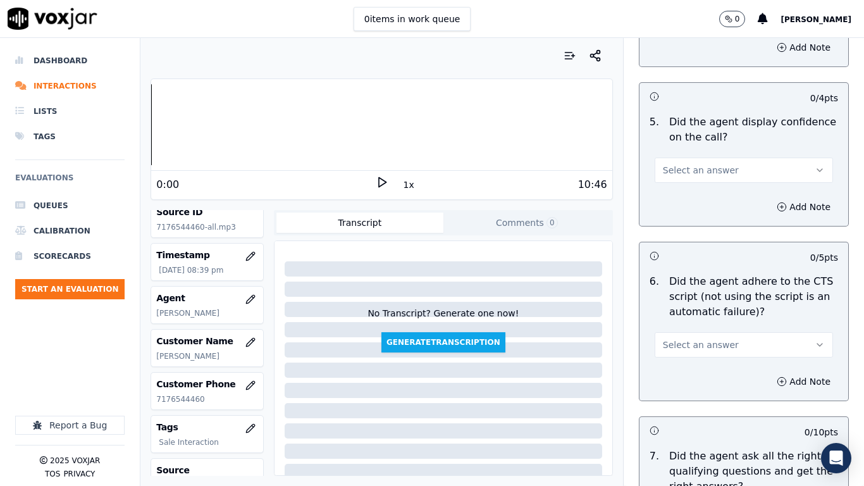
click at [708, 164] on span "Select an answer" at bounding box center [701, 170] width 76 height 13
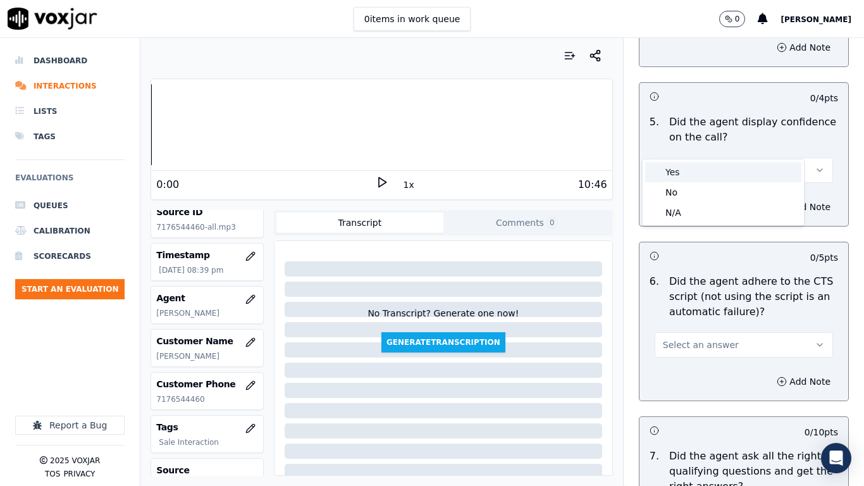
click at [708, 171] on div "Yes" at bounding box center [723, 172] width 156 height 20
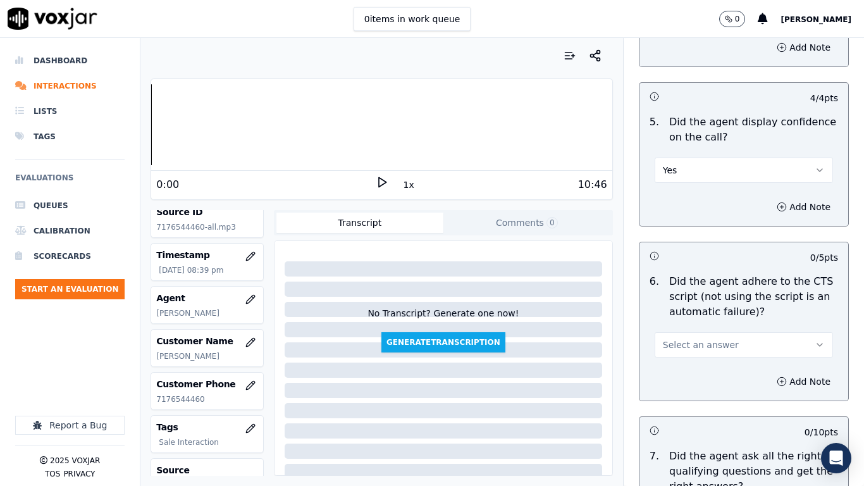
click at [712, 338] on span "Select an answer" at bounding box center [701, 344] width 76 height 13
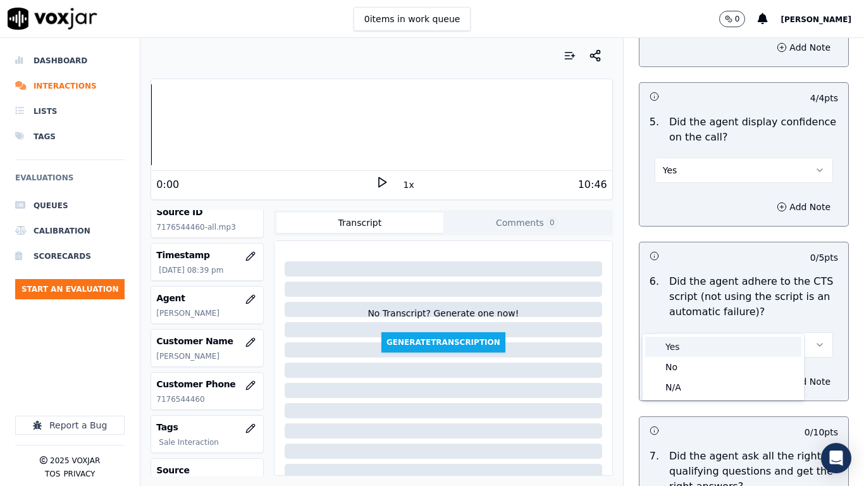
click at [710, 349] on div "Yes" at bounding box center [723, 346] width 156 height 20
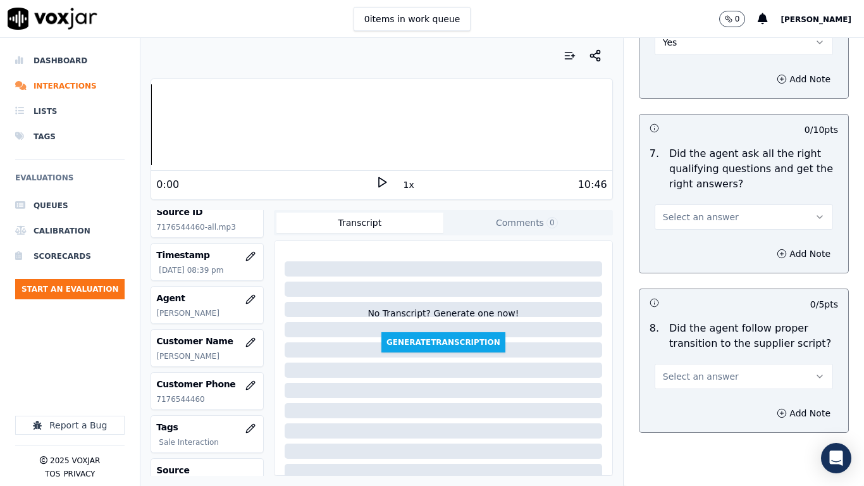
scroll to position [2909, 0]
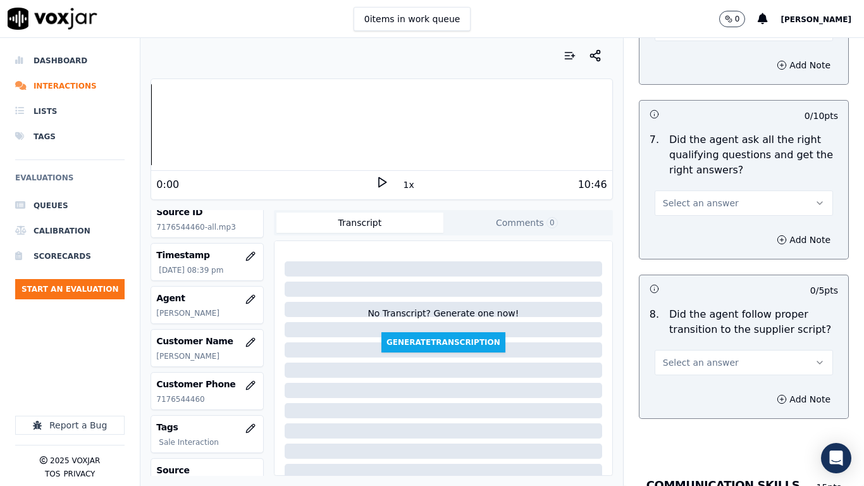
drag, startPoint x: 702, startPoint y: 177, endPoint x: 703, endPoint y: 190, distance: 12.7
click at [702, 197] on span "Select an answer" at bounding box center [701, 203] width 76 height 13
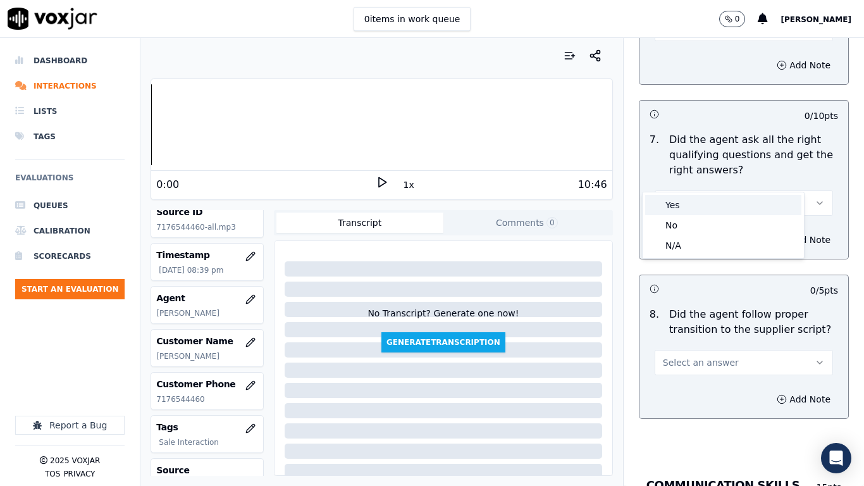
click at [705, 206] on div "Yes" at bounding box center [723, 205] width 156 height 20
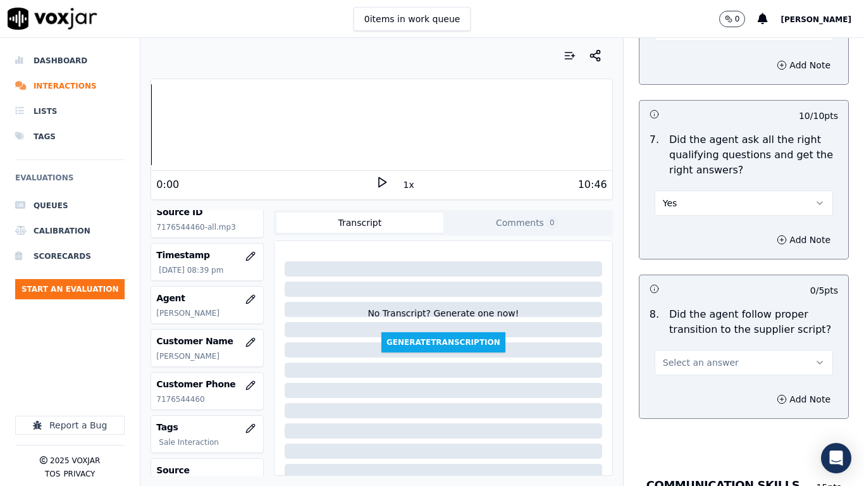
click at [706, 356] on span "Select an answer" at bounding box center [701, 362] width 76 height 13
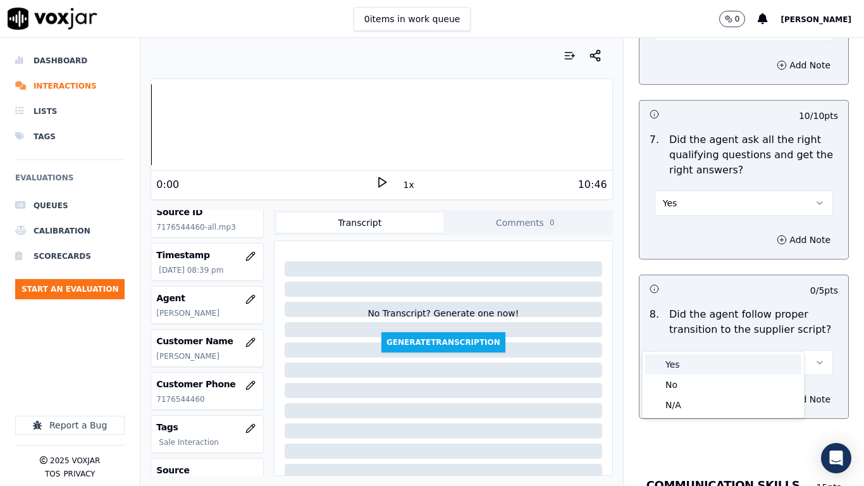
click at [705, 355] on div "Yes" at bounding box center [723, 364] width 156 height 20
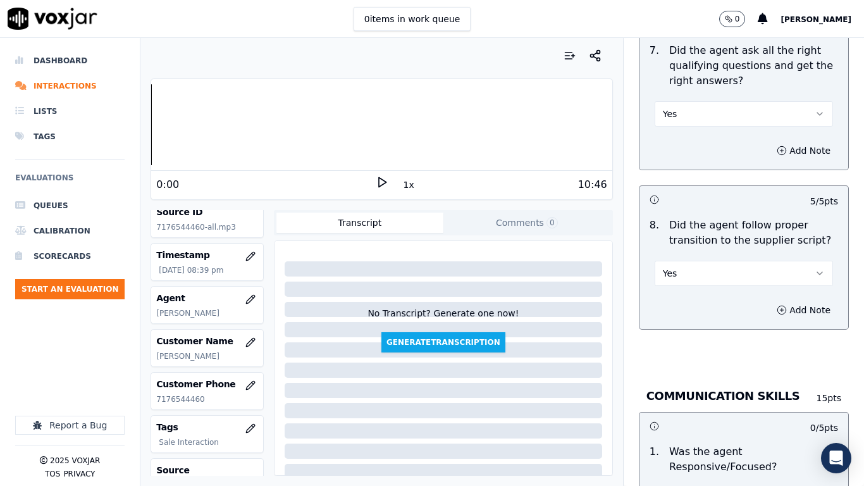
scroll to position [3226, 0]
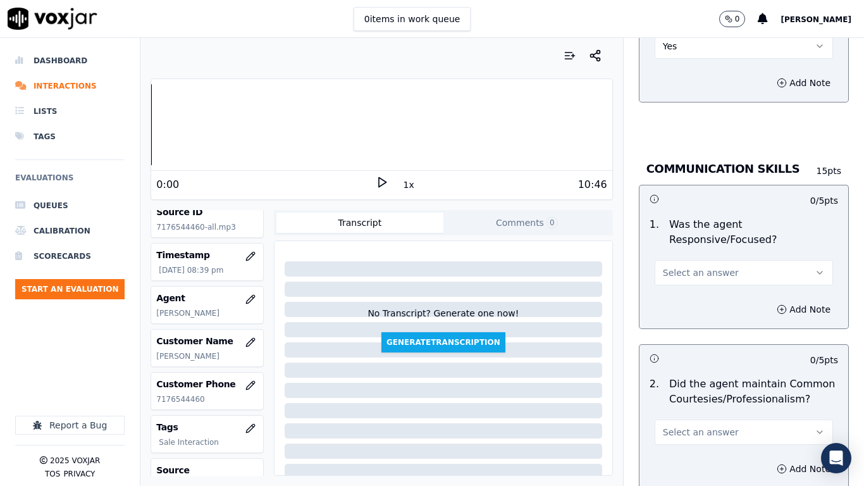
click at [694, 260] on button "Select an answer" at bounding box center [744, 272] width 178 height 25
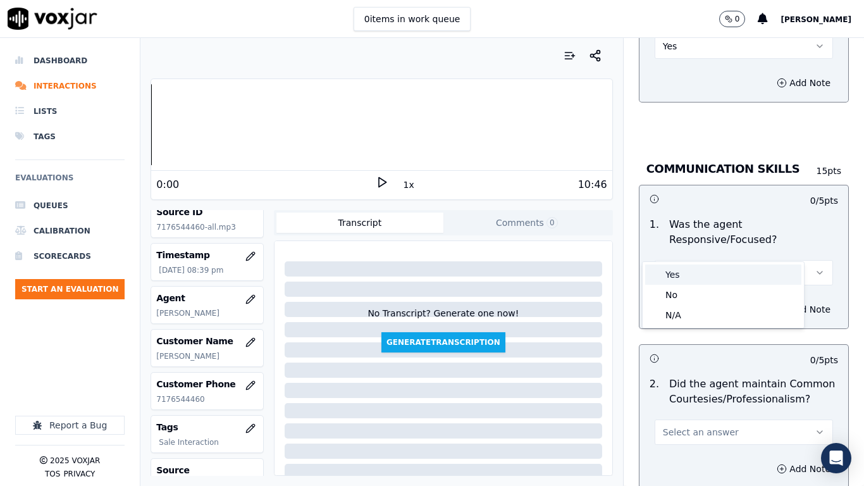
click at [694, 273] on div "Yes" at bounding box center [723, 274] width 156 height 20
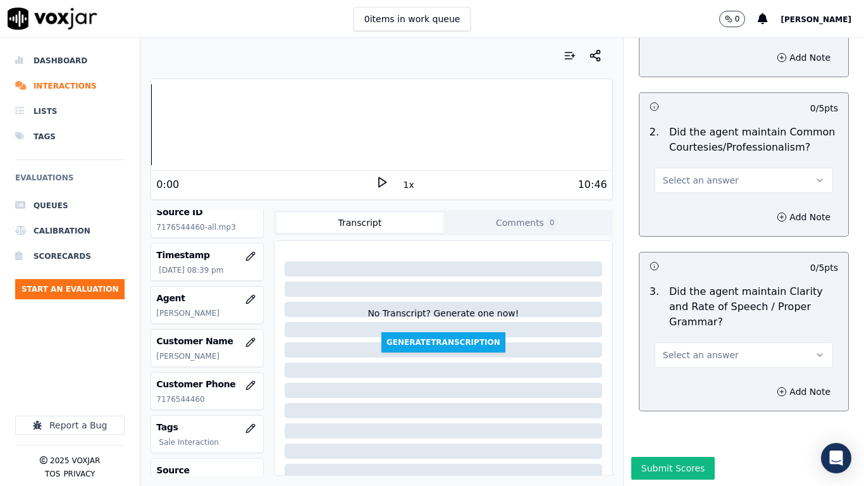
scroll to position [3480, 0]
click at [706, 173] on span "Select an answer" at bounding box center [701, 179] width 76 height 13
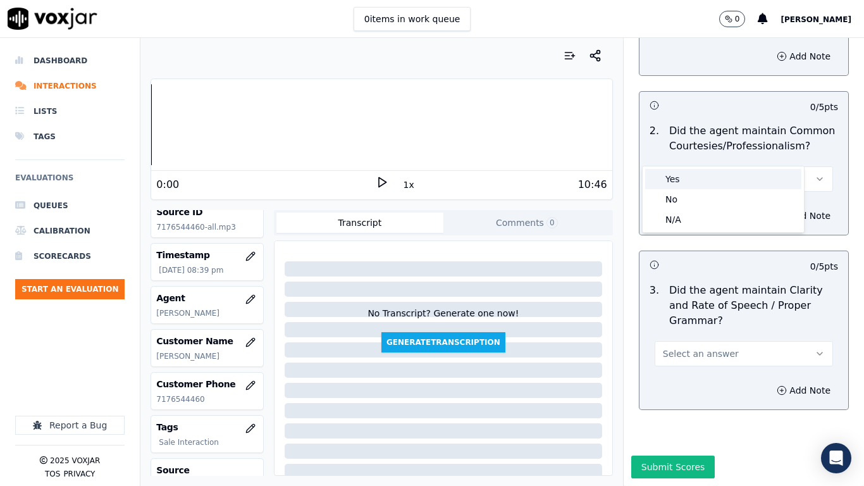
click at [709, 186] on div "Yes" at bounding box center [723, 179] width 156 height 20
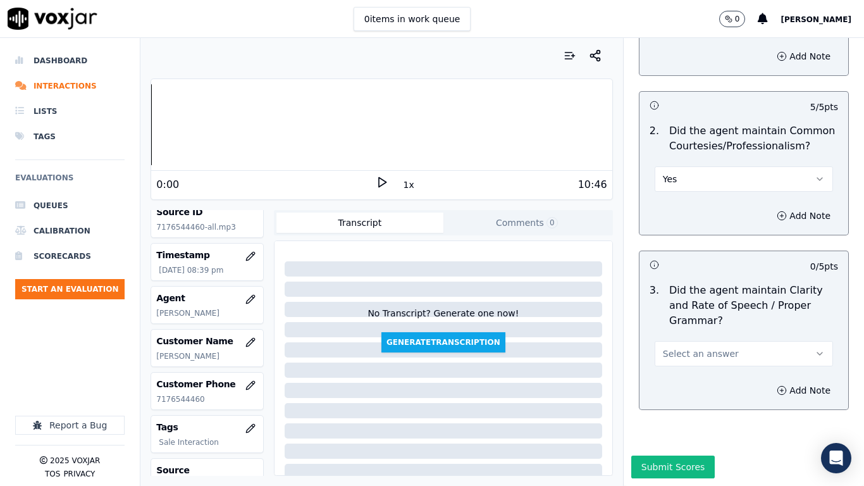
drag, startPoint x: 701, startPoint y: 319, endPoint x: 701, endPoint y: 335, distance: 15.2
click at [701, 347] on span "Select an answer" at bounding box center [701, 353] width 76 height 13
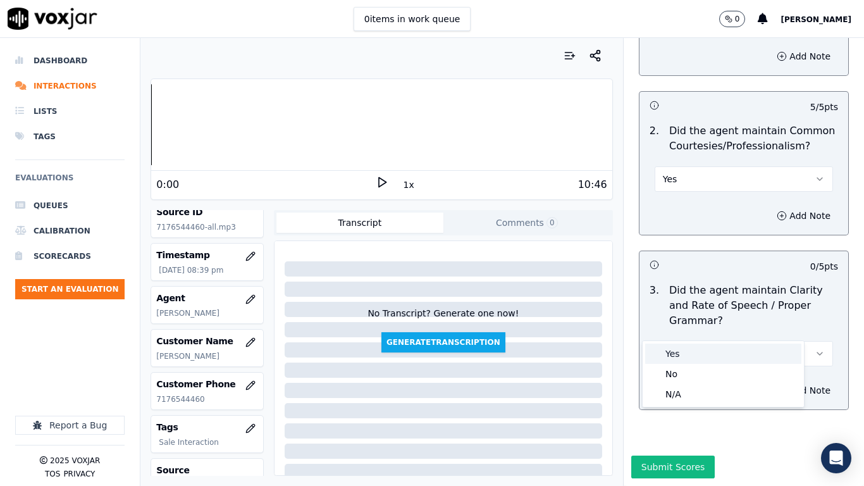
click at [701, 356] on div "Yes" at bounding box center [723, 353] width 156 height 20
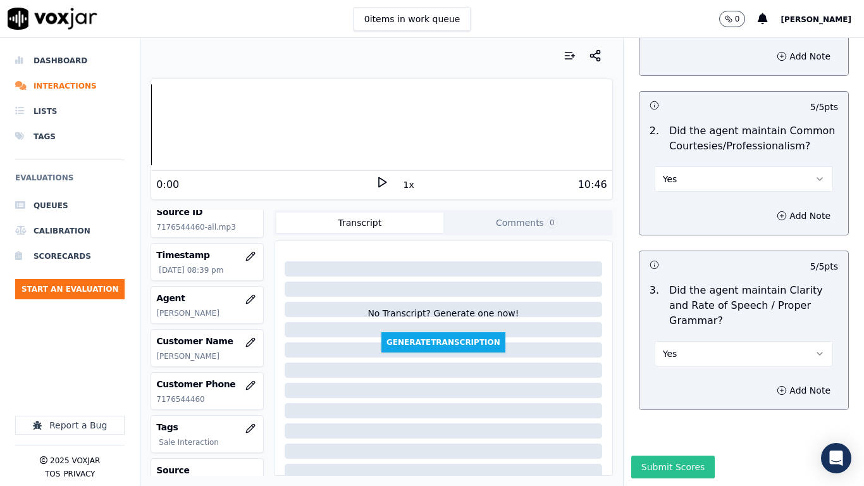
click at [679, 383] on button "Submit Scores" at bounding box center [673, 466] width 84 height 23
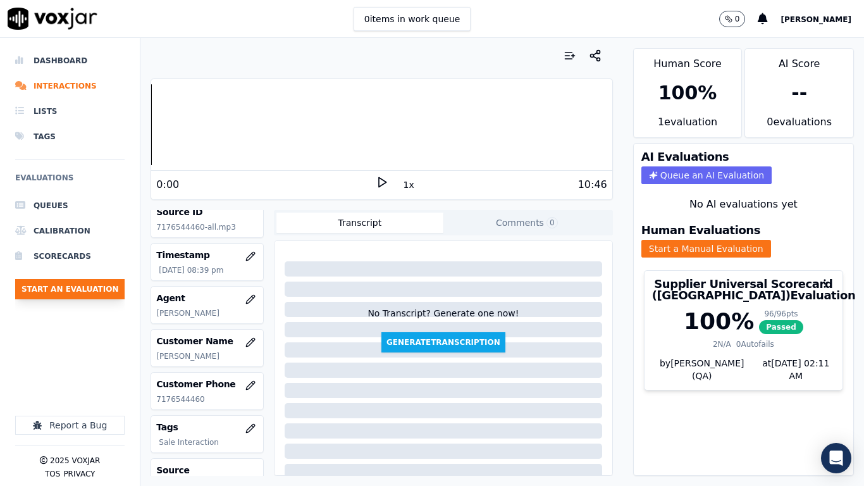
click at [107, 288] on button "Start an Evaluation" at bounding box center [69, 289] width 109 height 20
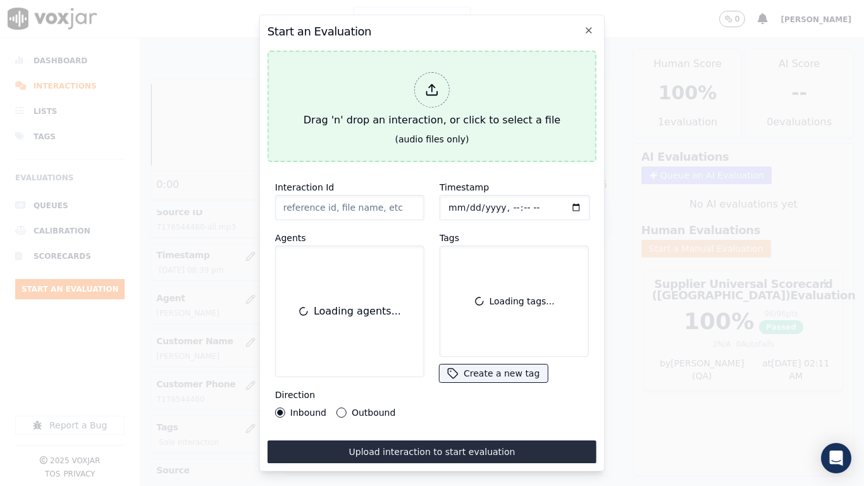
click at [347, 111] on div "Drag 'n' drop an interaction, or click to select a file" at bounding box center [432, 100] width 267 height 66
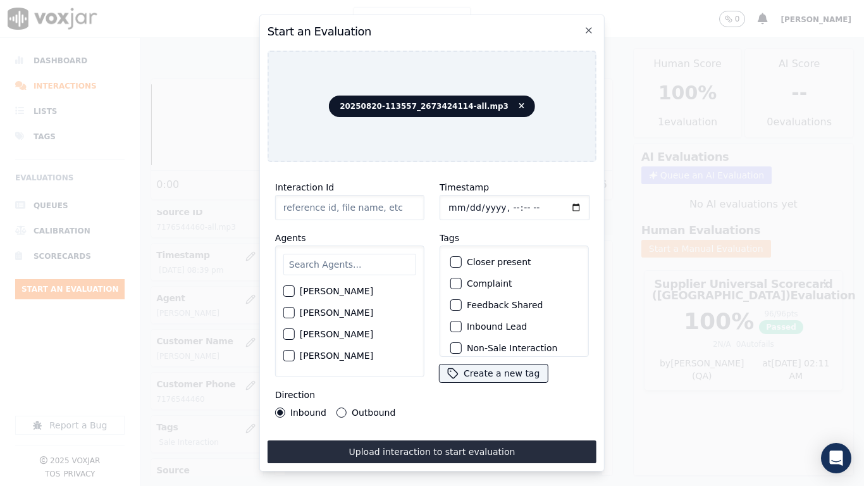
type input "20250820-113557_2673424114-all.mp3"
click at [343, 264] on input "text" at bounding box center [349, 265] width 133 height 22
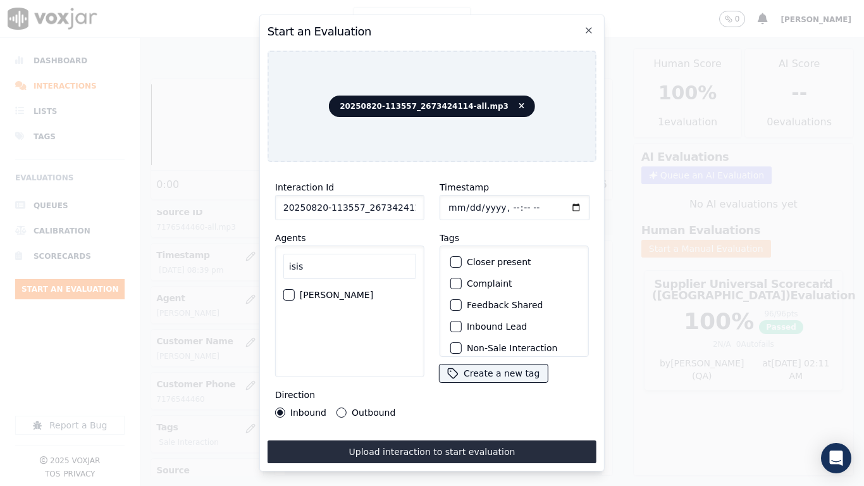
type input "isis"
click at [338, 291] on label "ISIS ALZATE" at bounding box center [336, 294] width 73 height 9
click at [295, 291] on button "ISIS ALZATE" at bounding box center [288, 294] width 11 height 11
click at [461, 206] on input "Timestamp" at bounding box center [515, 207] width 151 height 25
type input "2025-08-20T20:54"
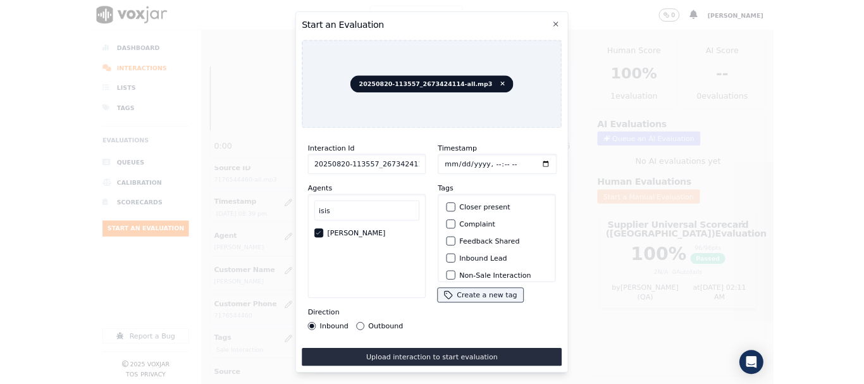
scroll to position [109, 0]
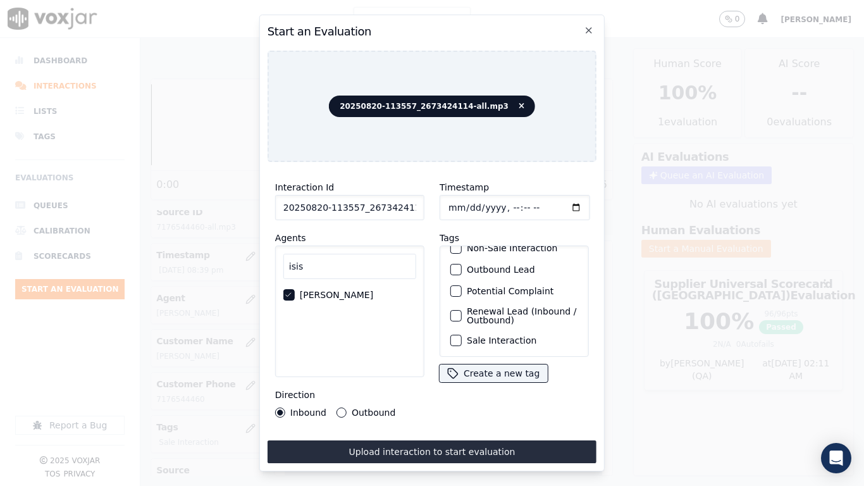
click at [483, 336] on label "Sale Interaction" at bounding box center [502, 340] width 70 height 9
click at [462, 335] on button "Sale Interaction" at bounding box center [455, 340] width 11 height 11
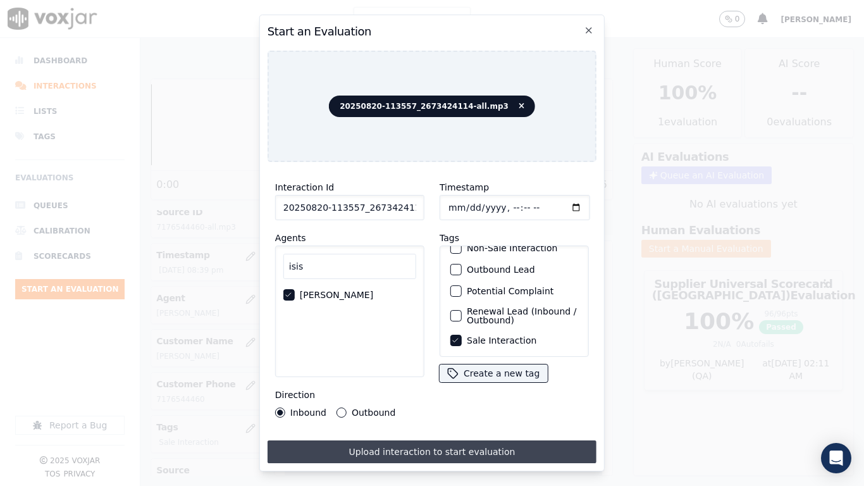
click at [486, 383] on button "Upload interaction to start evaluation" at bounding box center [432, 451] width 329 height 23
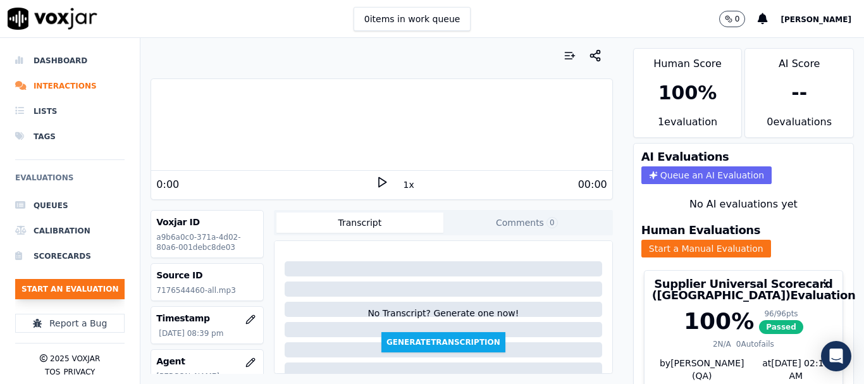
click at [85, 287] on button "Start an Evaluation" at bounding box center [69, 289] width 109 height 20
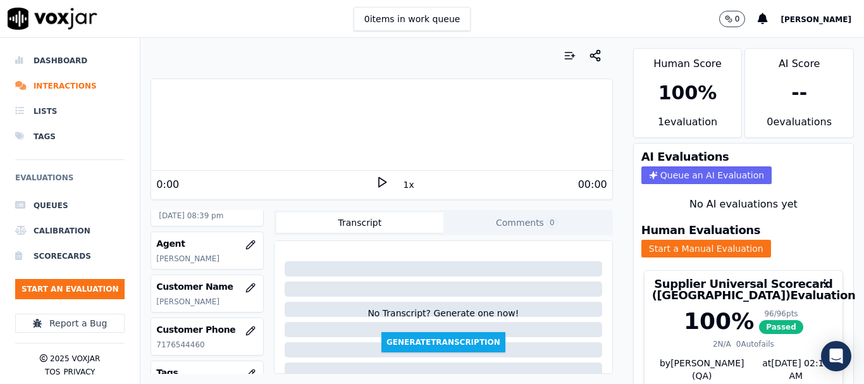
scroll to position [126, 0]
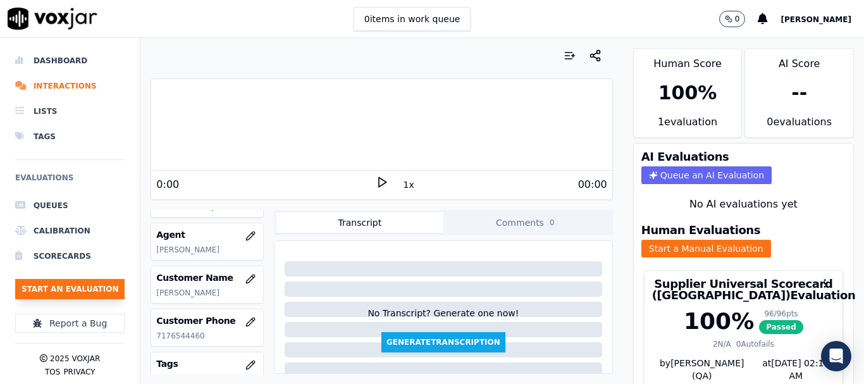
click at [86, 287] on button "Start an Evaluation" at bounding box center [69, 289] width 109 height 20
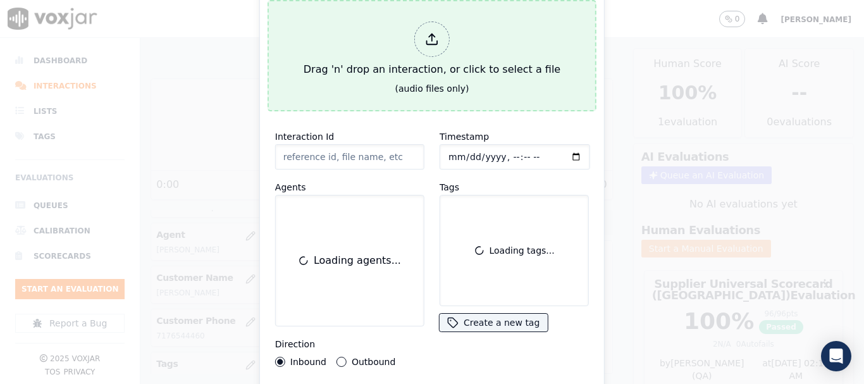
click at [338, 51] on div "Drag 'n' drop an interaction, or click to select a file" at bounding box center [432, 49] width 267 height 66
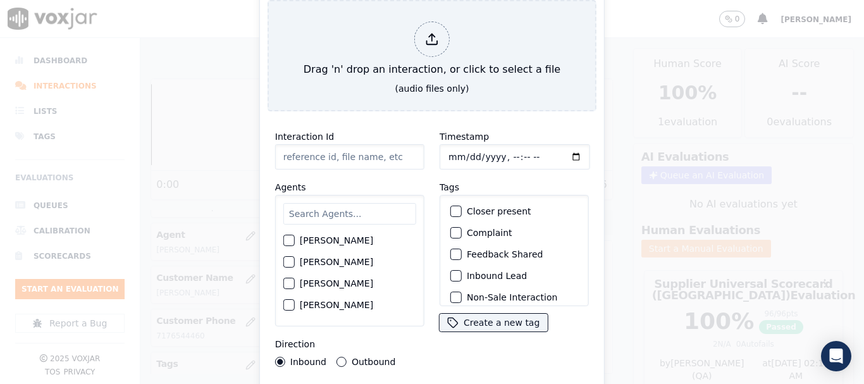
type input "20250820-113557_2673424114-all.mp3"
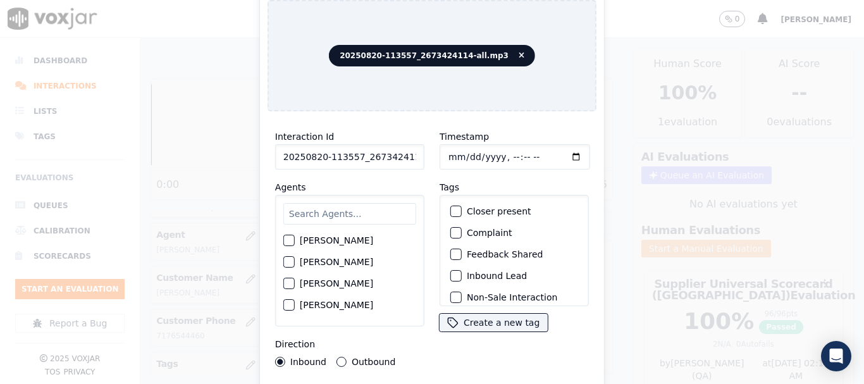
click at [341, 203] on input "text" at bounding box center [349, 214] width 133 height 22
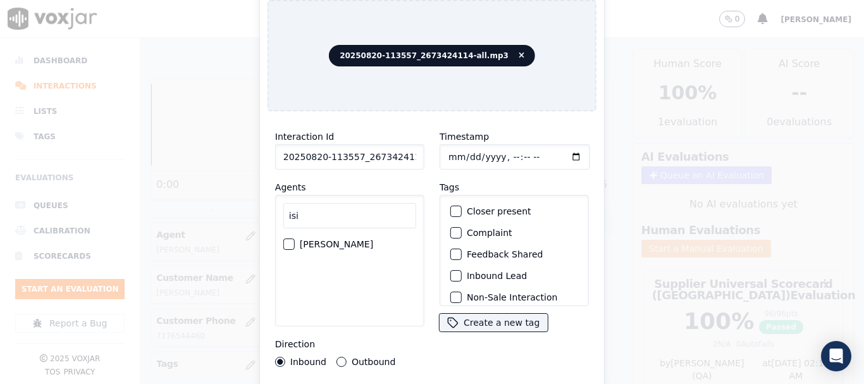
type input "isi"
click at [336, 240] on label "ISIS ALZATE" at bounding box center [336, 244] width 73 height 9
click at [295, 238] on button "ISIS ALZATE" at bounding box center [288, 243] width 11 height 11
drag, startPoint x: 462, startPoint y: 151, endPoint x: 473, endPoint y: 154, distance: 11.2
click at [462, 150] on input "Timestamp" at bounding box center [515, 156] width 151 height 25
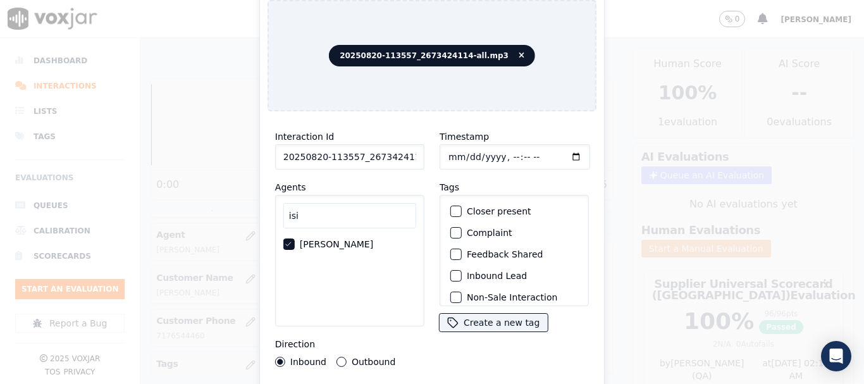
type input "2025-08-20T20:56"
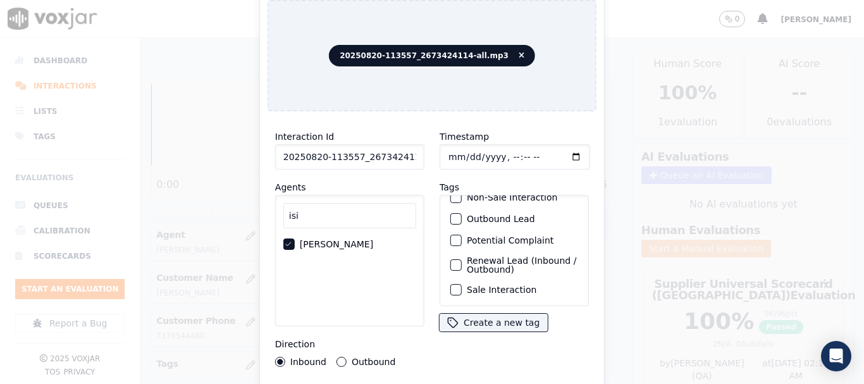
click at [505, 285] on label "Sale Interaction" at bounding box center [502, 289] width 70 height 9
click at [462, 284] on button "Sale Interaction" at bounding box center [455, 289] width 11 height 11
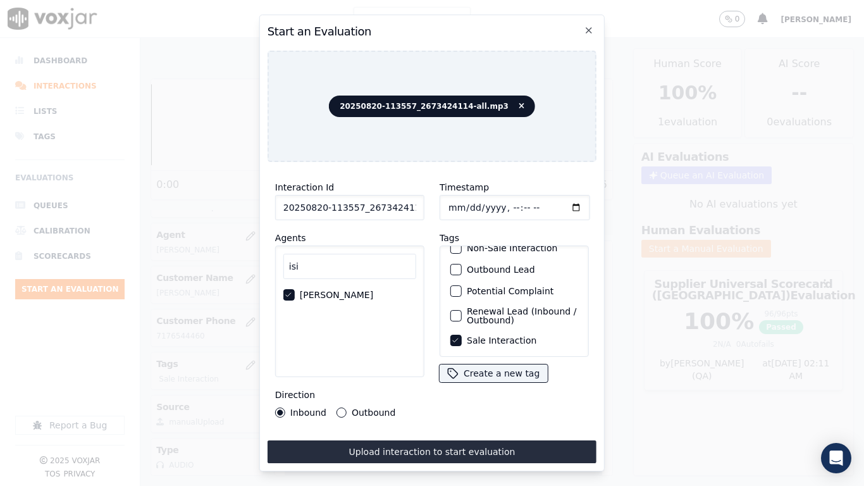
click at [424, 383] on button "Upload interaction to start evaluation" at bounding box center [432, 451] width 329 height 23
